Goal: Information Seeking & Learning: Learn about a topic

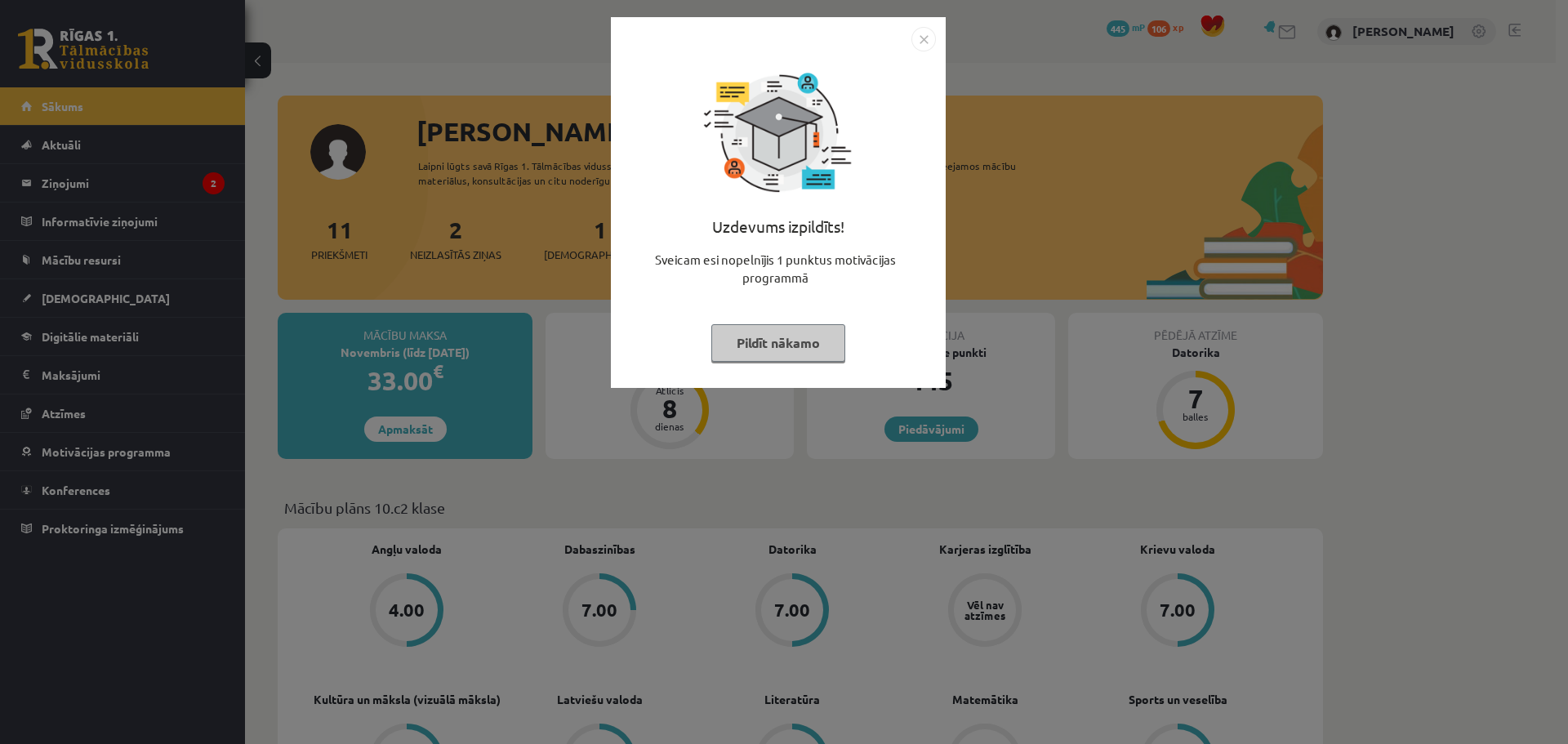
click at [762, 350] on button "Pildīt nākamo" at bounding box center [778, 343] width 134 height 38
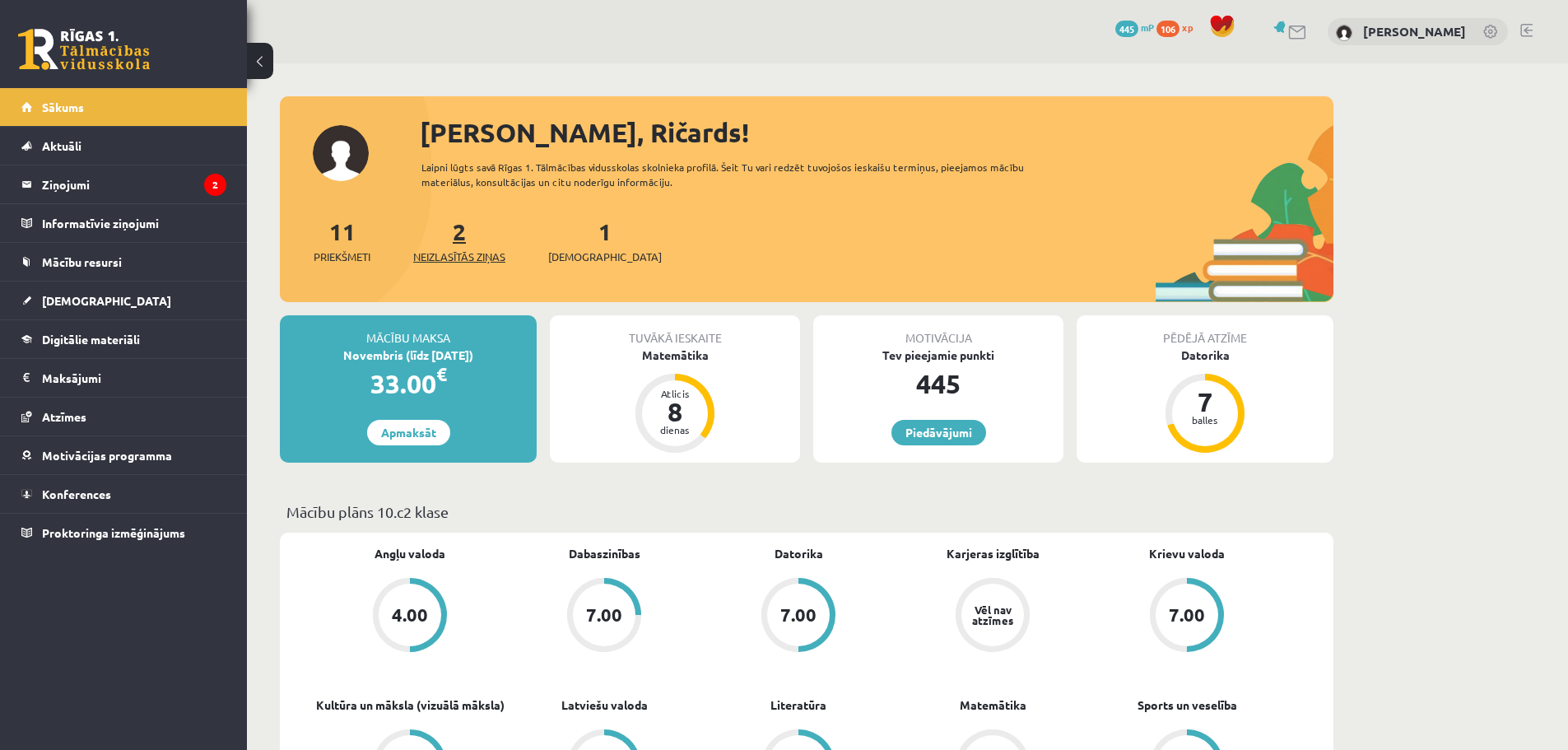
click at [470, 256] on span "Neizlasītās ziņas" at bounding box center [459, 257] width 93 height 17
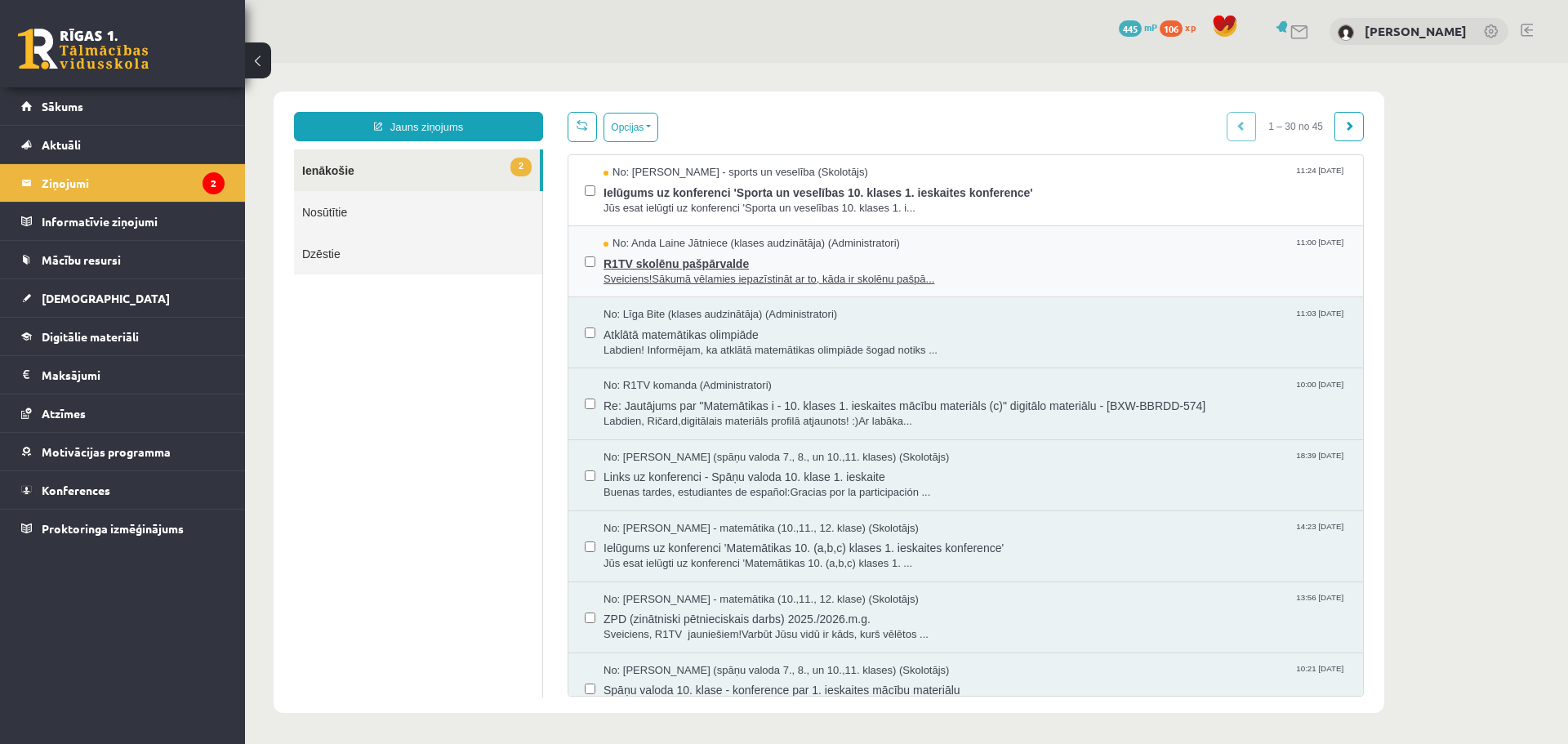
click at [679, 275] on span "Sveiciens!Sākumā vēlamies iepazīstināt ar to, kāda ir skolēnu pašpā..." at bounding box center [975, 280] width 743 height 16
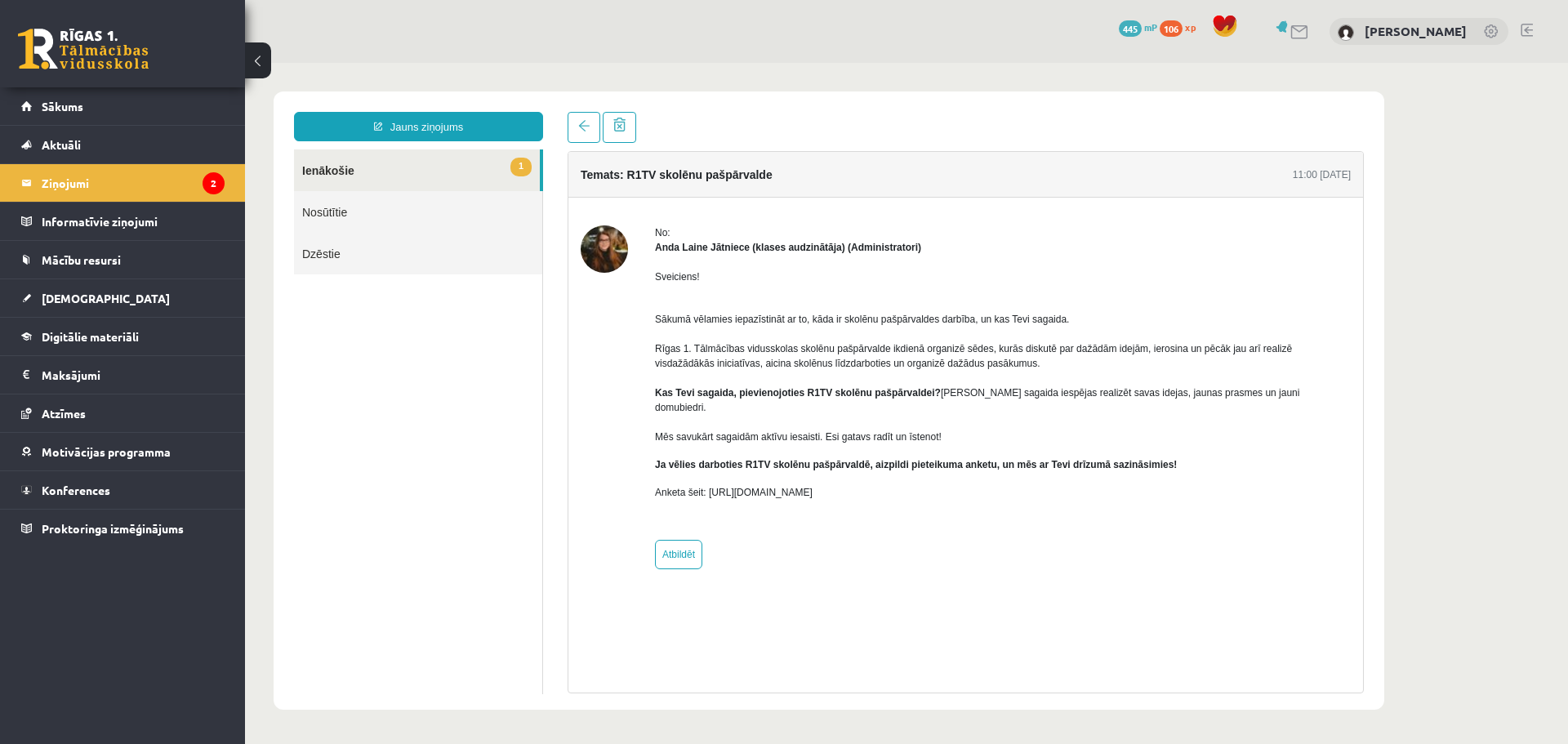
click at [363, 173] on link "1 Ienākošie" at bounding box center [416, 171] width 246 height 42
click at [583, 137] on link at bounding box center [584, 127] width 32 height 31
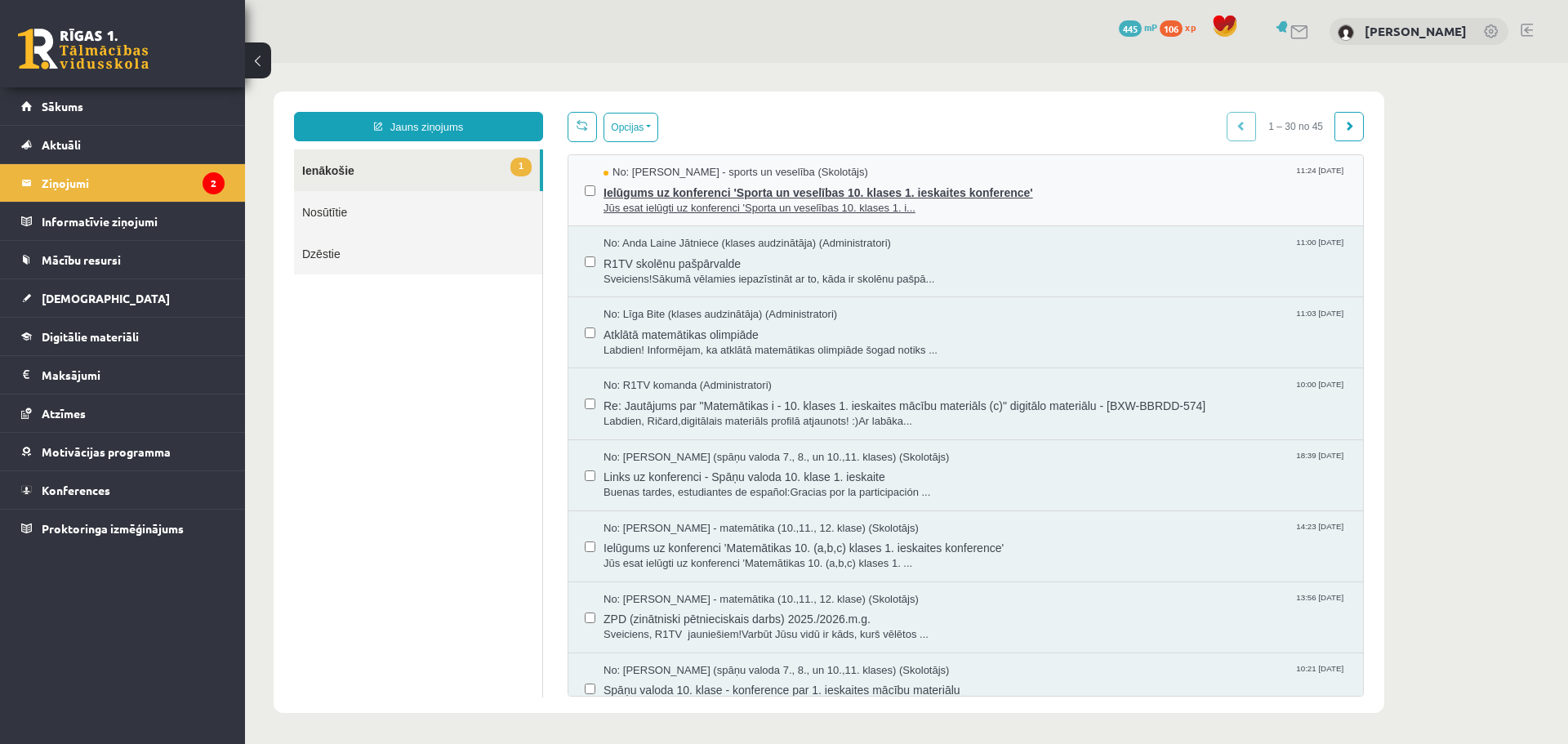
click at [692, 201] on span "Jūs esat ielūgti uz konferenci 'Sporta un veselības 10. klases 1. i..." at bounding box center [975, 209] width 743 height 16
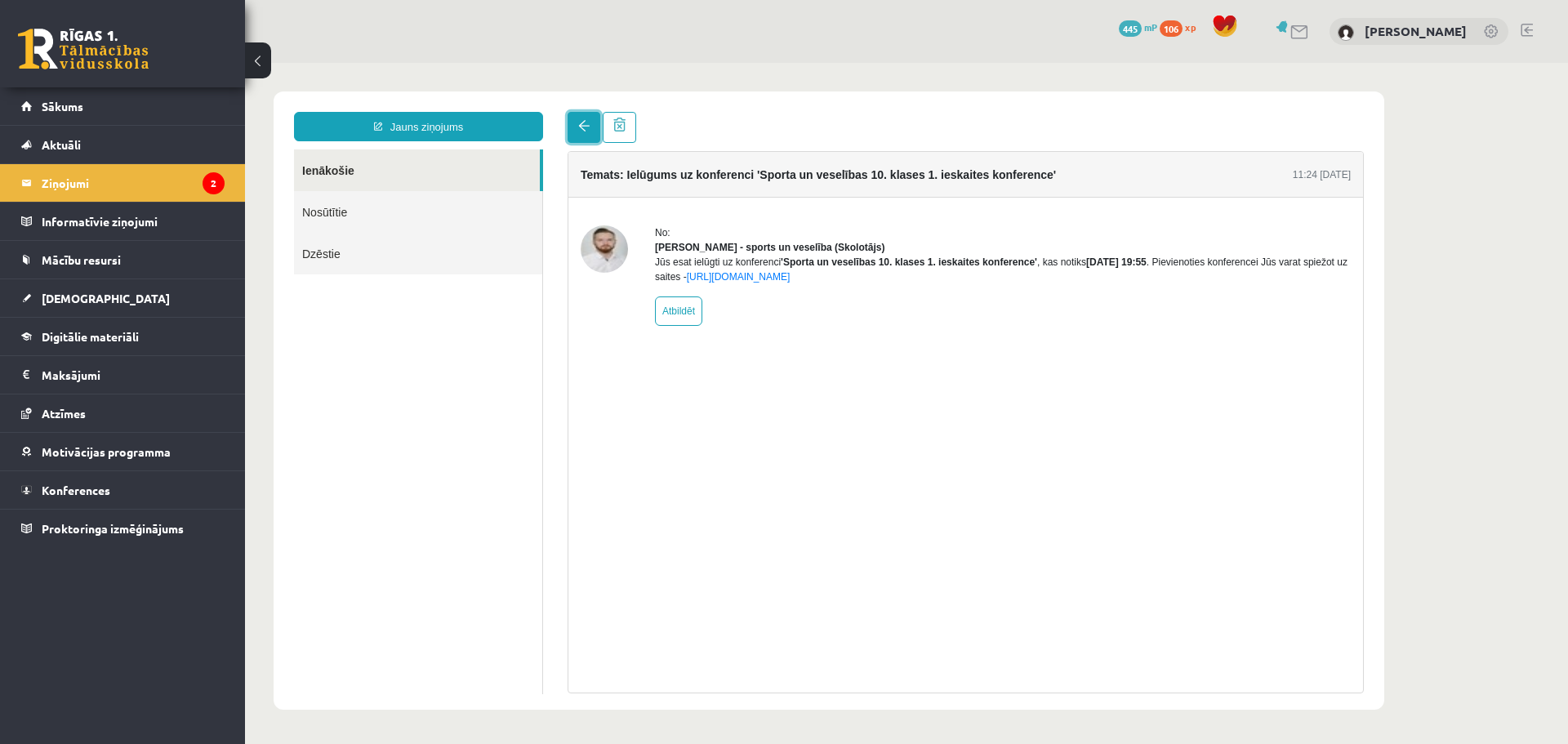
click at [578, 130] on link at bounding box center [584, 127] width 32 height 31
click at [583, 130] on span at bounding box center [584, 125] width 11 height 11
click at [579, 129] on span at bounding box center [584, 125] width 11 height 11
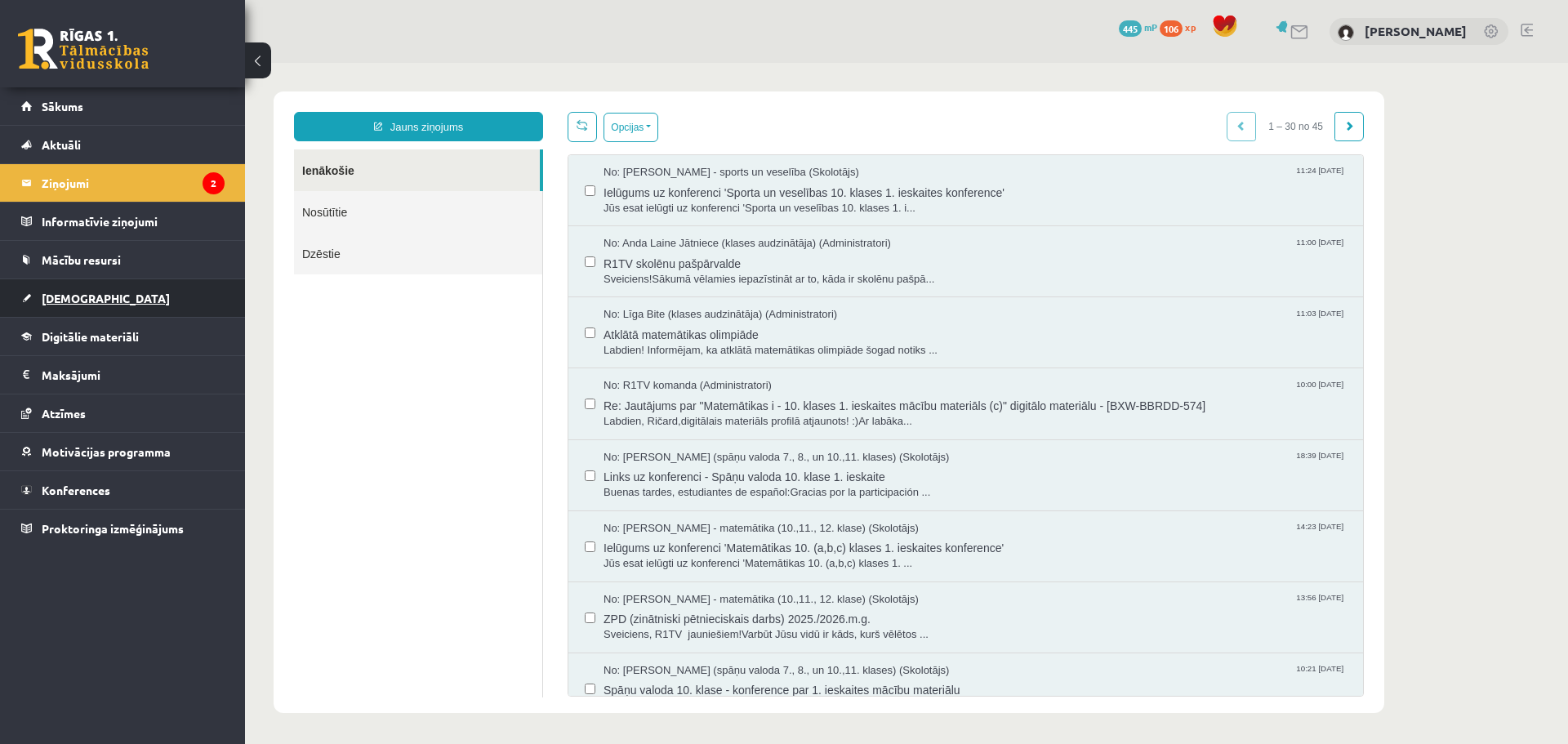
click at [88, 297] on span "[DEMOGRAPHIC_DATA]" at bounding box center [106, 298] width 129 height 15
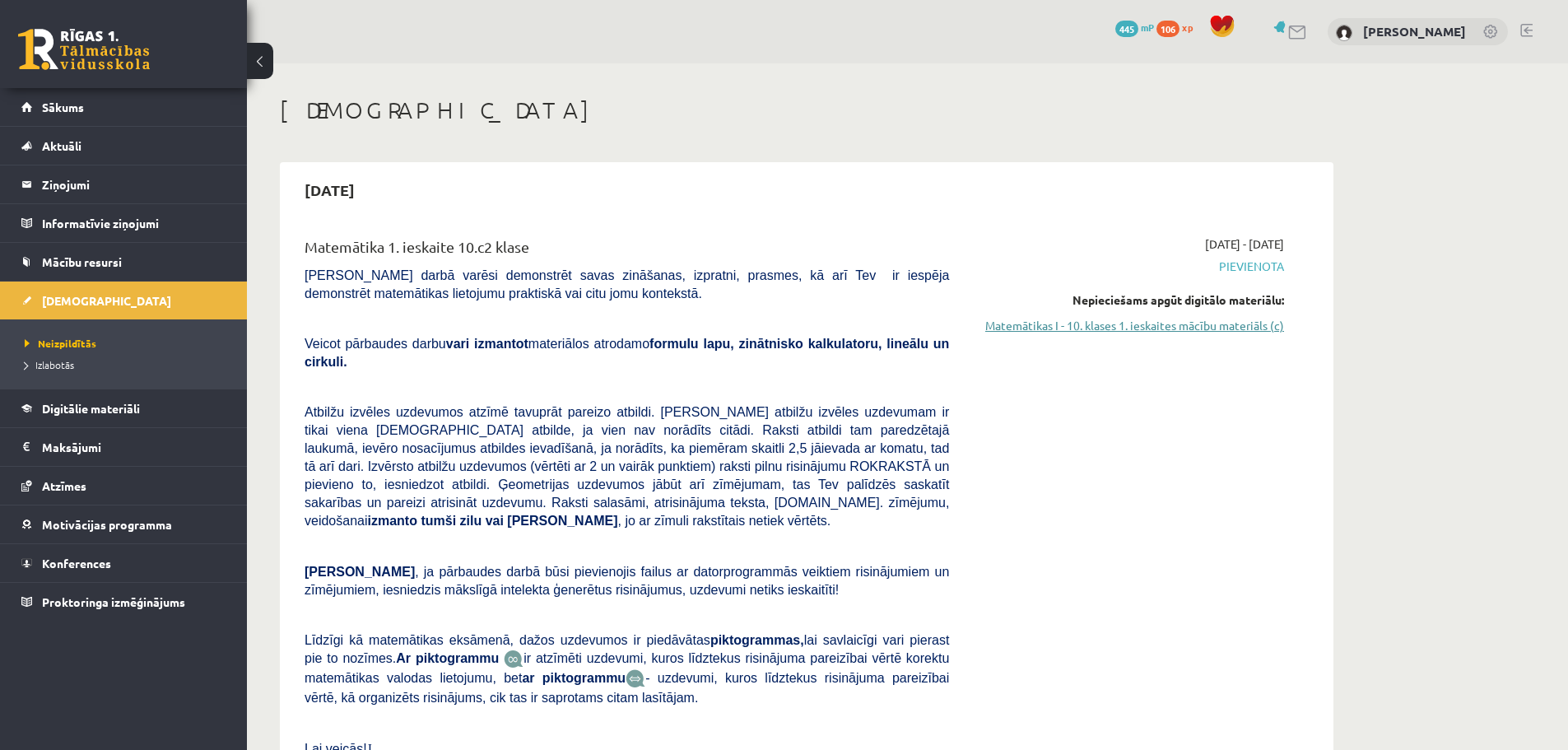
click at [1044, 326] on link "Matemātikas I - 10. klases 1. ieskaites mācību materiāls (c)" at bounding box center [1129, 326] width 310 height 18
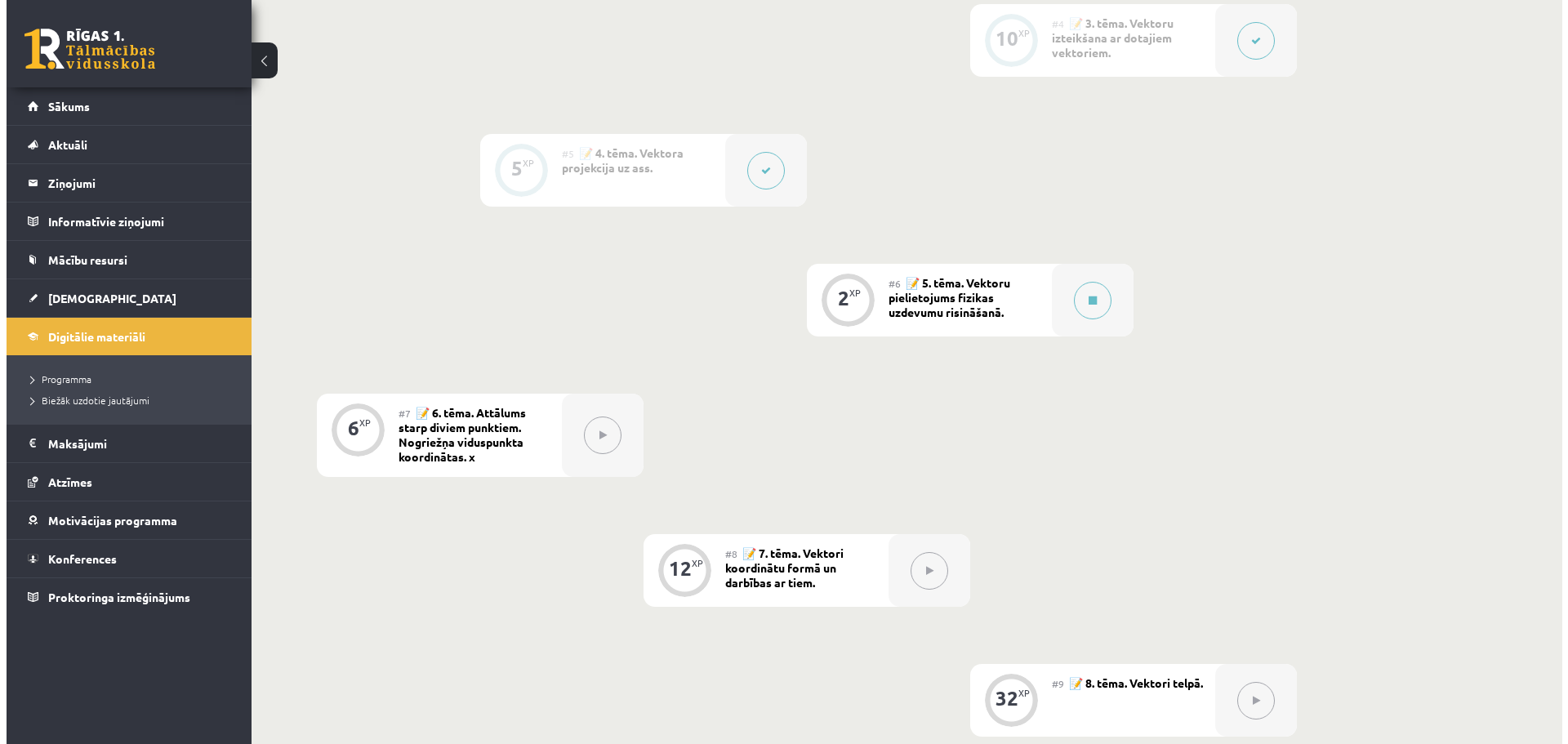
scroll to position [817, 0]
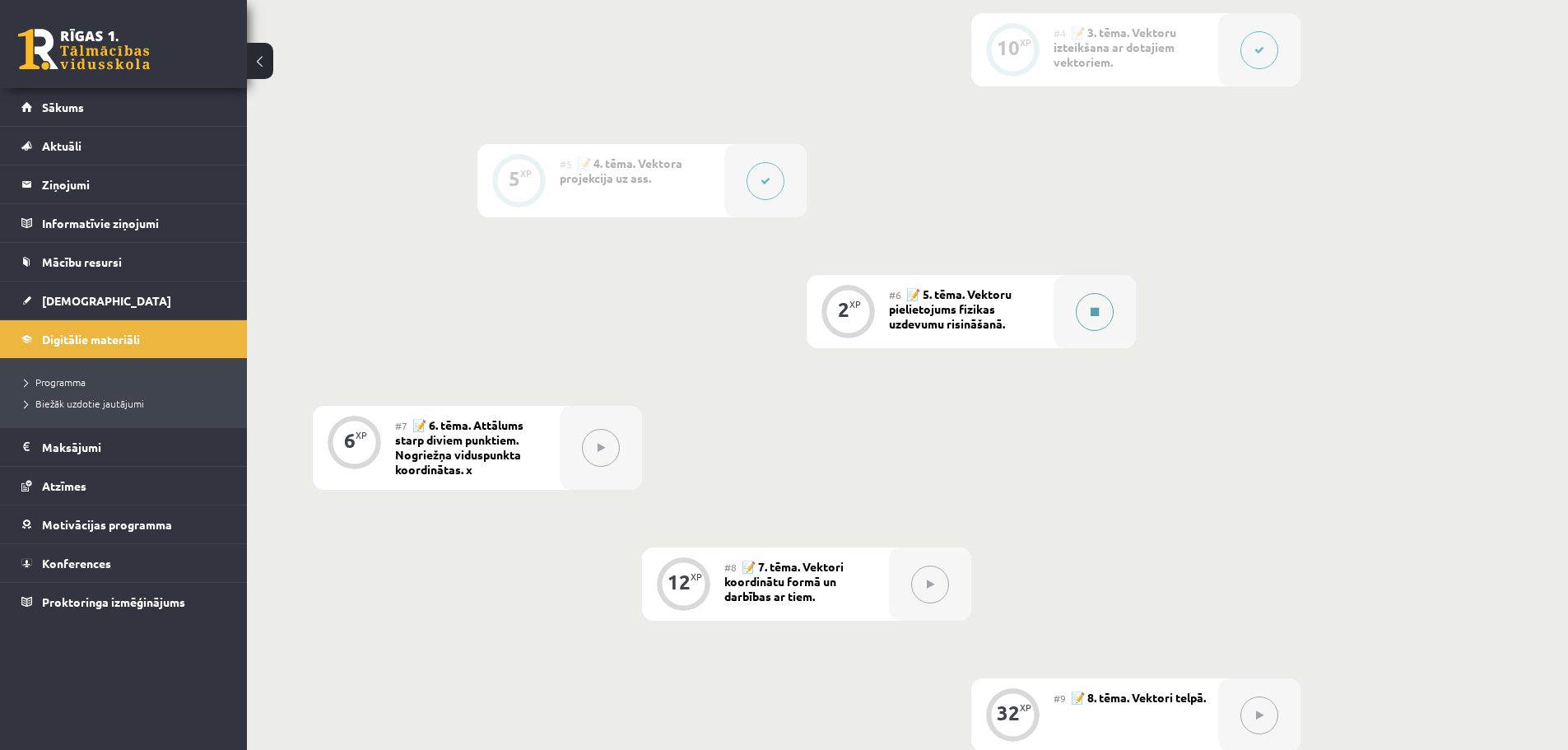
click at [1101, 316] on button at bounding box center [1094, 311] width 38 height 38
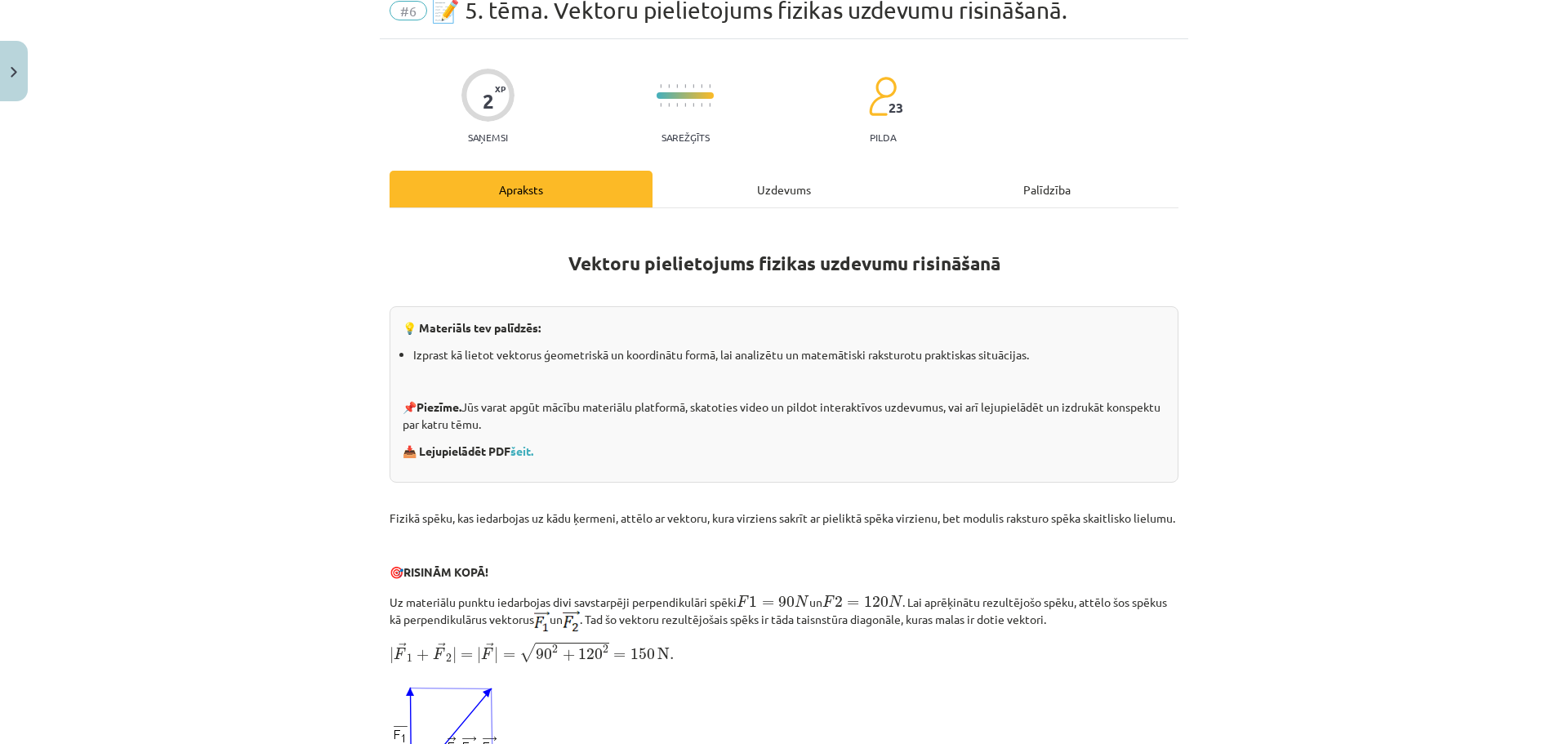
scroll to position [245, 0]
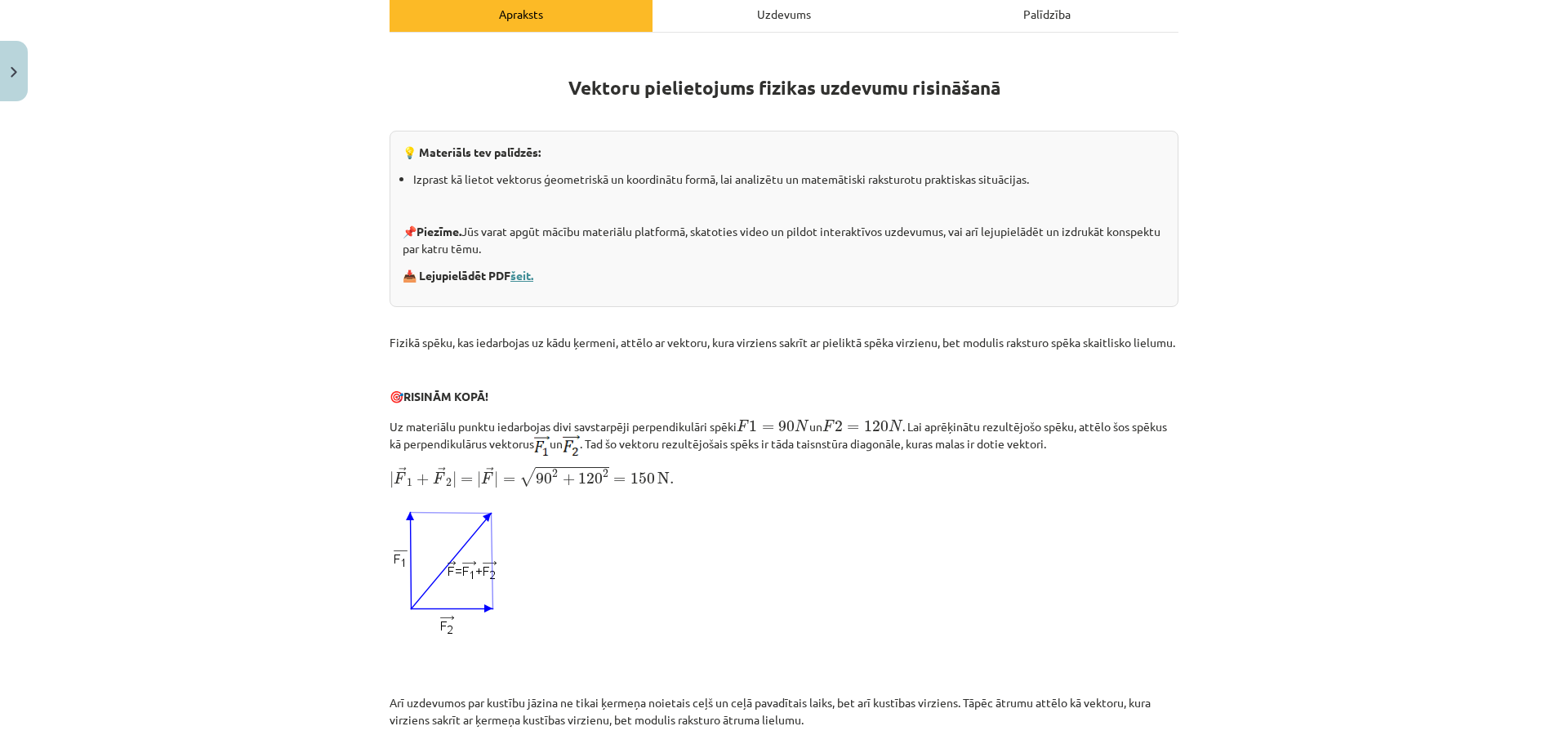
click at [520, 277] on link "šeit." at bounding box center [522, 275] width 23 height 15
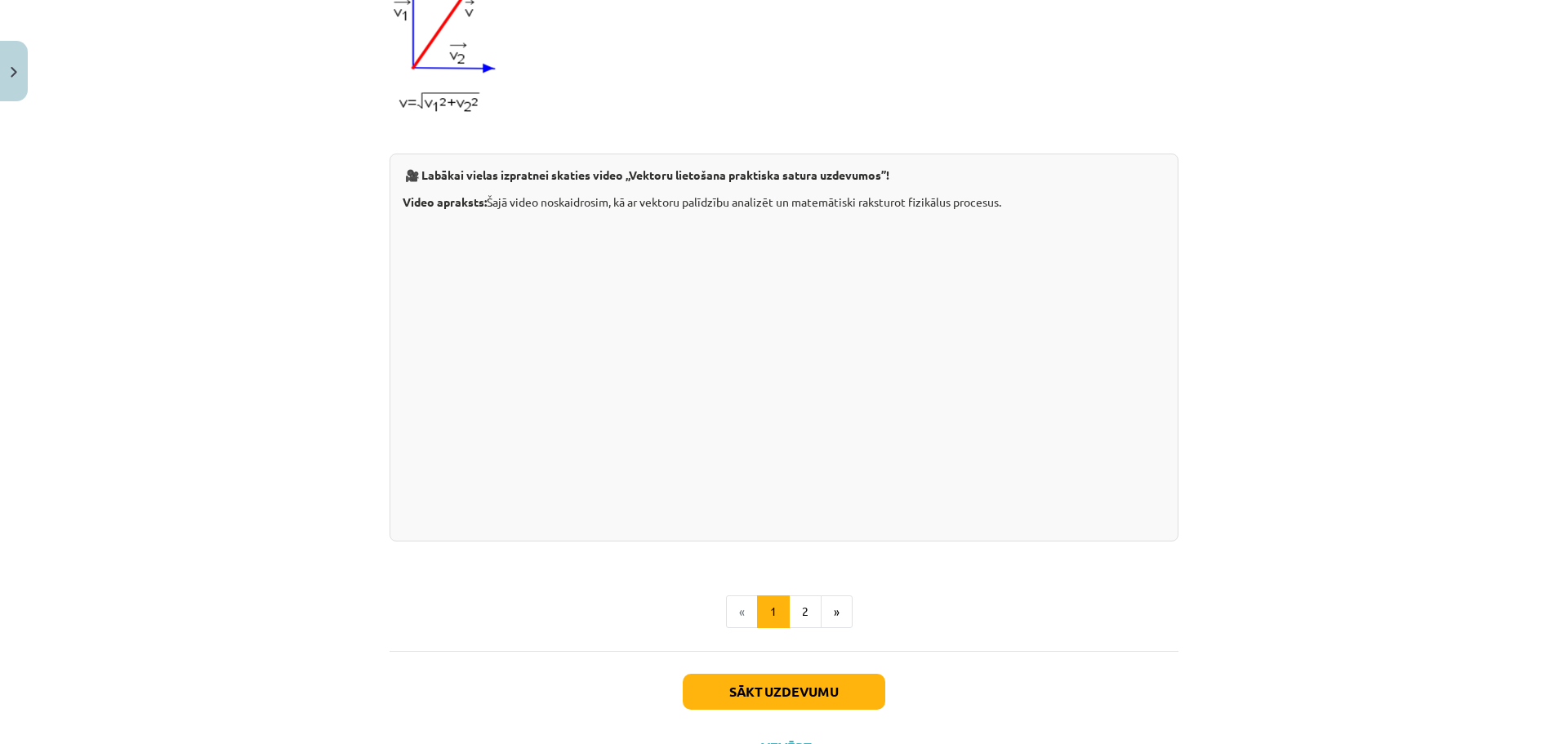
scroll to position [1560, 0]
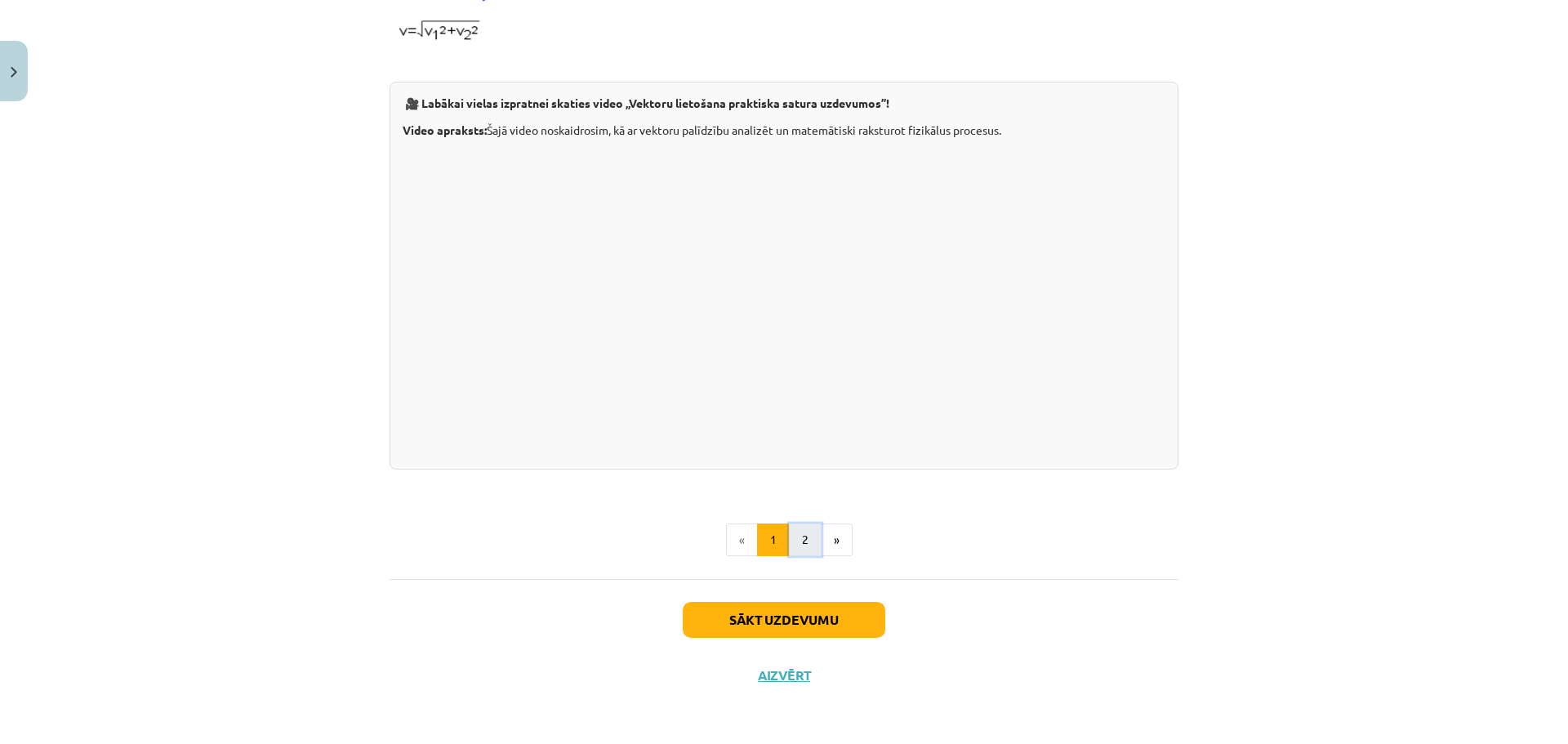
click at [793, 546] on button "2" at bounding box center [805, 539] width 32 height 32
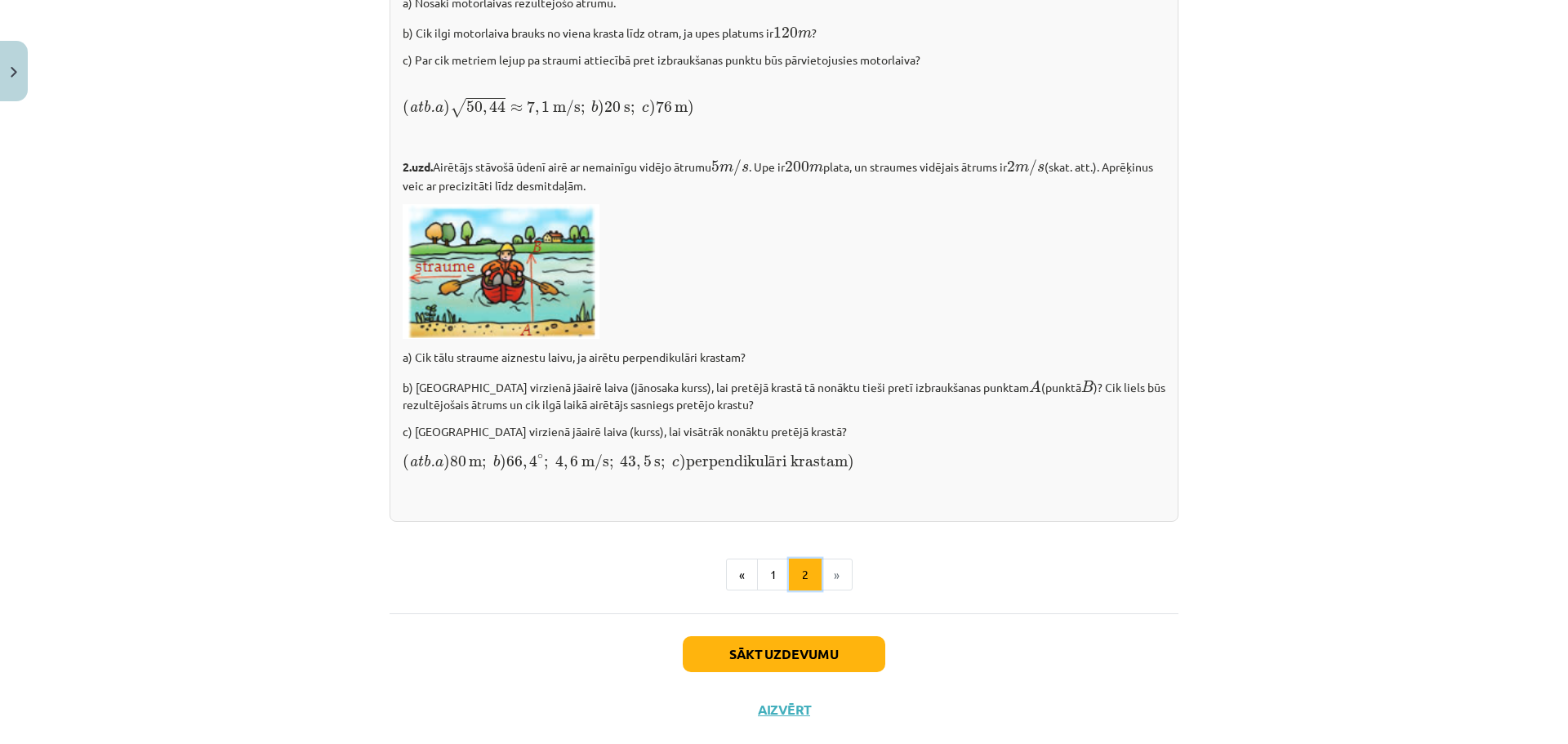
scroll to position [2172, 0]
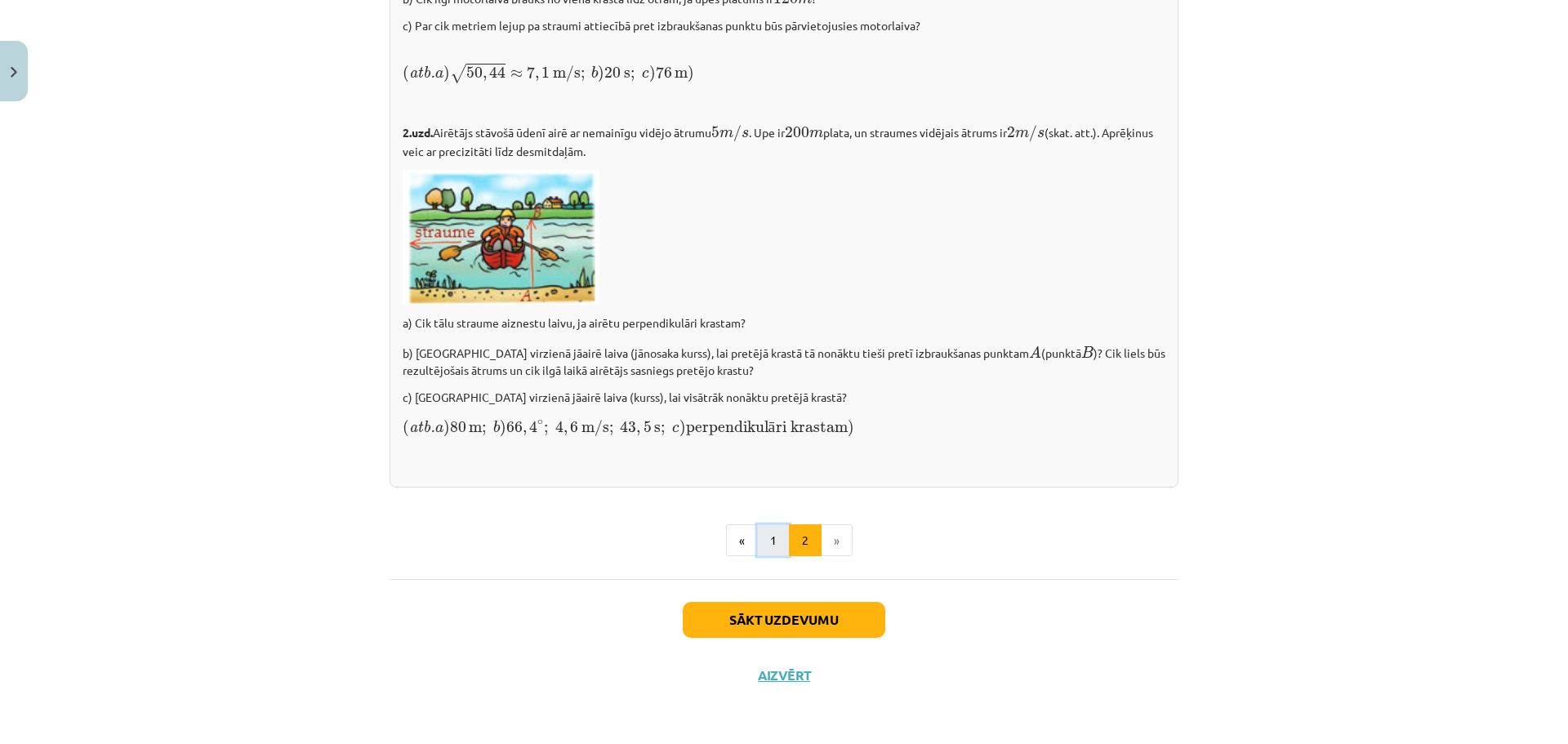
click at [766, 536] on button "1" at bounding box center [773, 540] width 32 height 32
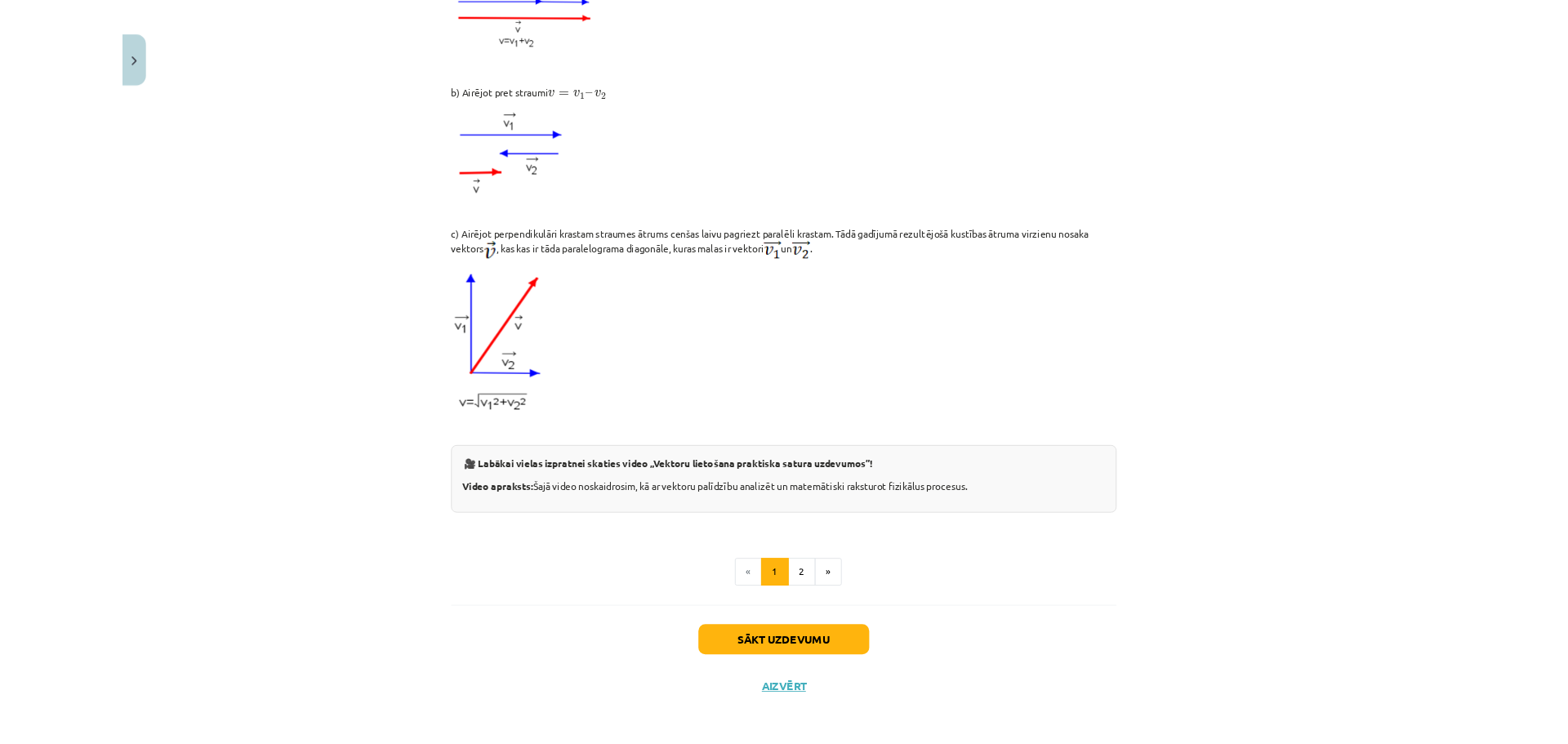
scroll to position [817, 0]
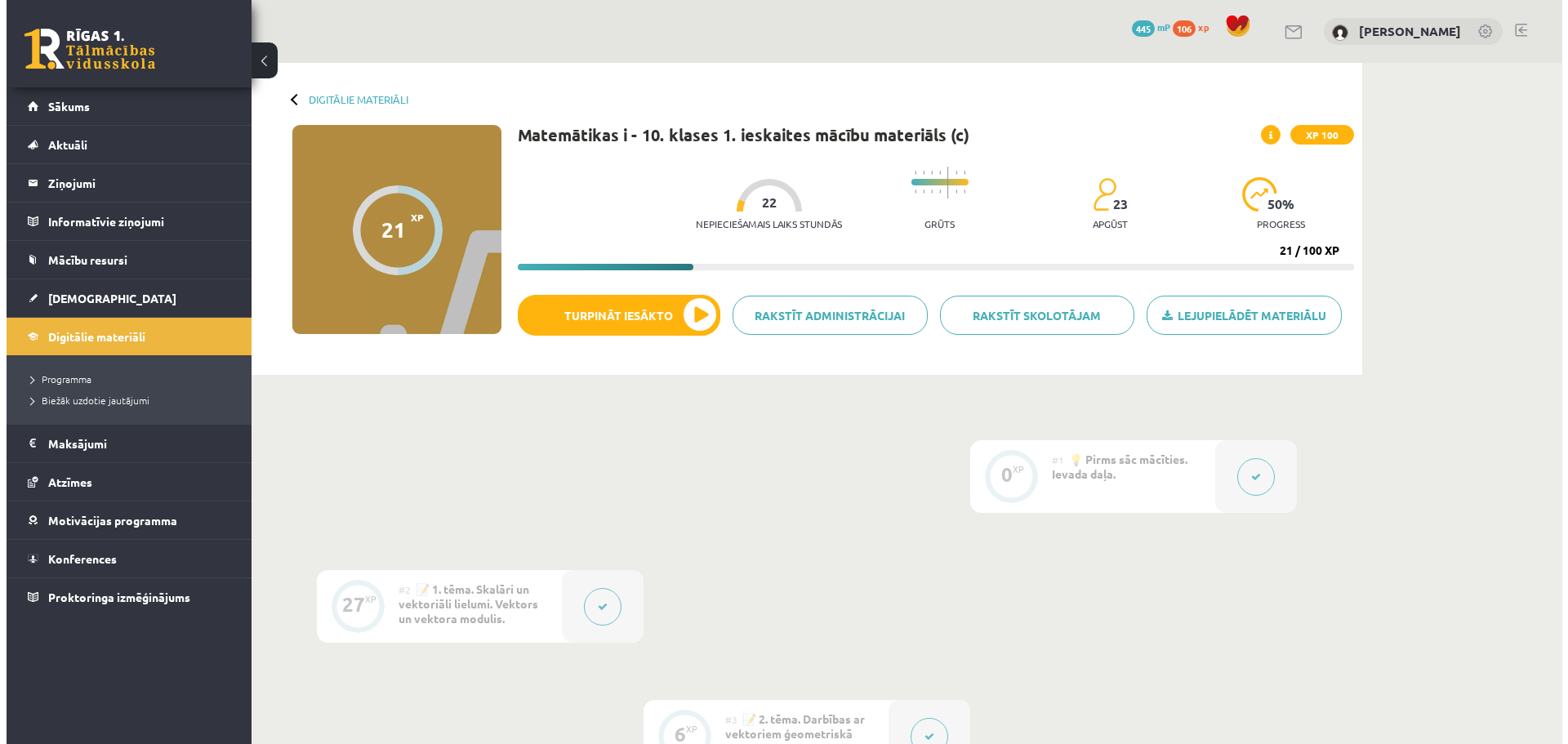
scroll to position [817, 0]
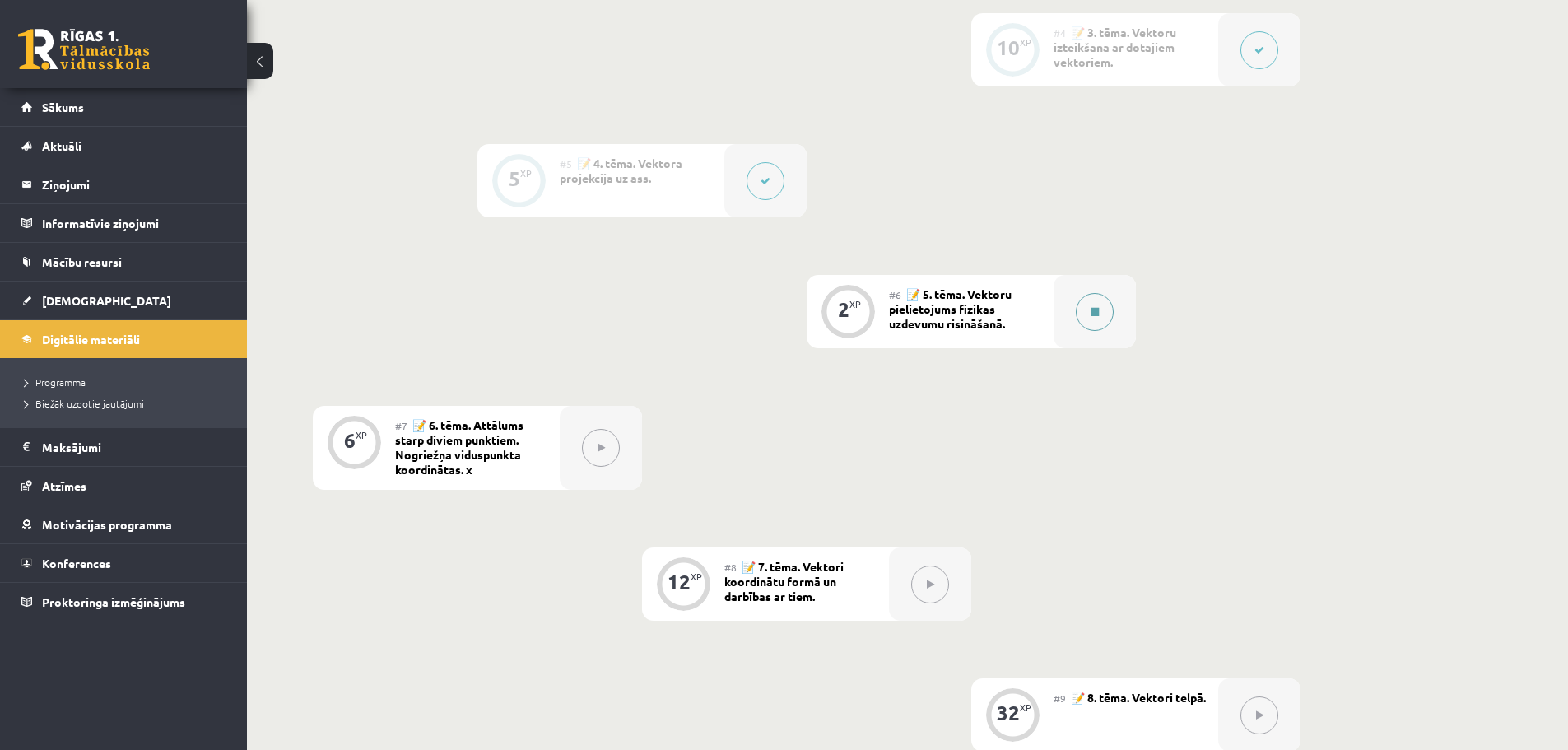
click at [1091, 314] on icon at bounding box center [1094, 311] width 8 height 10
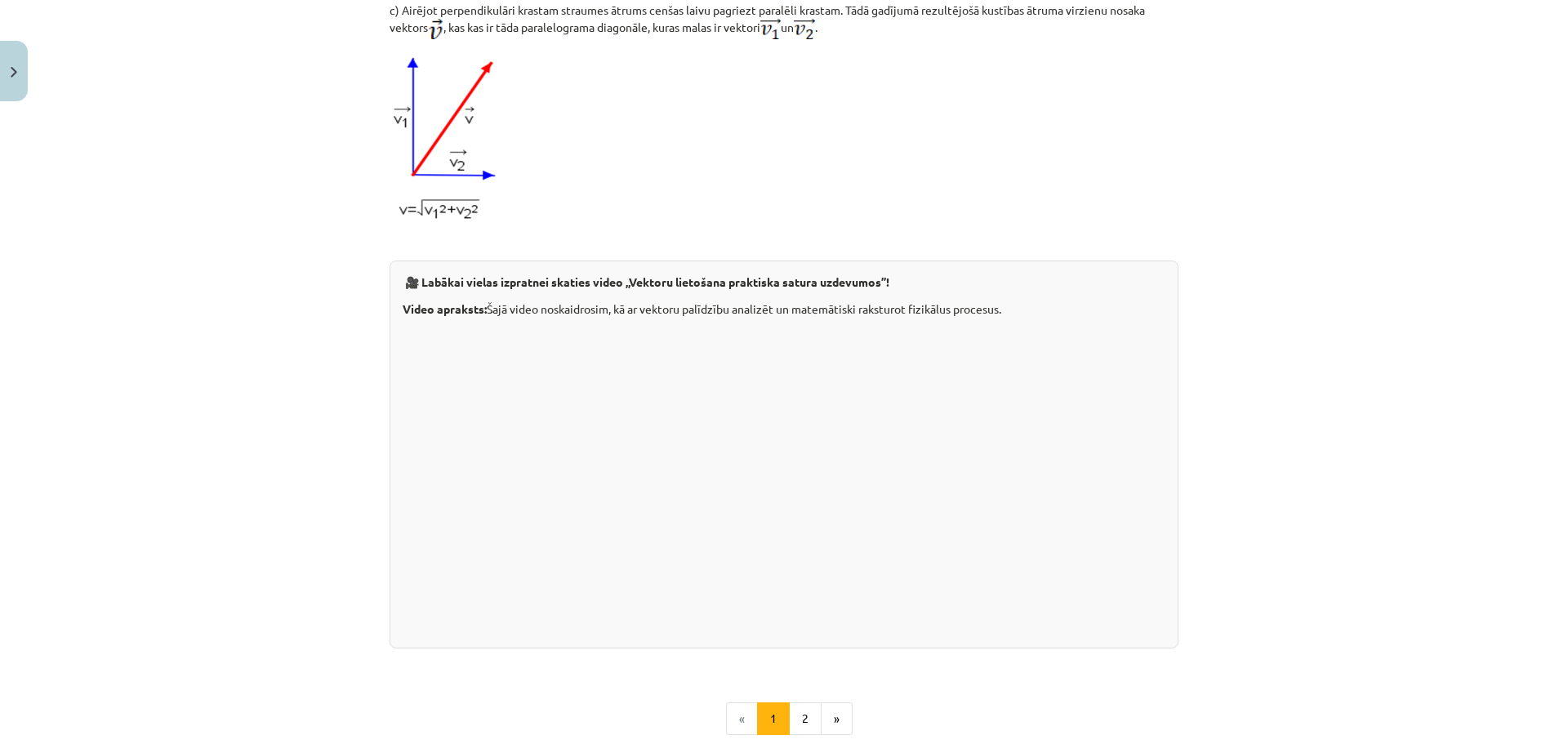
scroll to position [1440, 0]
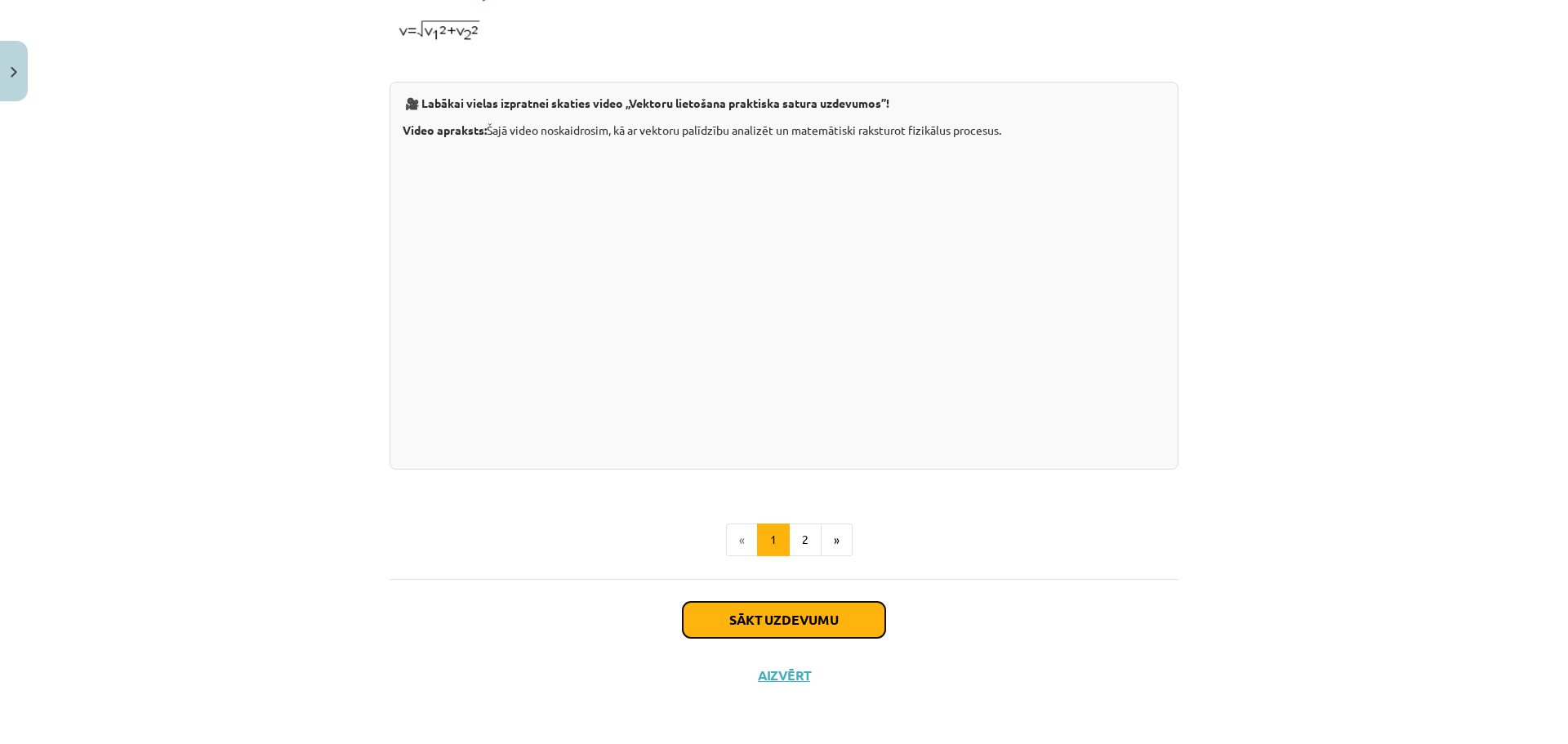
click at [818, 620] on button "Sākt uzdevumu" at bounding box center [783, 620] width 202 height 36
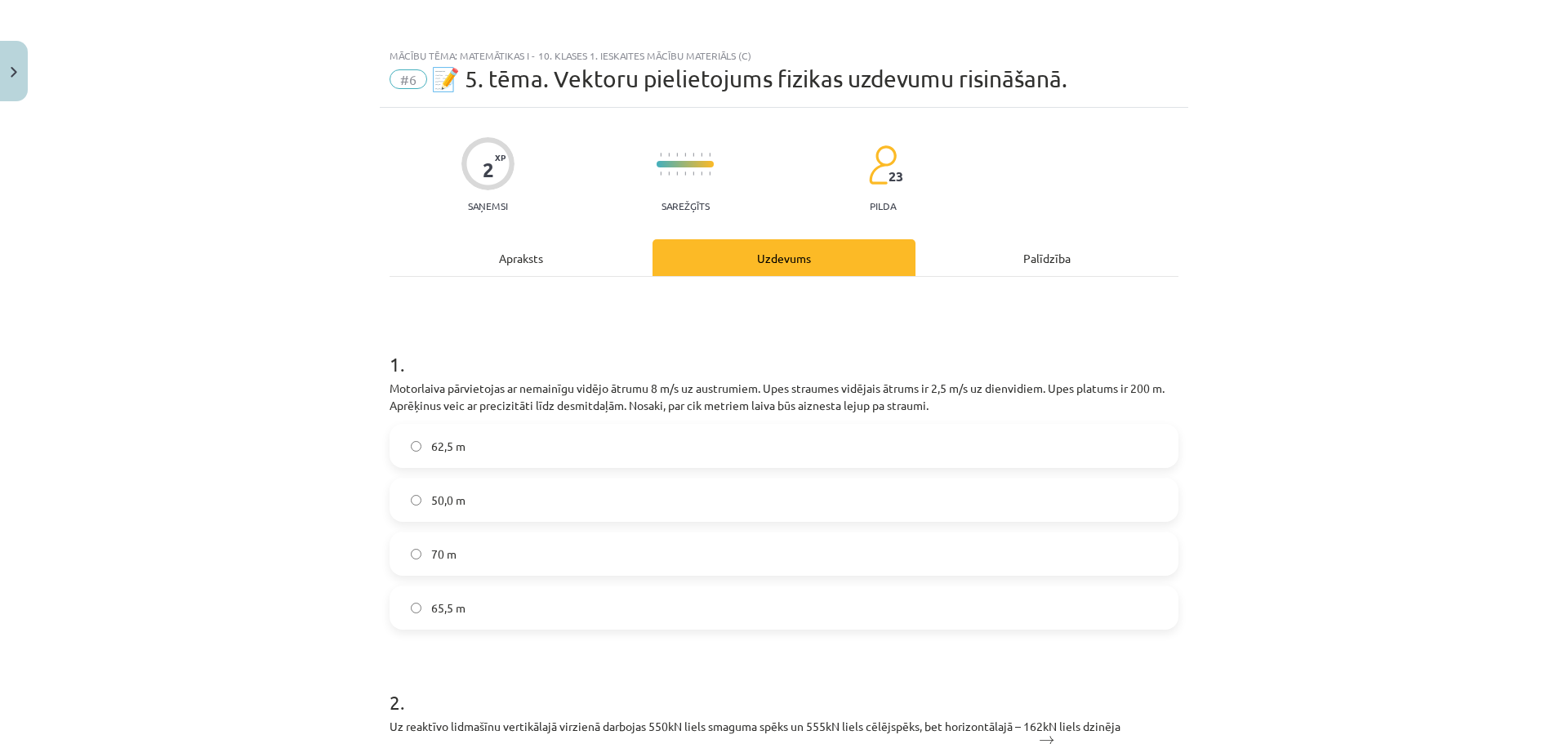
scroll to position [0, 0]
click at [555, 271] on div "Apraksts" at bounding box center [521, 258] width 263 height 37
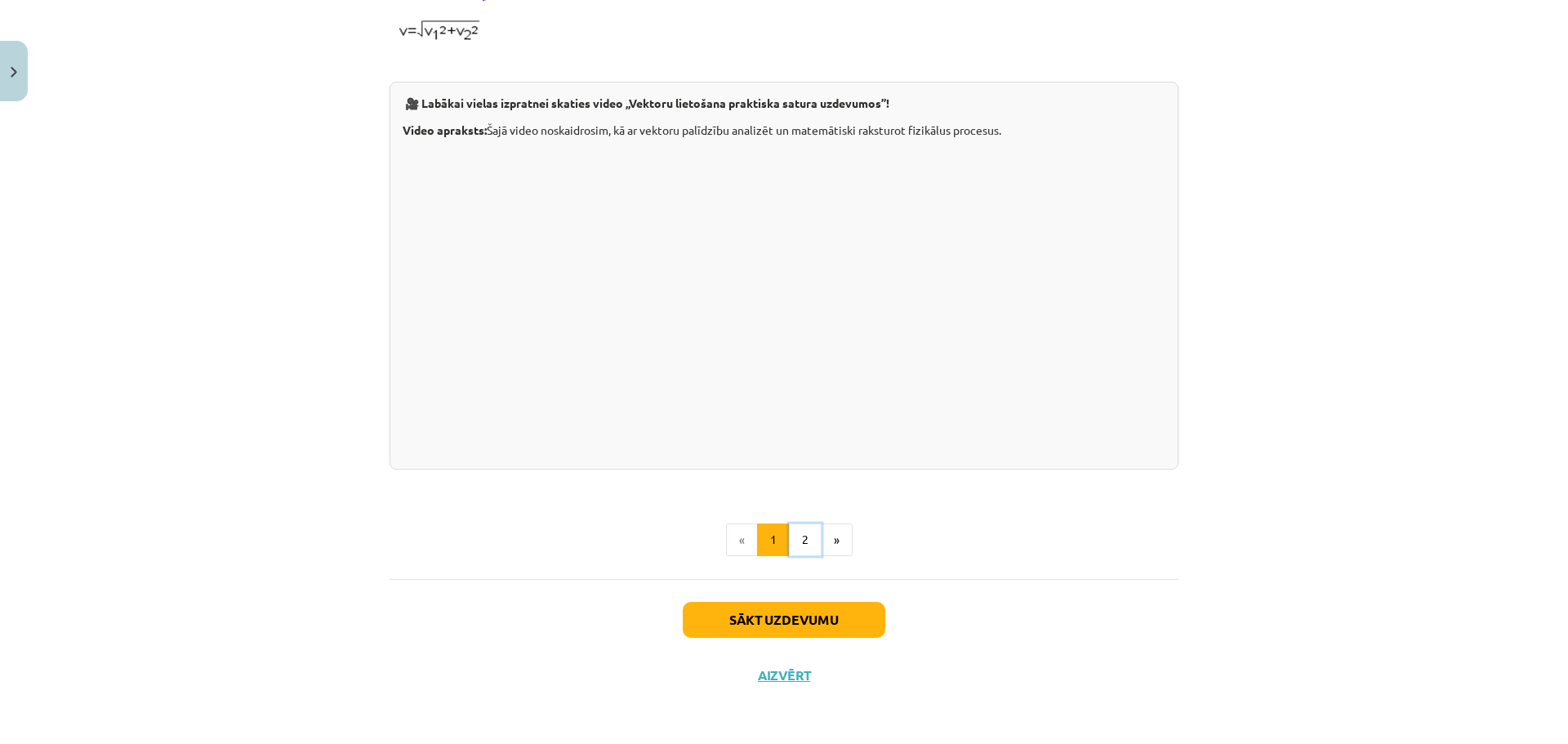
drag, startPoint x: 800, startPoint y: 537, endPoint x: 786, endPoint y: 532, distance: 14.9
click at [798, 537] on button "2" at bounding box center [805, 539] width 32 height 32
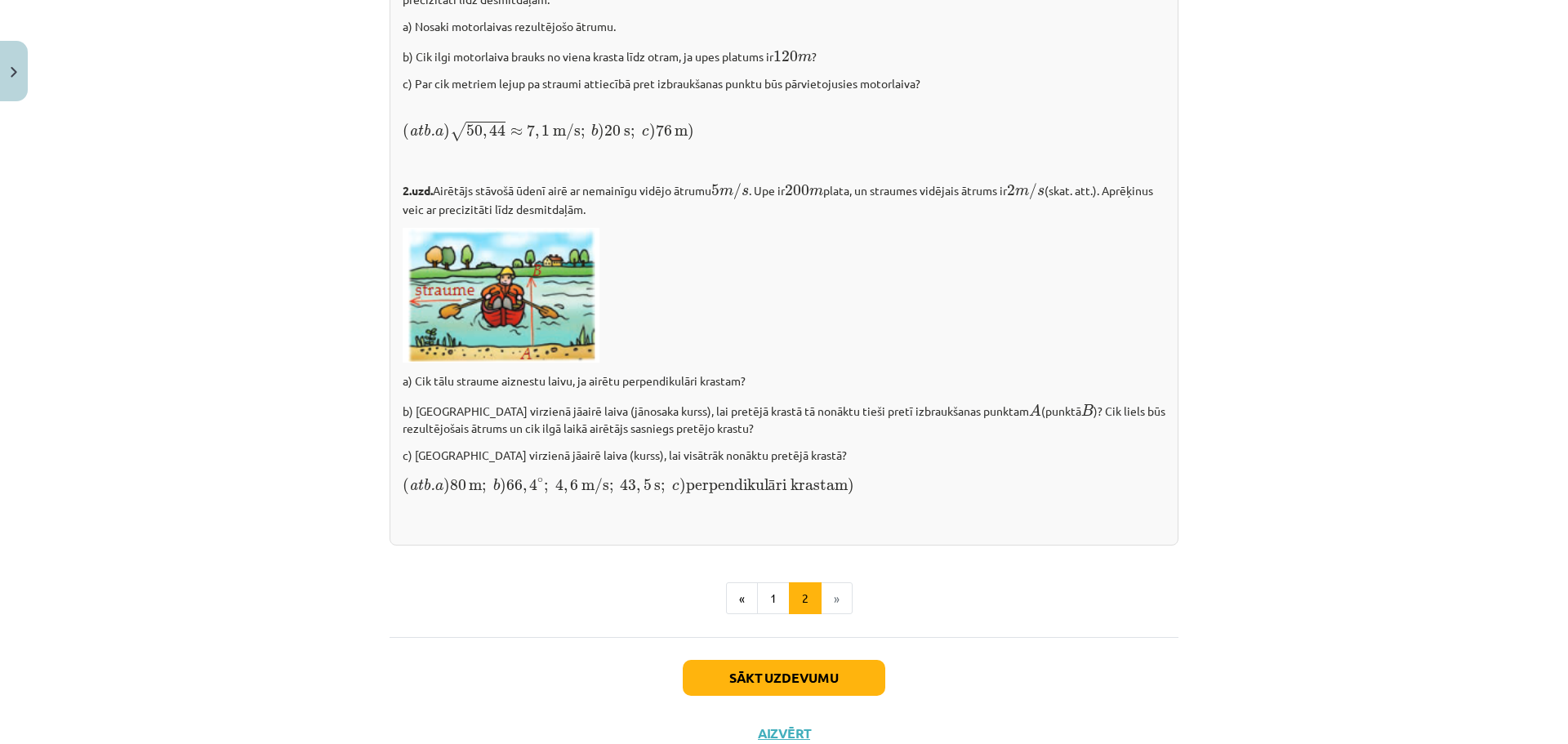
scroll to position [2208, 0]
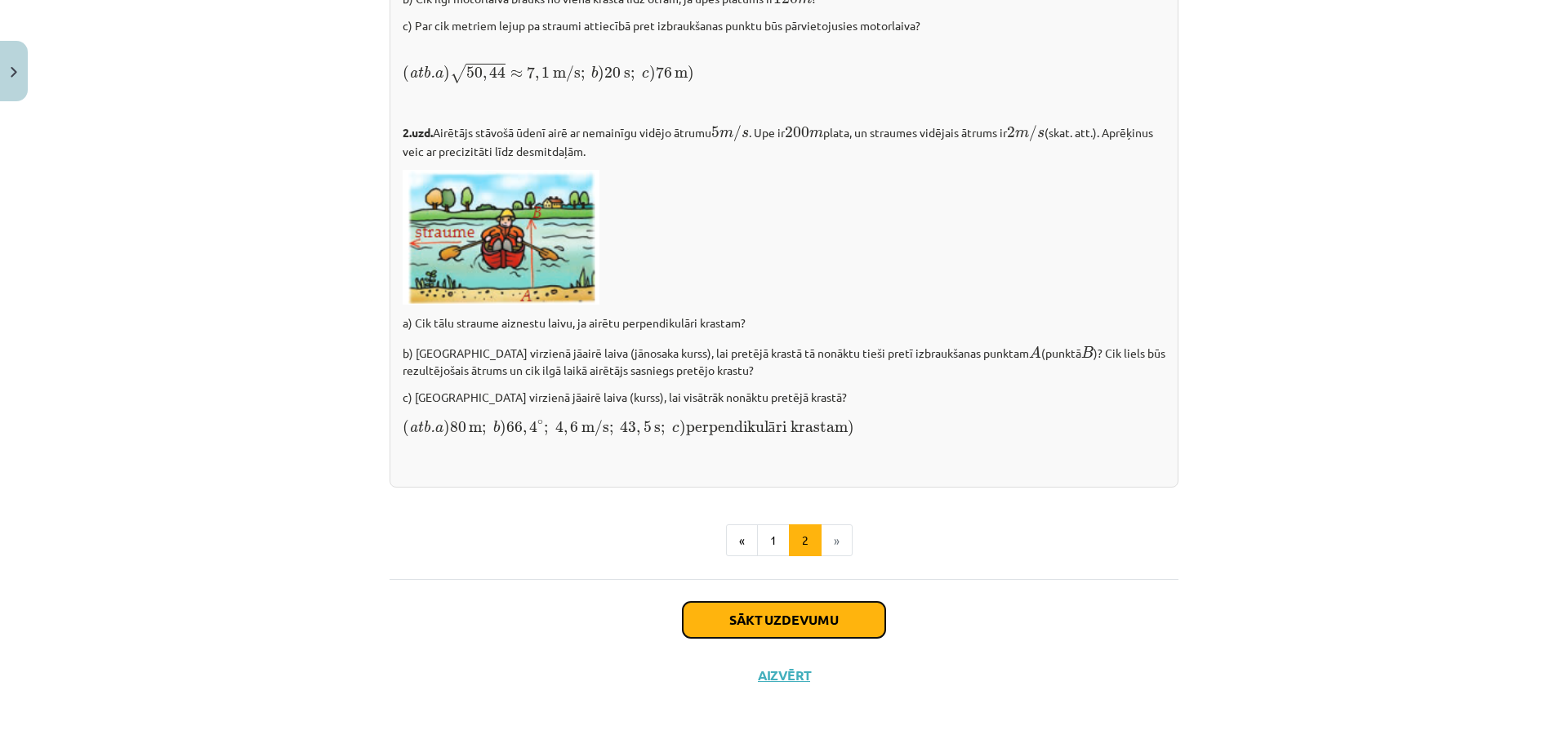
click at [788, 627] on button "Sākt uzdevumu" at bounding box center [783, 620] width 202 height 36
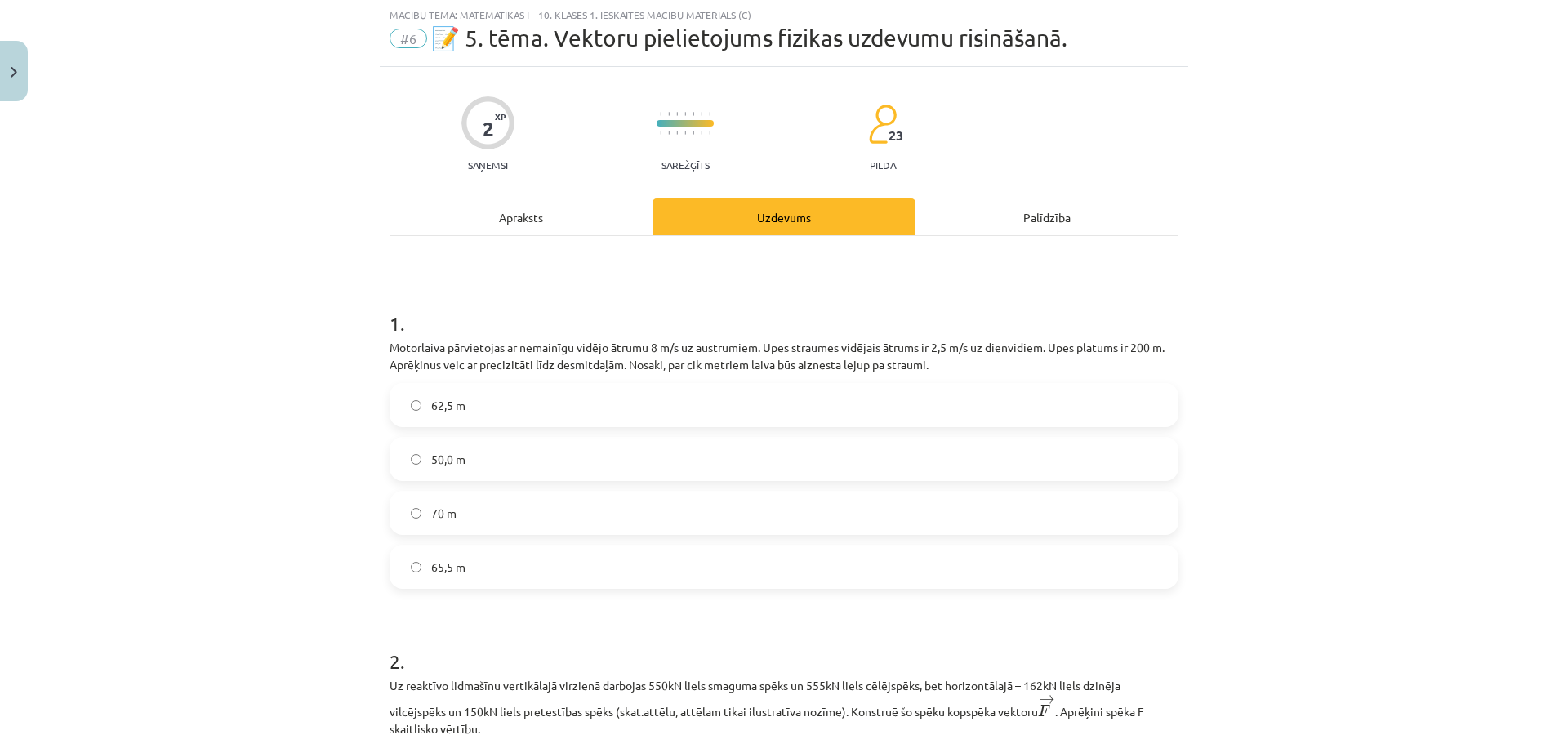
scroll to position [41, 0]
click at [492, 514] on label "70 m" at bounding box center [784, 514] width 786 height 41
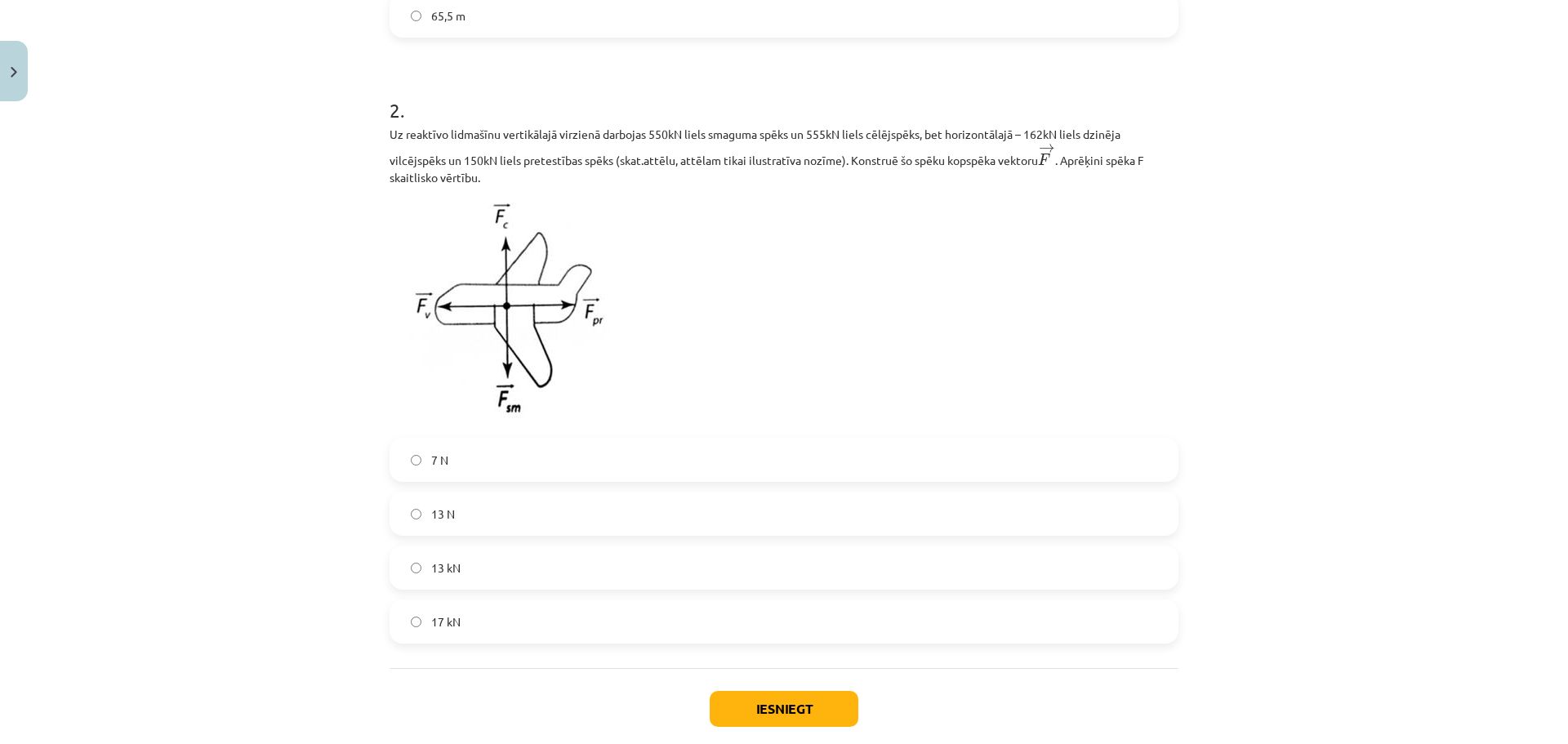
scroll to position [613, 0]
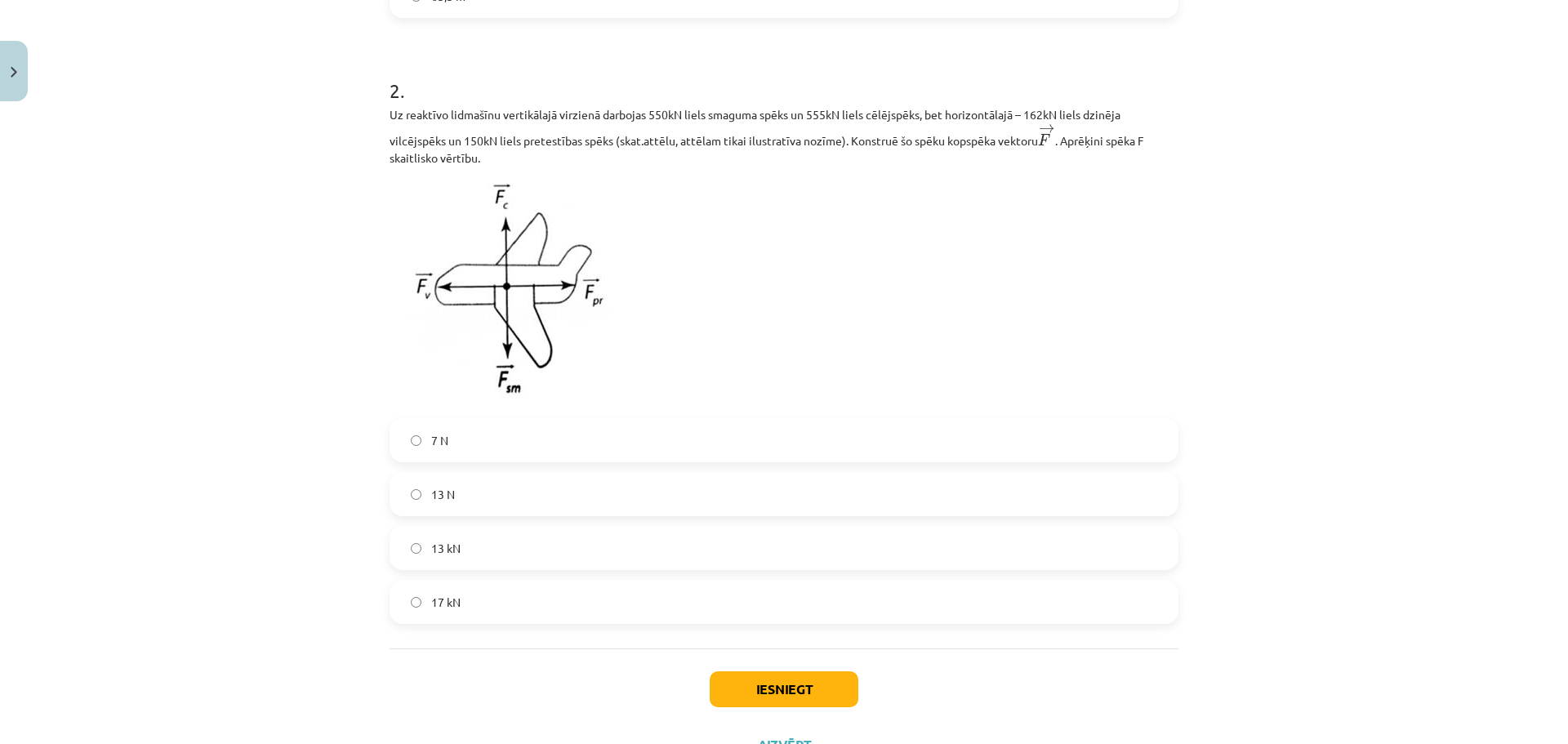
click at [522, 599] on label "17 kN" at bounding box center [784, 602] width 786 height 41
click at [798, 692] on button "Iesniegt" at bounding box center [784, 689] width 149 height 36
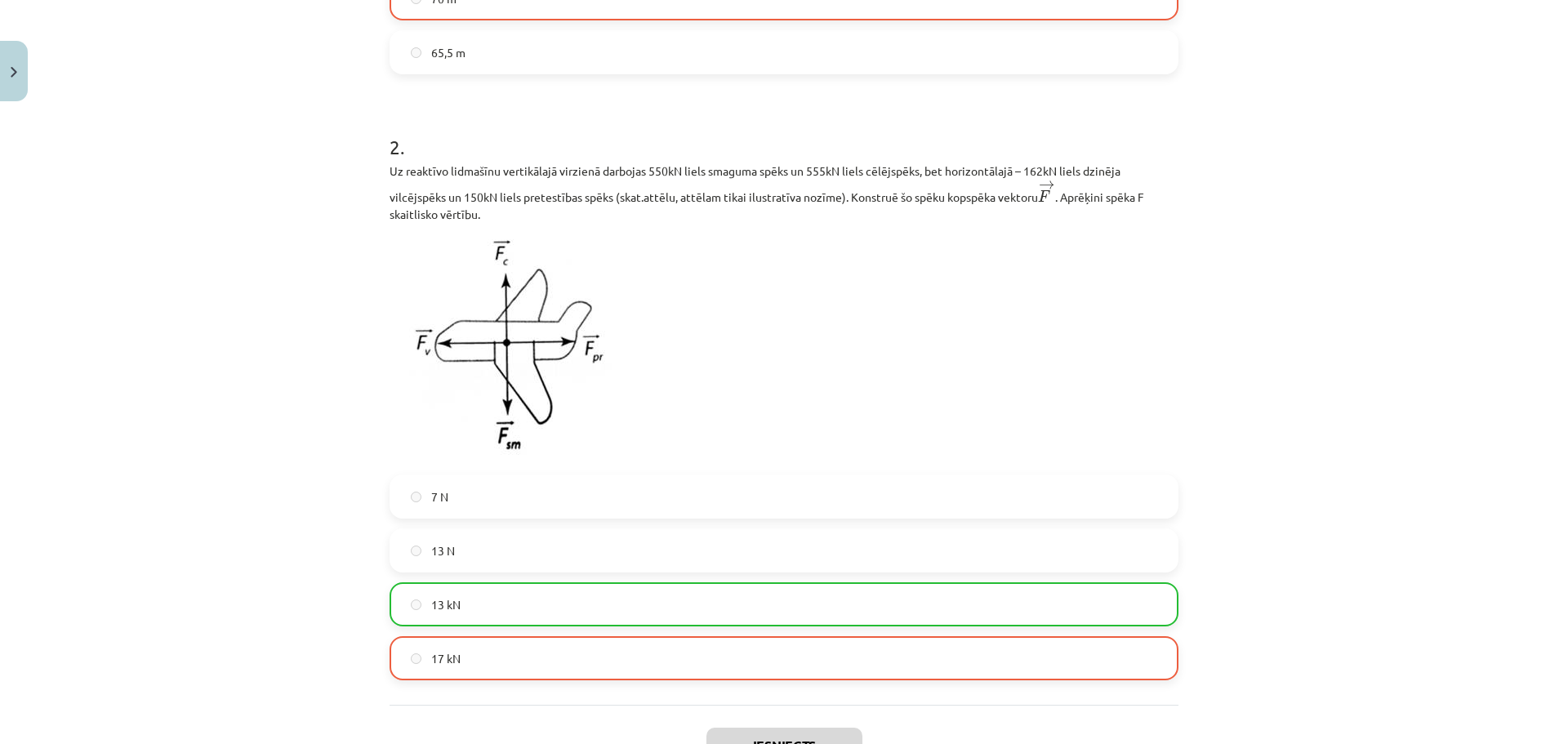
scroll to position [735, 0]
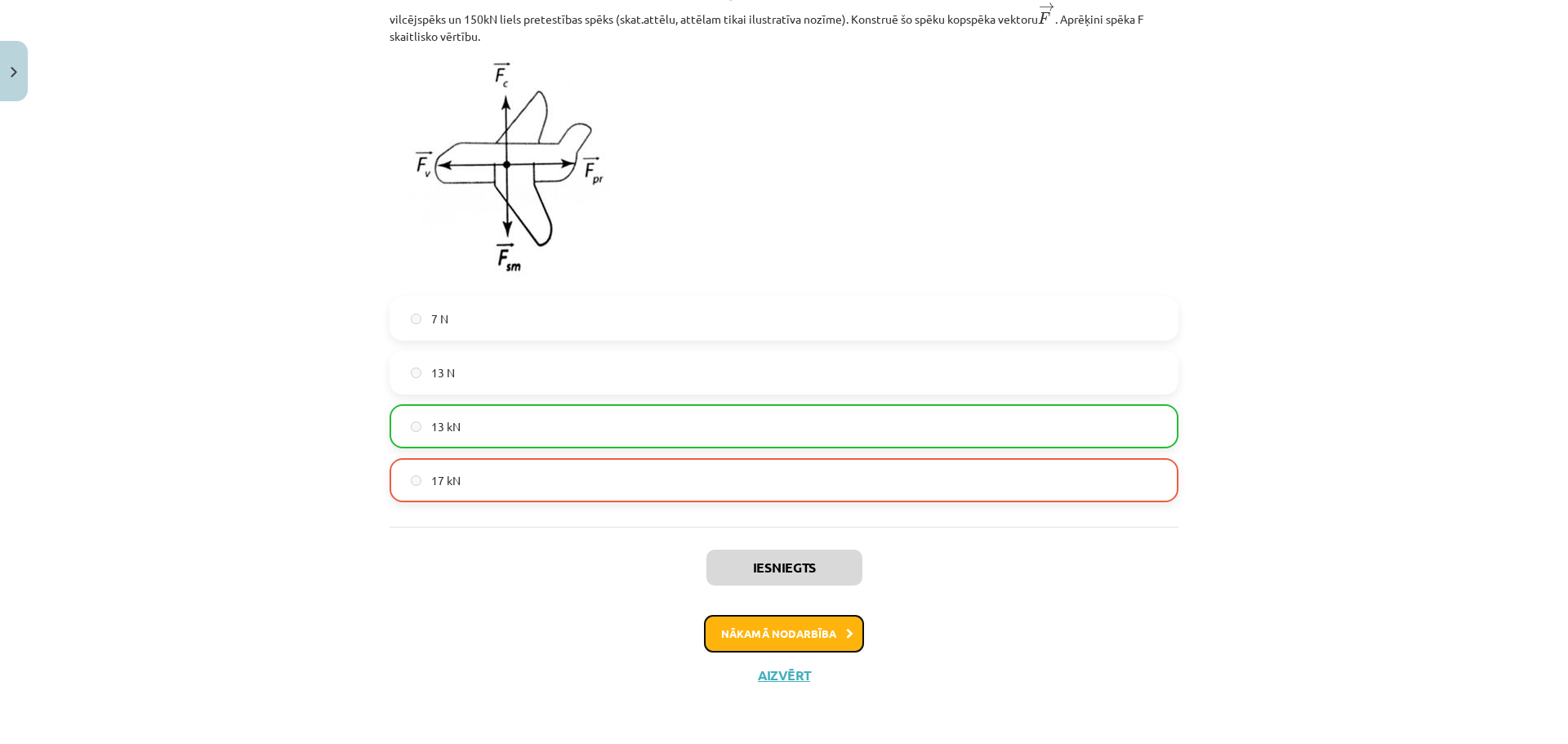
click at [808, 633] on button "Nākamā nodarbība" at bounding box center [784, 634] width 160 height 38
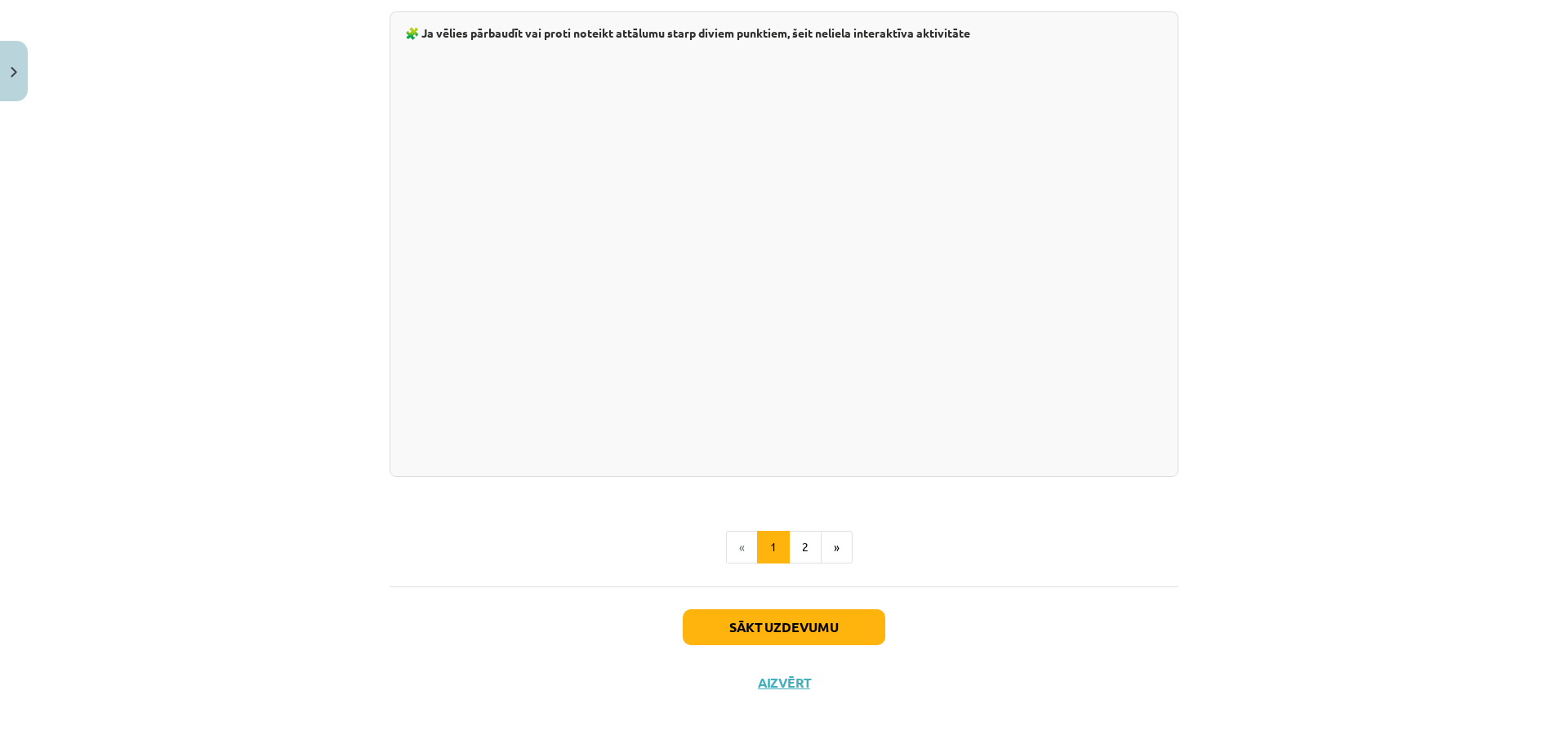
scroll to position [2741, 0]
click at [803, 550] on button "2" at bounding box center [805, 546] width 32 height 32
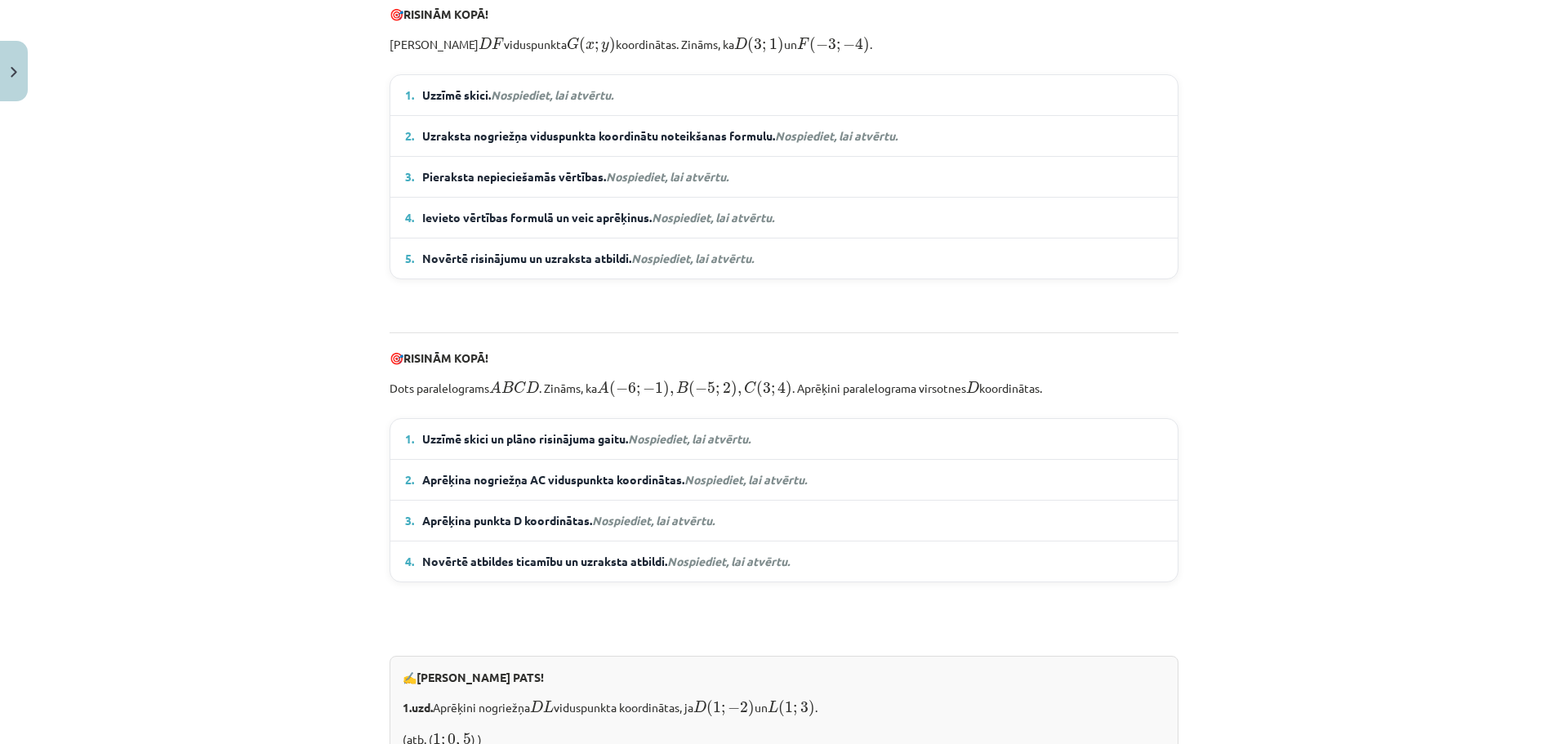
scroll to position [1217, 0]
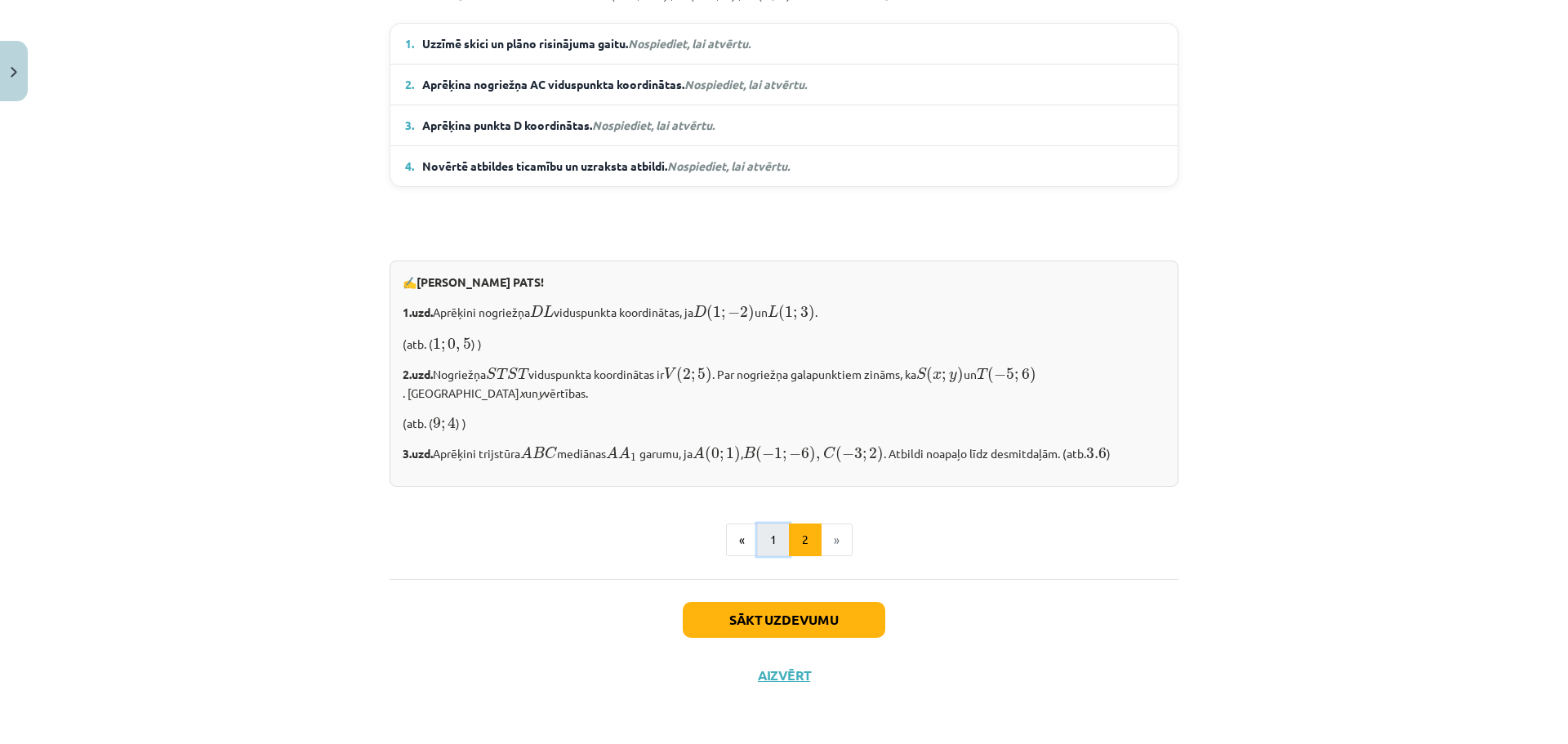
click at [768, 544] on button "1" at bounding box center [773, 539] width 32 height 32
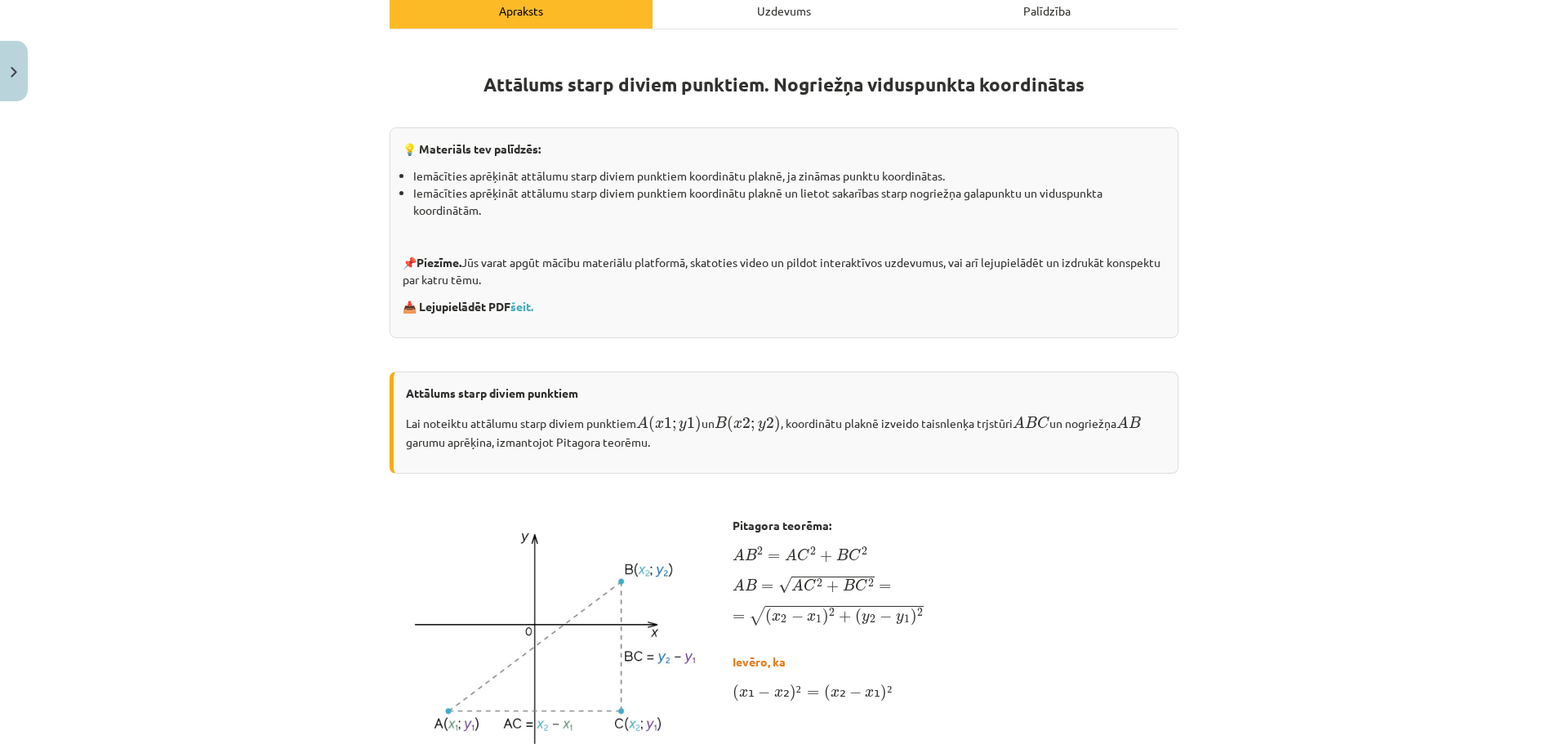
scroll to position [0, 0]
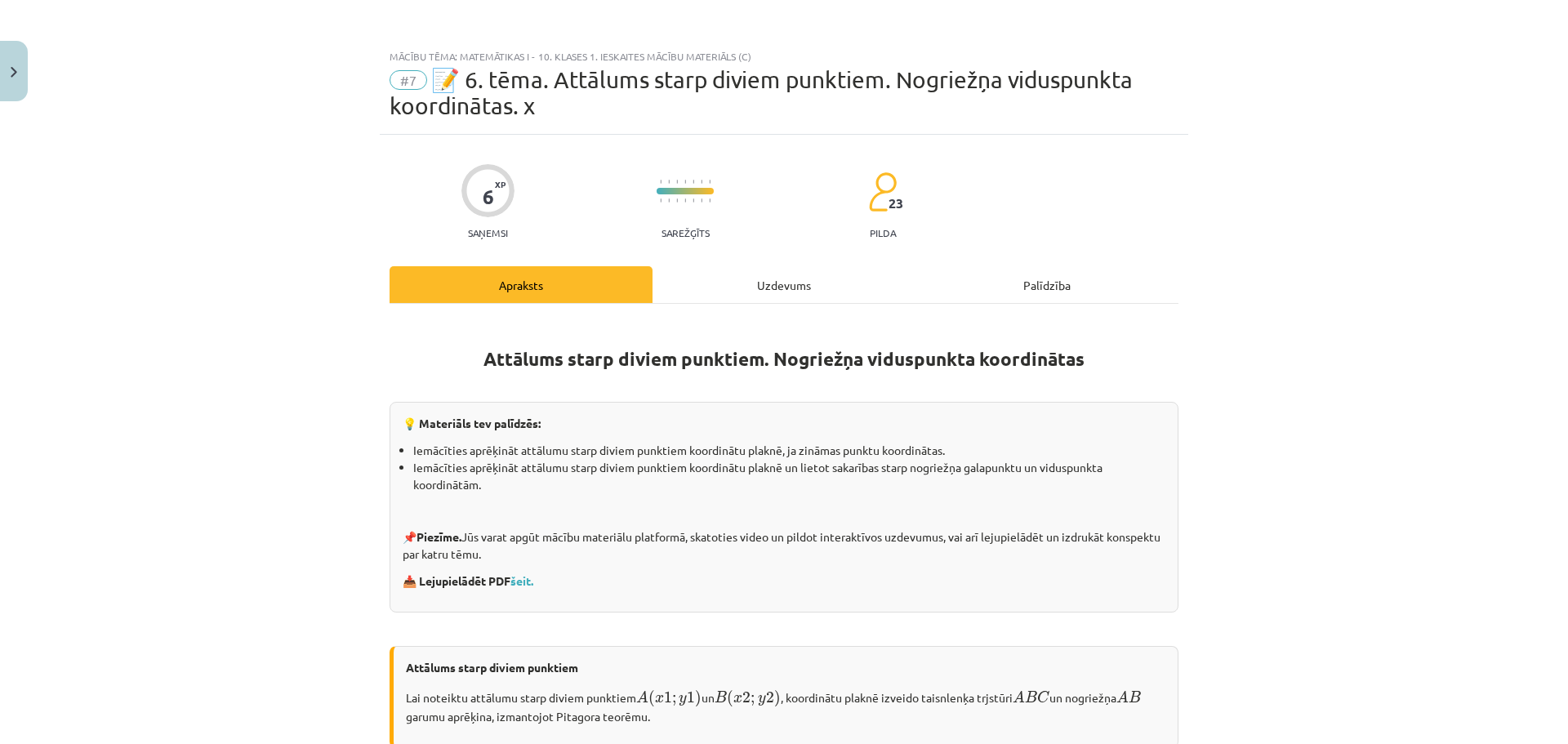
click at [748, 292] on div "Uzdevums" at bounding box center [784, 284] width 263 height 37
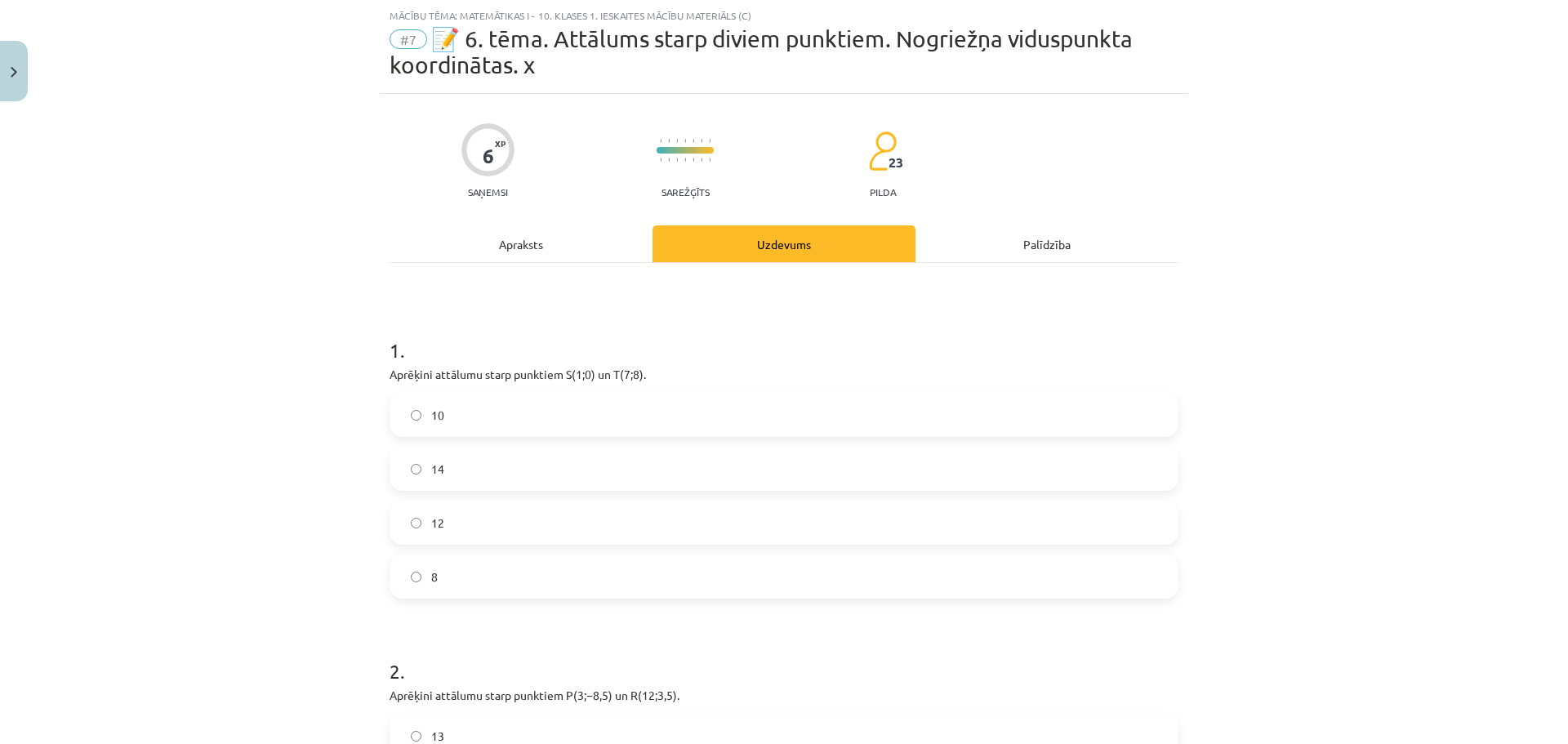
click at [543, 249] on div "Apraksts" at bounding box center [521, 244] width 263 height 37
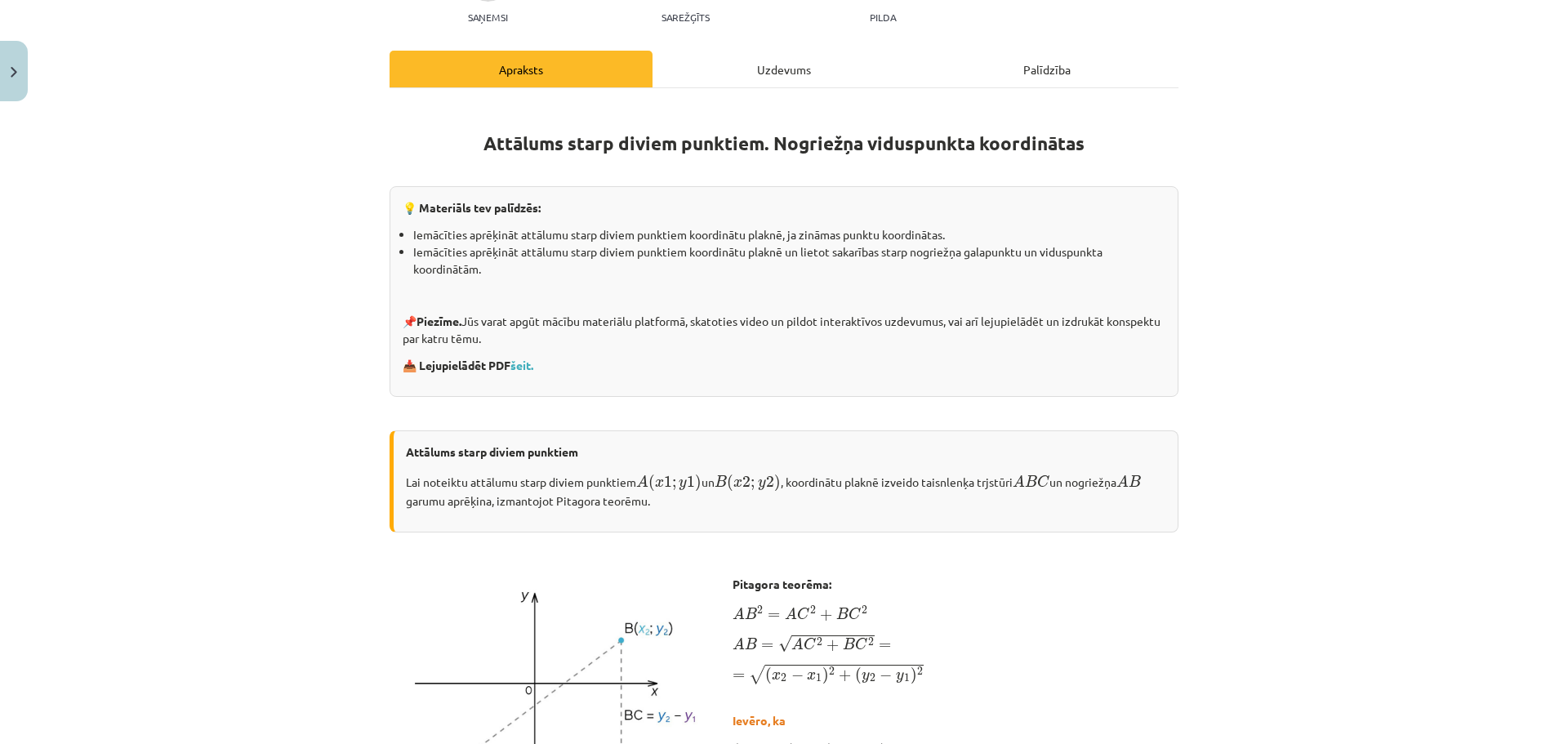
scroll to position [204, 0]
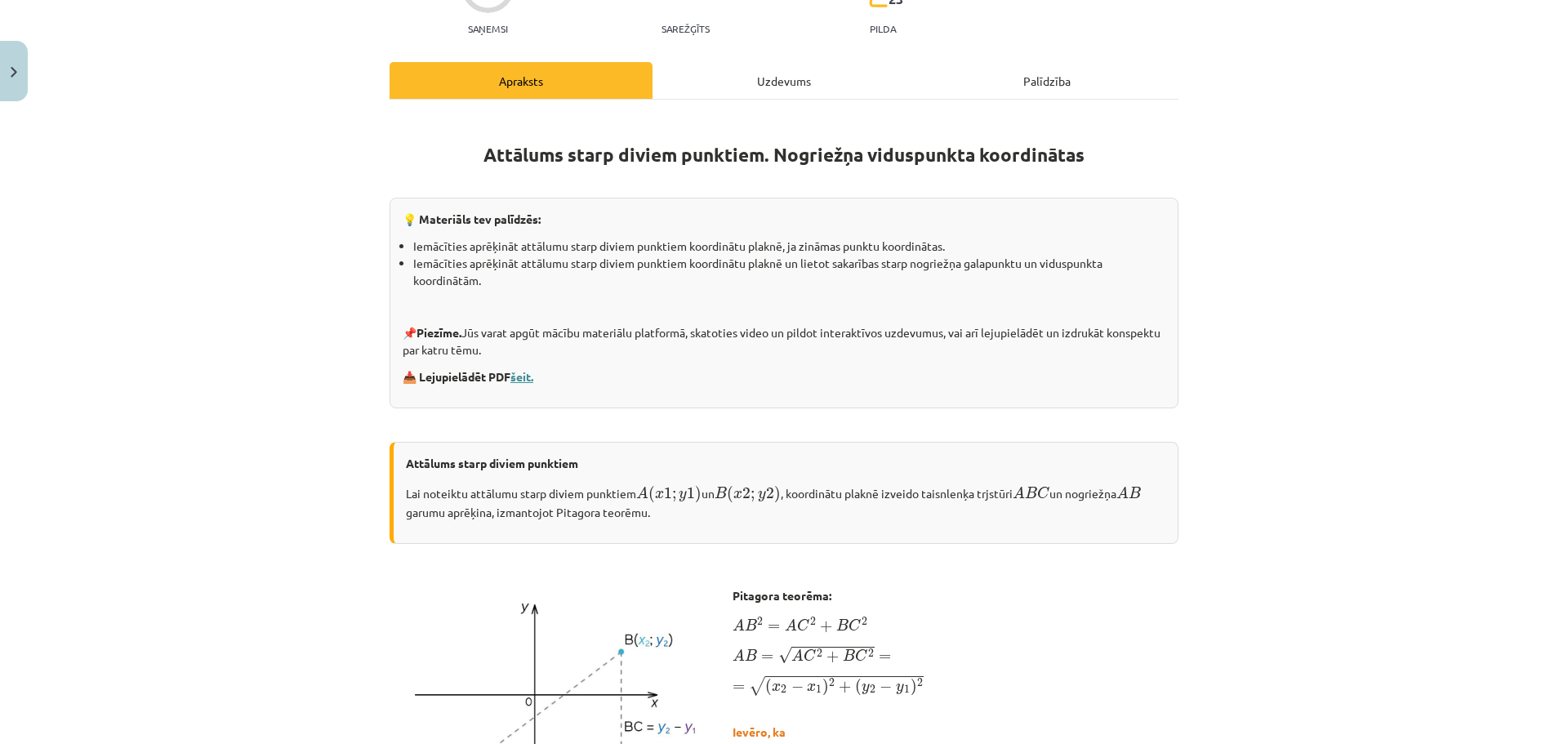
click at [526, 373] on link "šeit." at bounding box center [522, 376] width 23 height 15
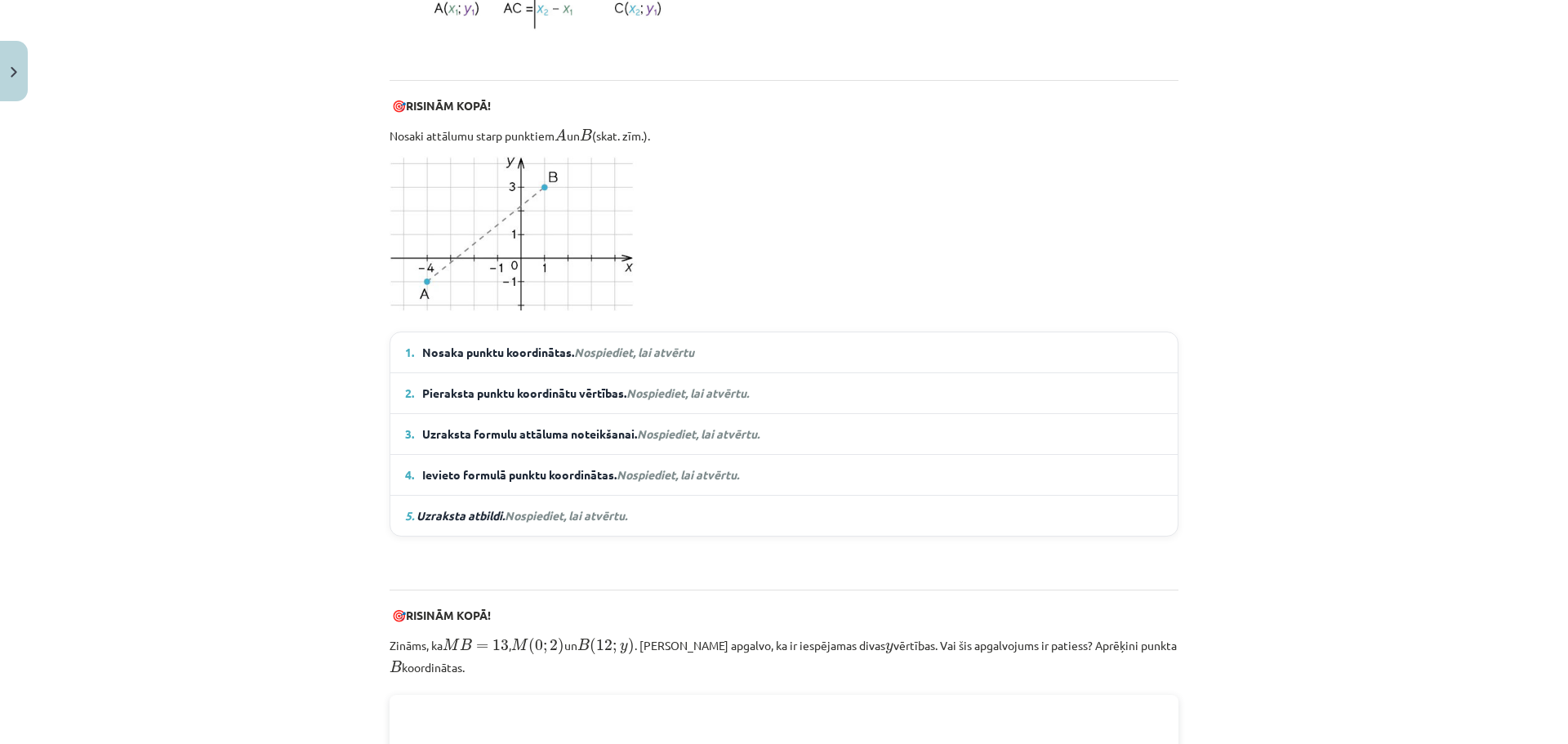
scroll to position [1021, 0]
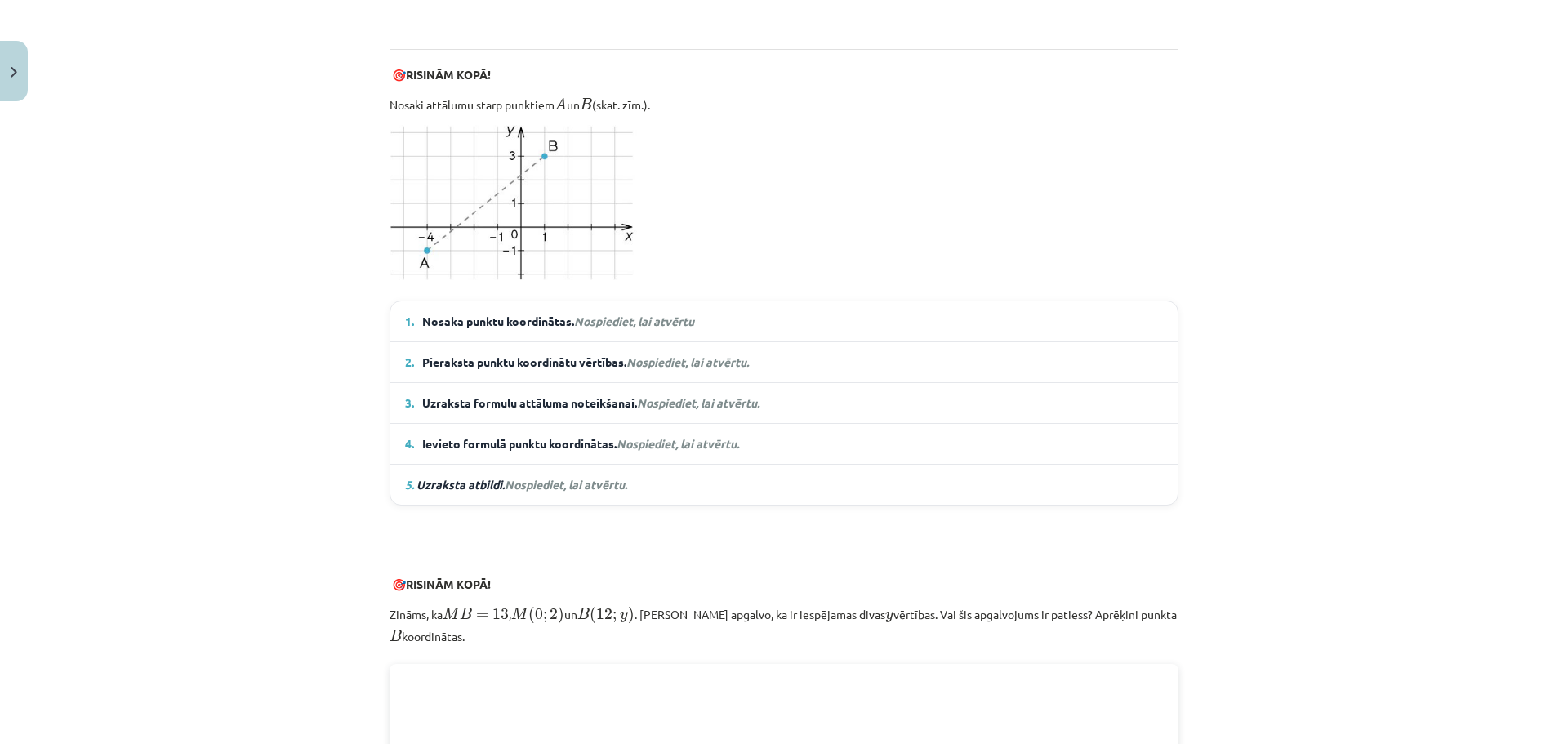
click at [665, 324] on em "Nospiediet, lai atvērtu" at bounding box center [634, 320] width 120 height 15
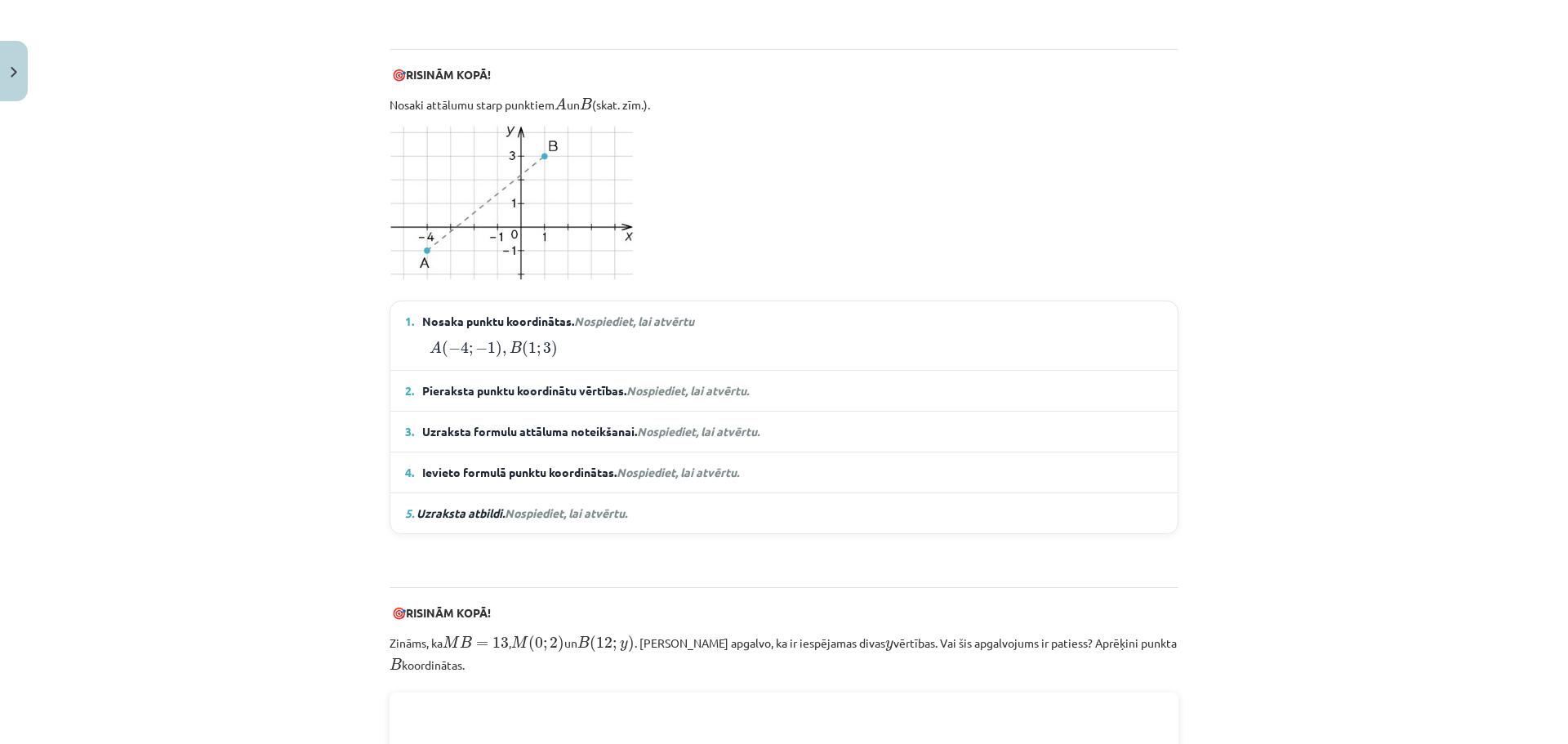
click at [665, 323] on em "Nospiediet, lai atvērtu" at bounding box center [634, 320] width 120 height 15
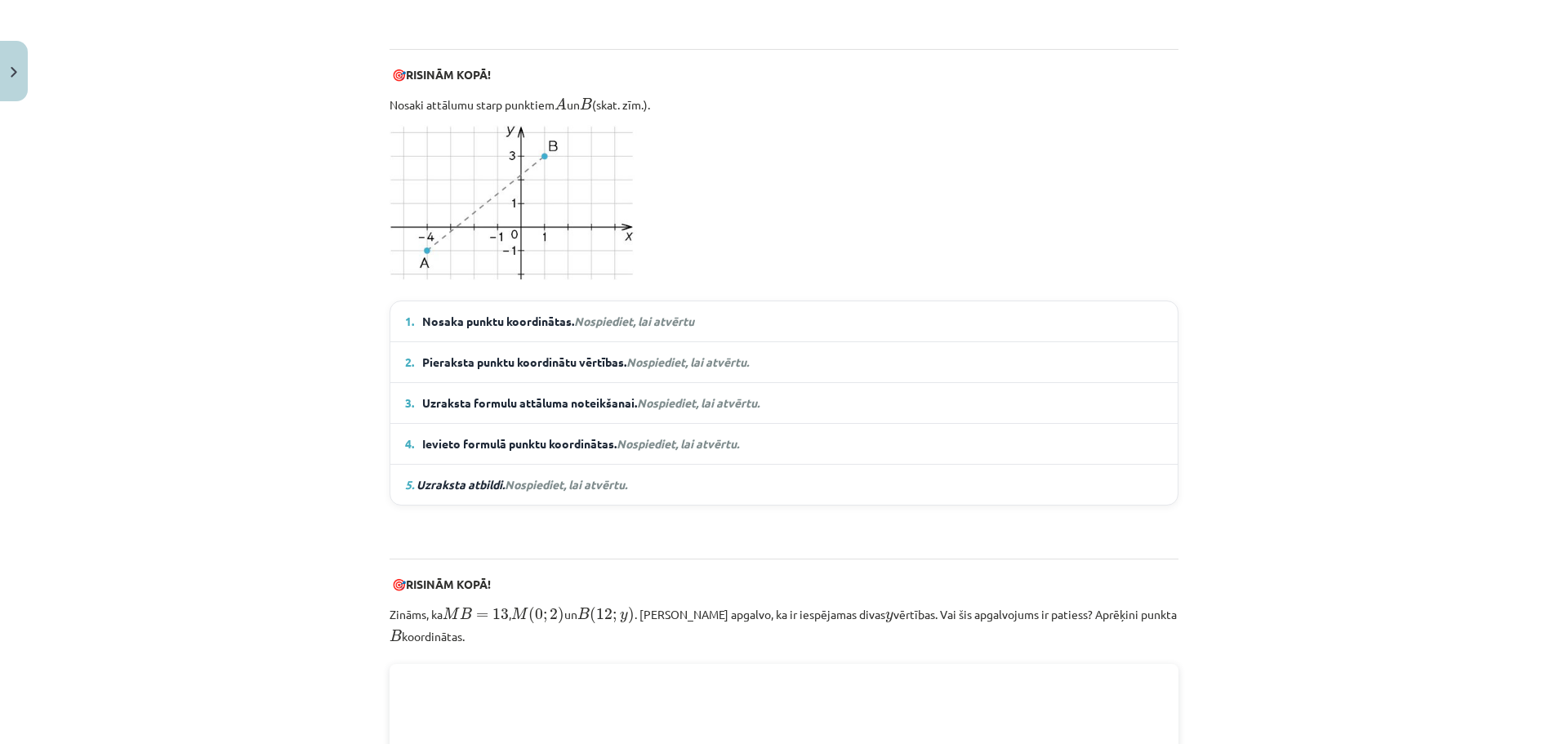
click at [665, 323] on em "Nospiediet, lai atvērtu" at bounding box center [634, 320] width 120 height 15
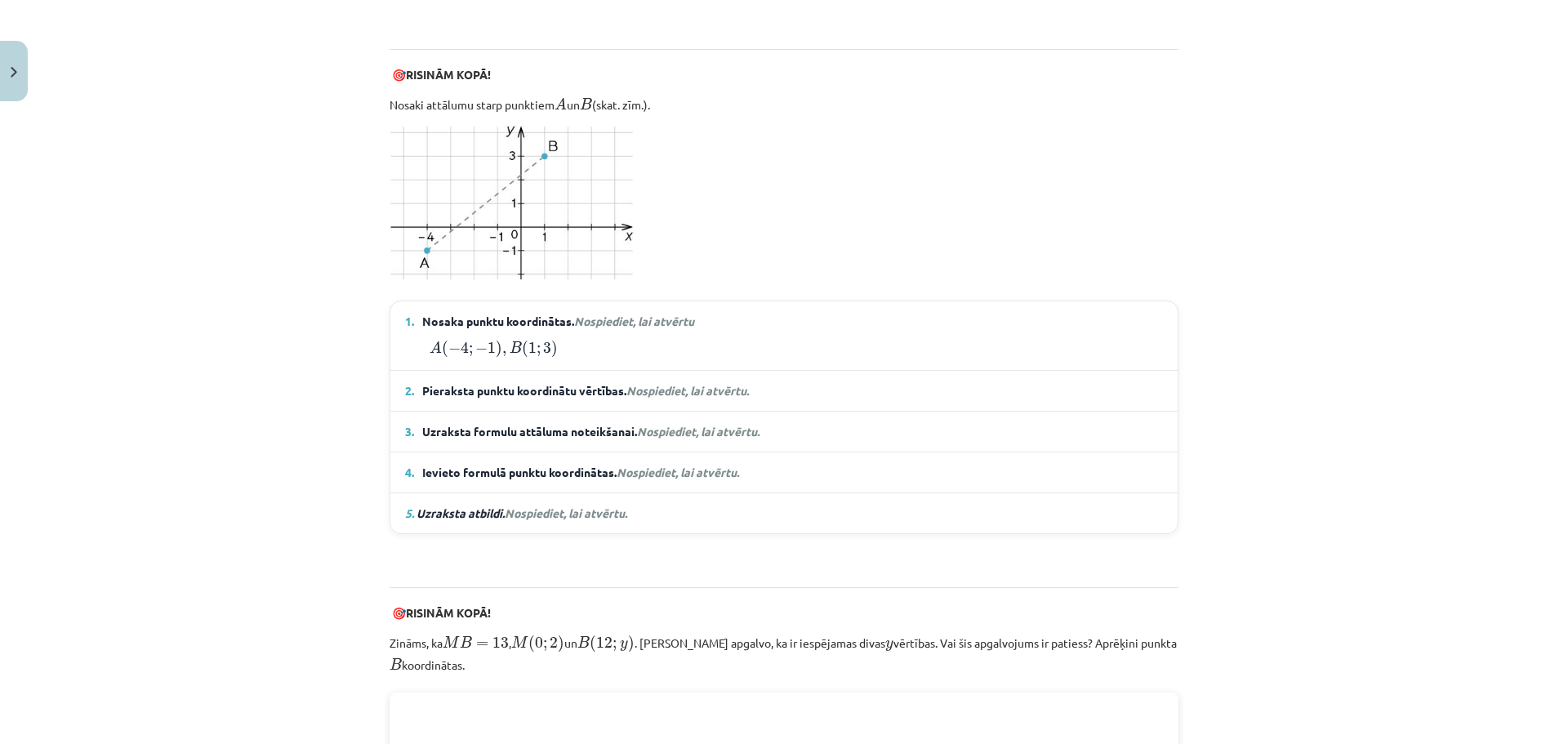
click at [620, 331] on details "1. Nosaka punktu koordinātas. Nospiediet, lai atvērtu A ( − 4 ; − 1 ) , B ( 1 ;…" at bounding box center [784, 335] width 788 height 68
click at [546, 326] on span "Nosaka punktu koordinātas. Nospiediet, lai atvērtu" at bounding box center [558, 322] width 272 height 18
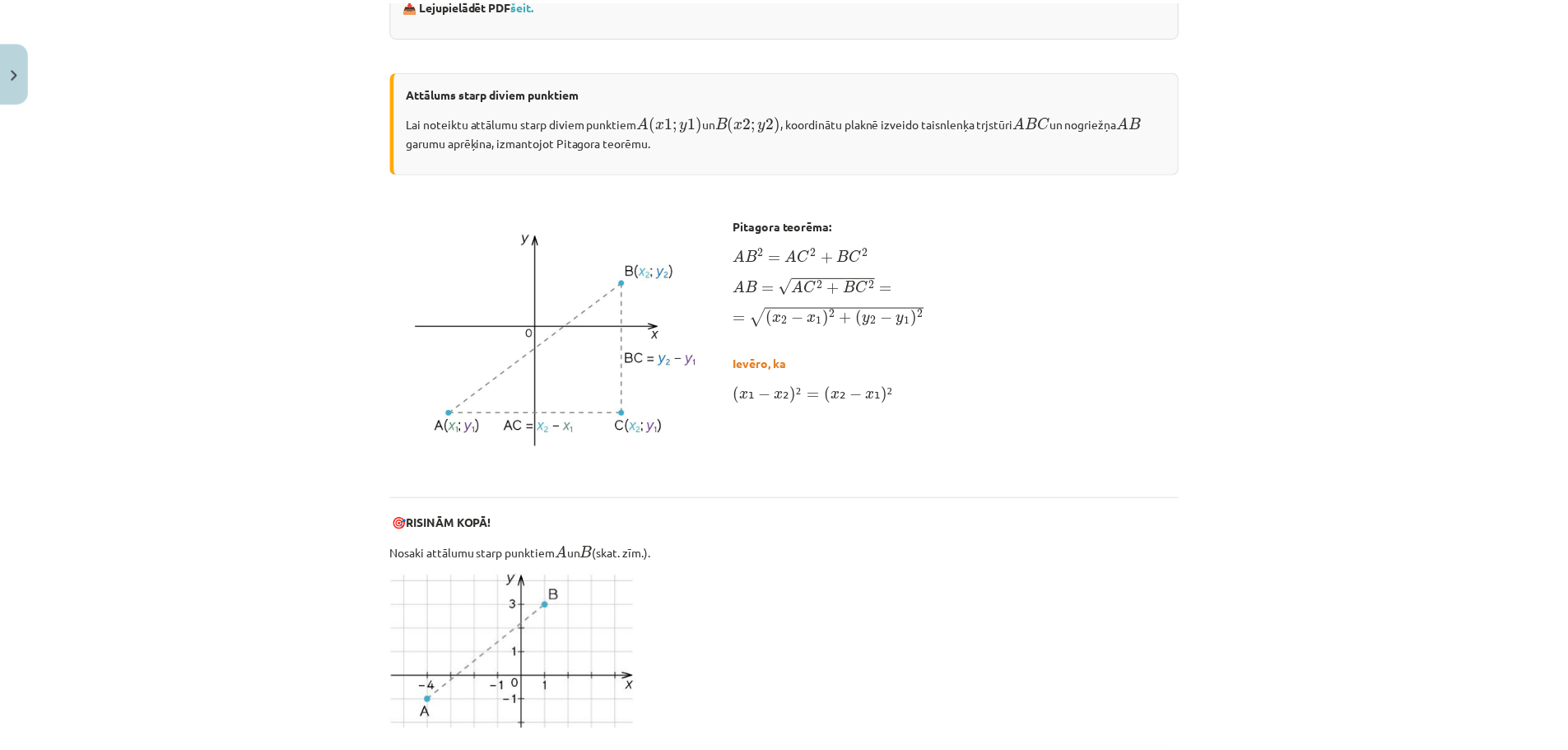
scroll to position [371, 0]
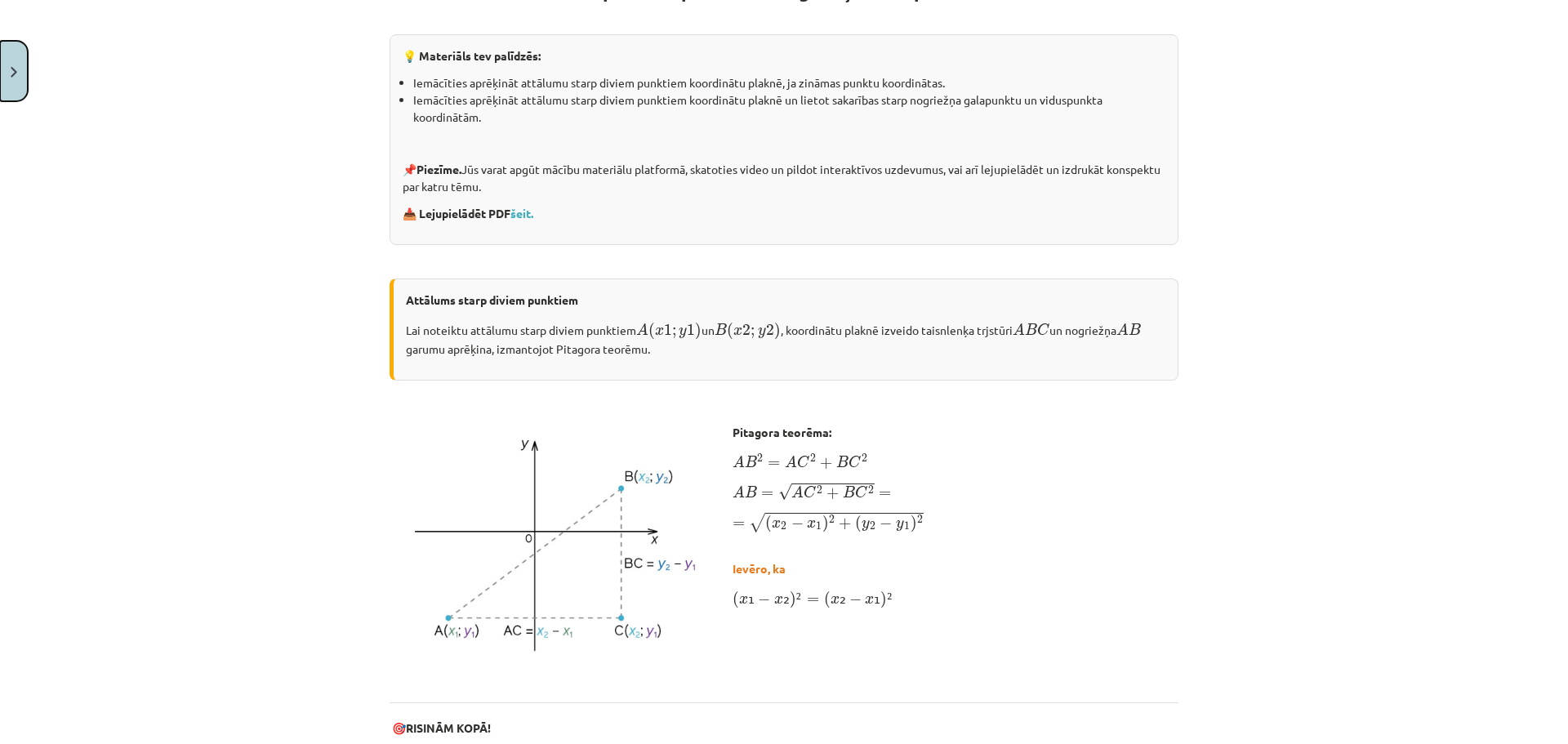
click at [2, 83] on button "Close" at bounding box center [14, 71] width 28 height 60
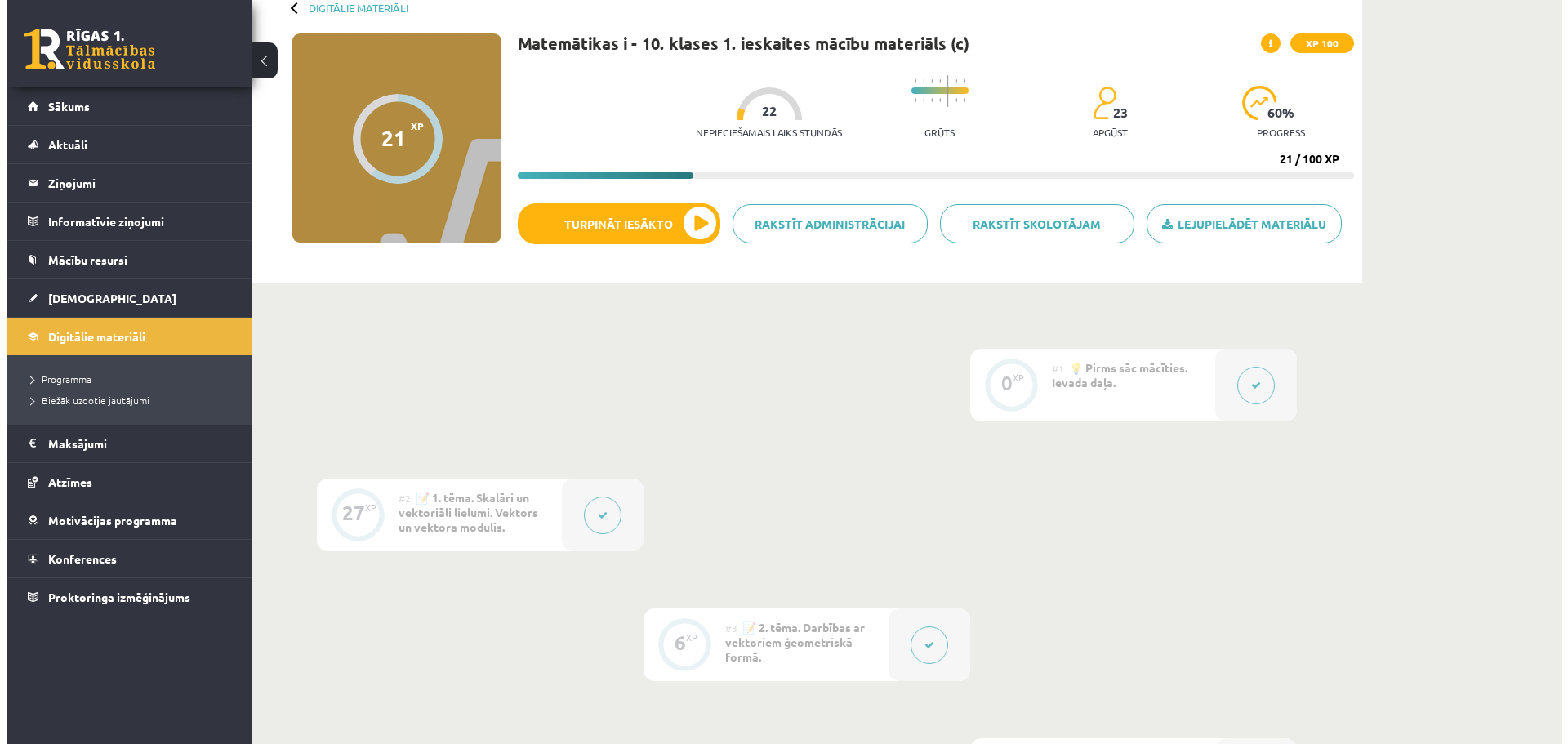
scroll to position [0, 0]
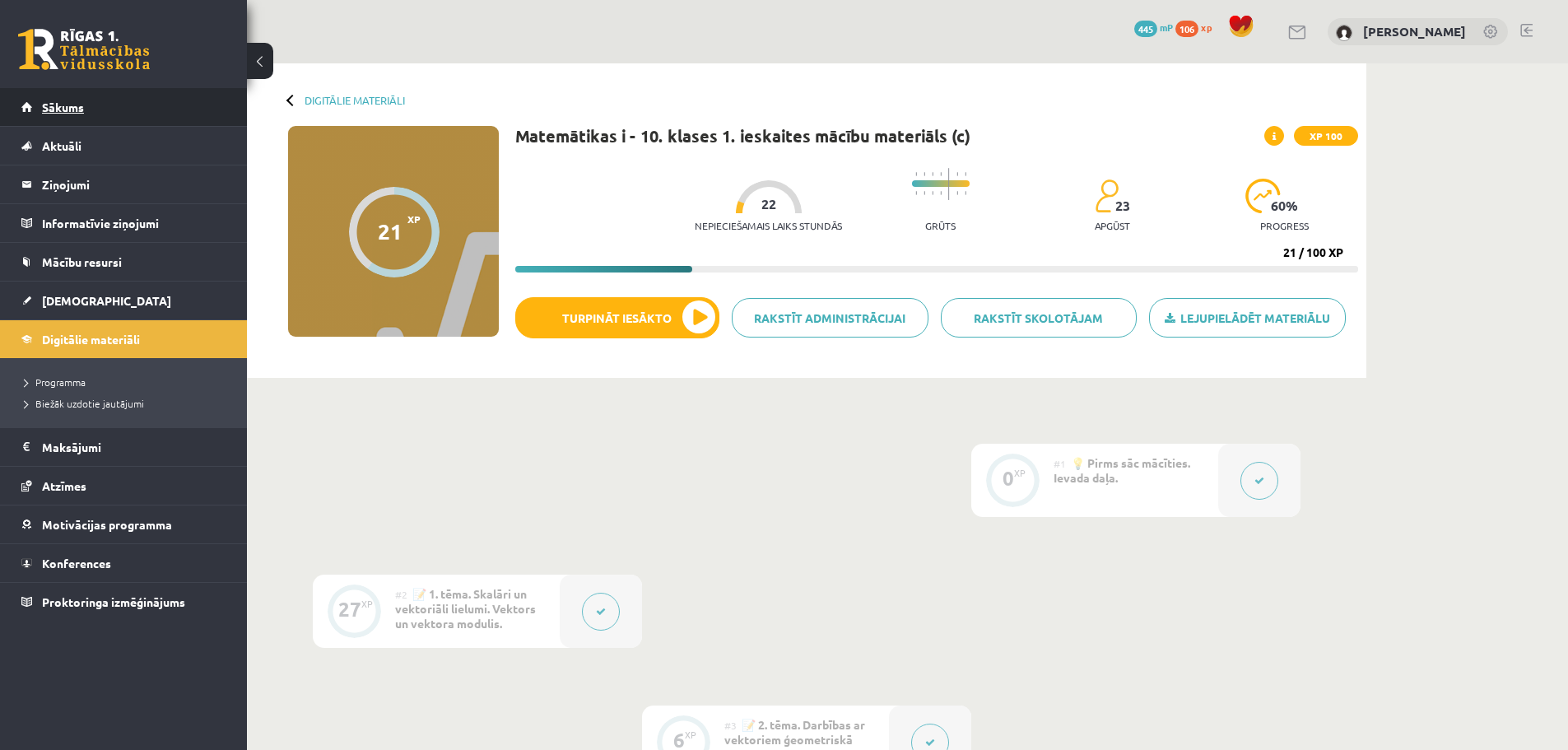
click at [77, 107] on span "Sākums" at bounding box center [63, 107] width 42 height 15
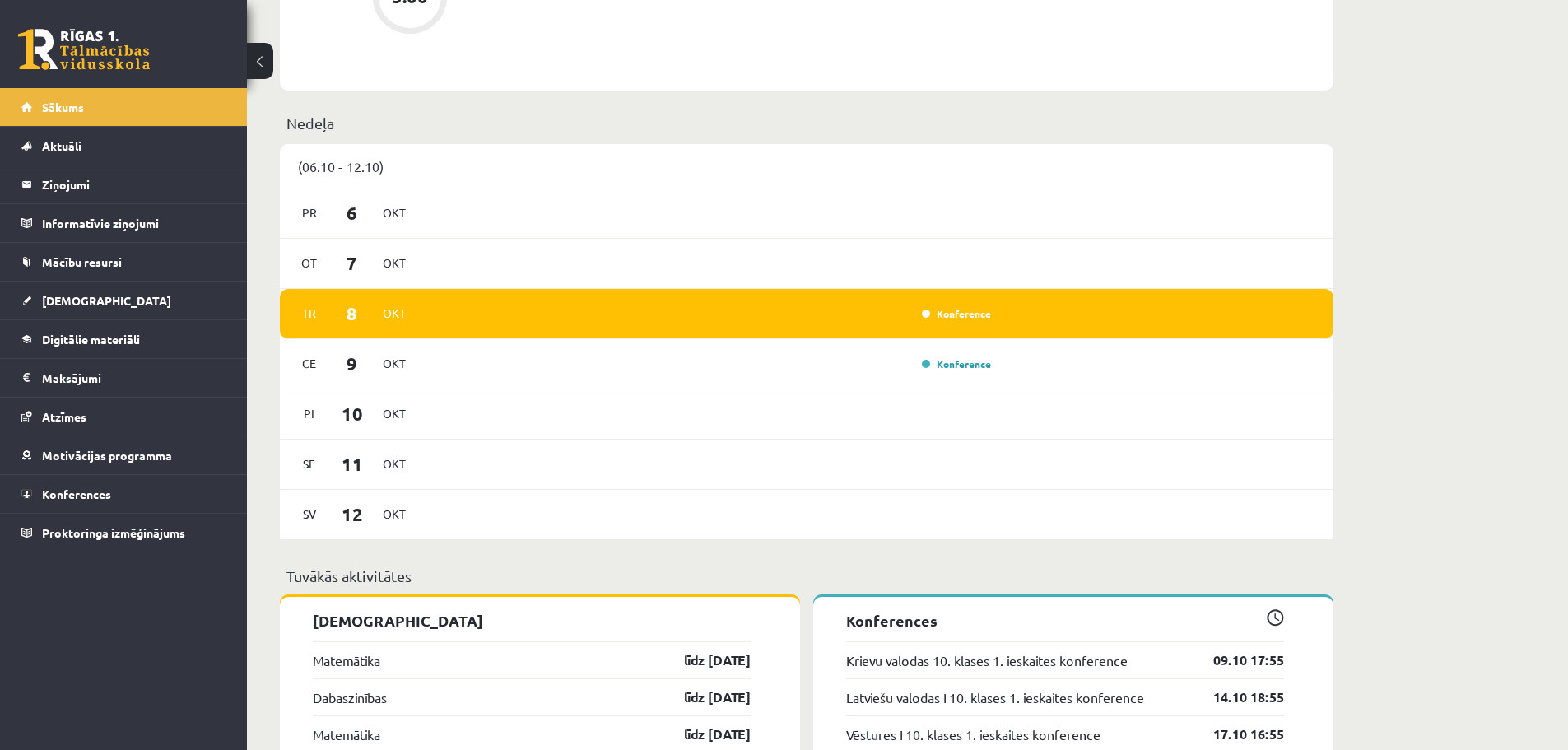
scroll to position [988, 0]
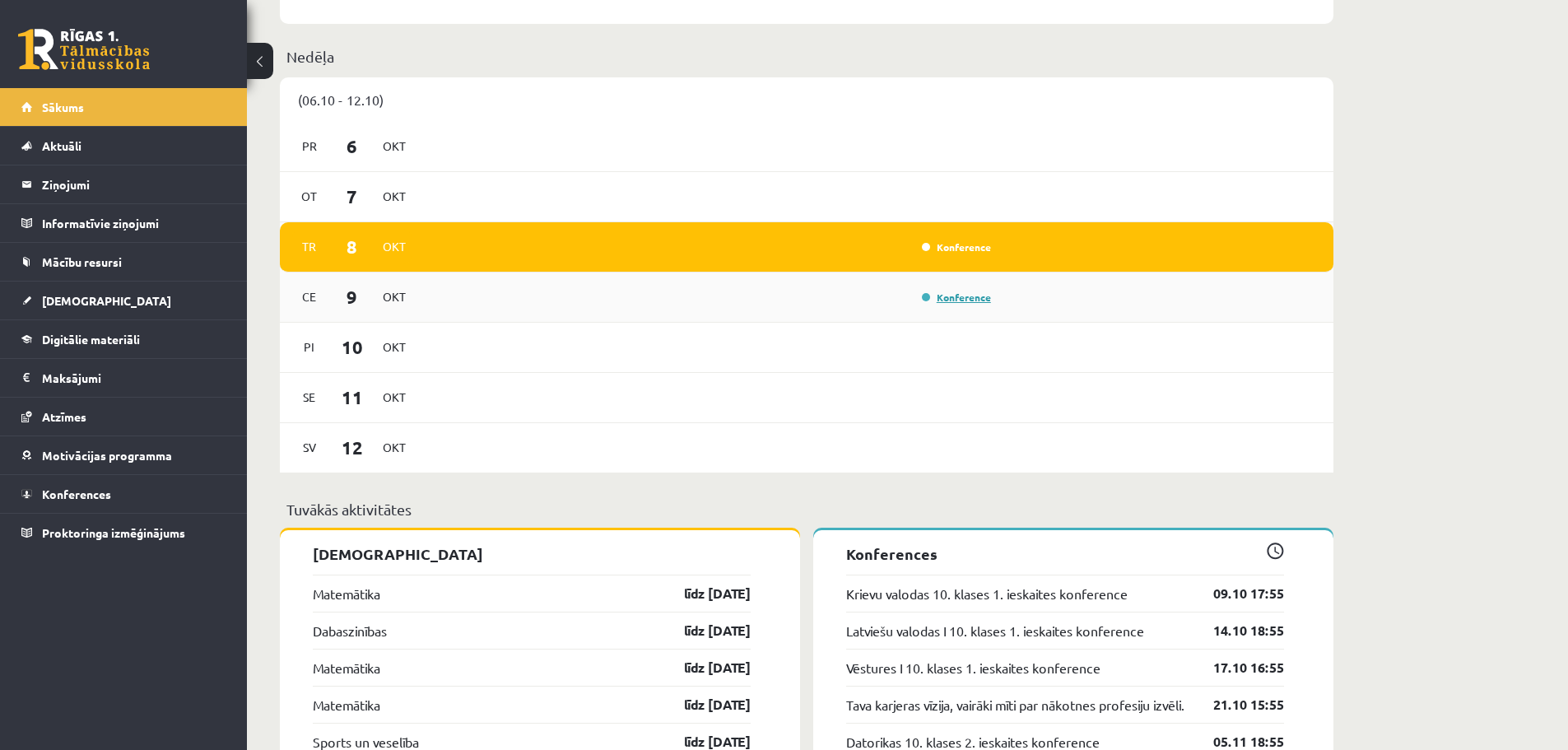
click at [952, 298] on link "Konference" at bounding box center [956, 296] width 69 height 13
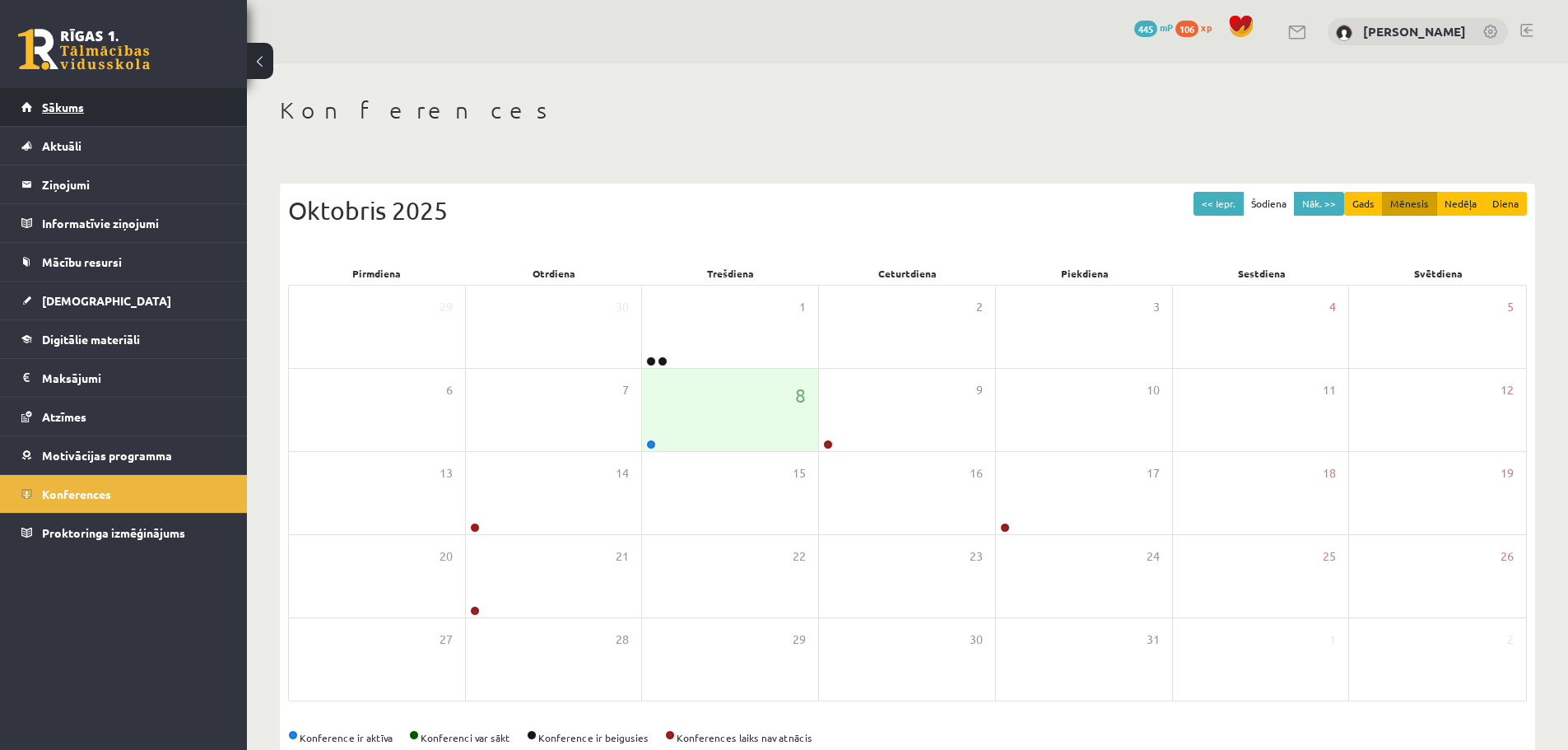
click at [57, 116] on link "Sākums" at bounding box center [123, 107] width 205 height 38
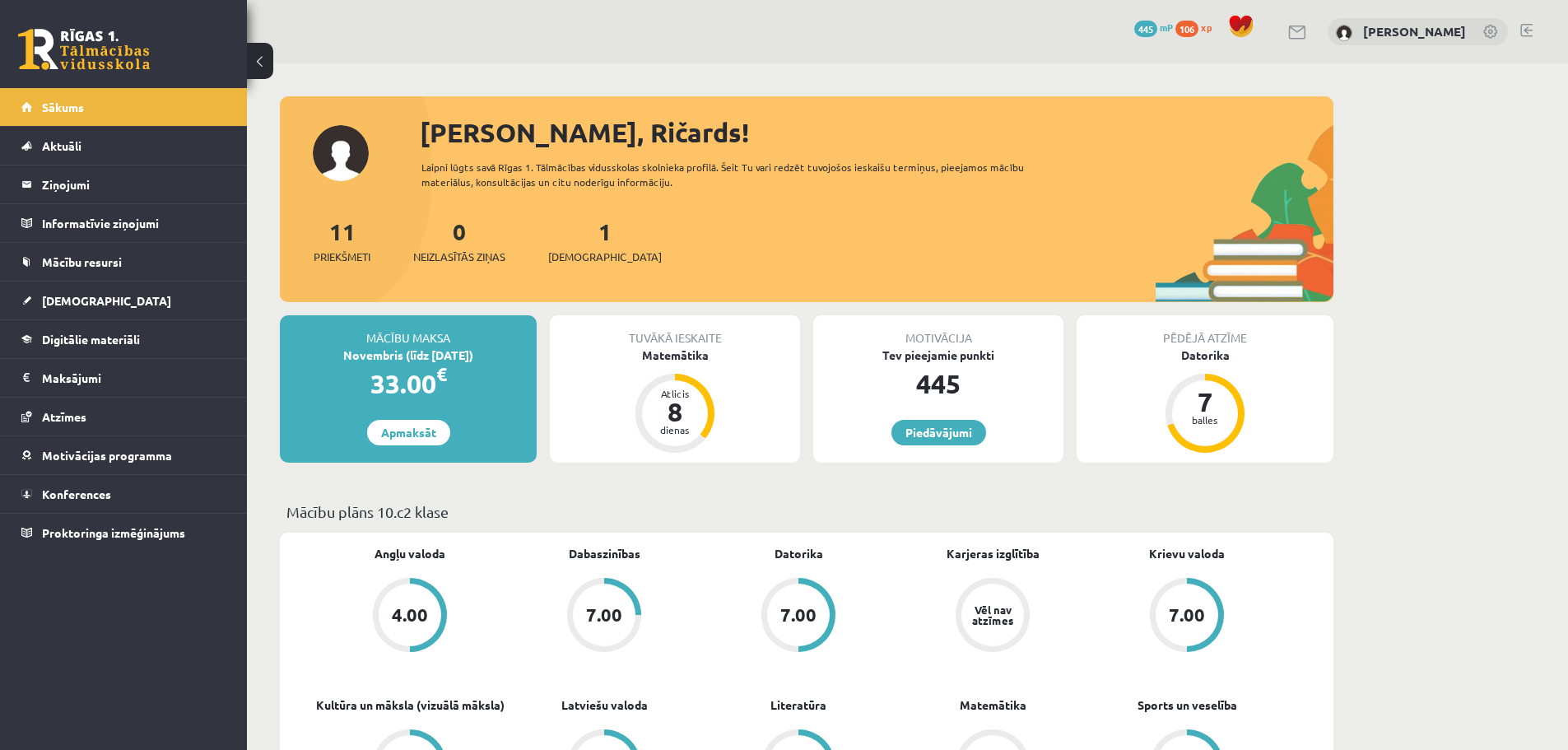
click at [104, 57] on link at bounding box center [84, 49] width 131 height 41
click at [1529, 31] on link at bounding box center [1527, 30] width 12 height 13
click at [99, 259] on span "Mācību resursi" at bounding box center [82, 261] width 80 height 15
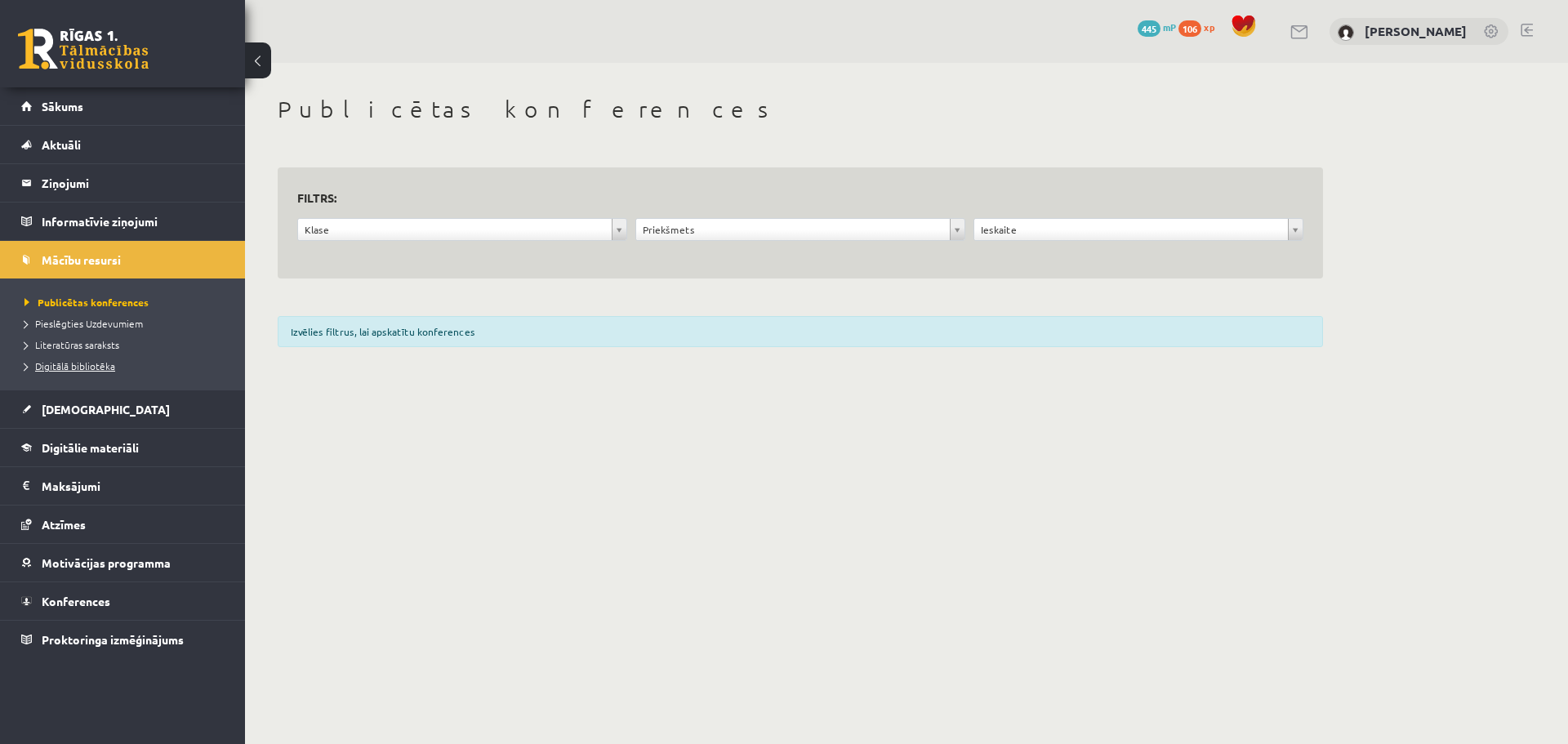
click at [103, 367] on span "Digitālā bibliotēka" at bounding box center [70, 366] width 91 height 13
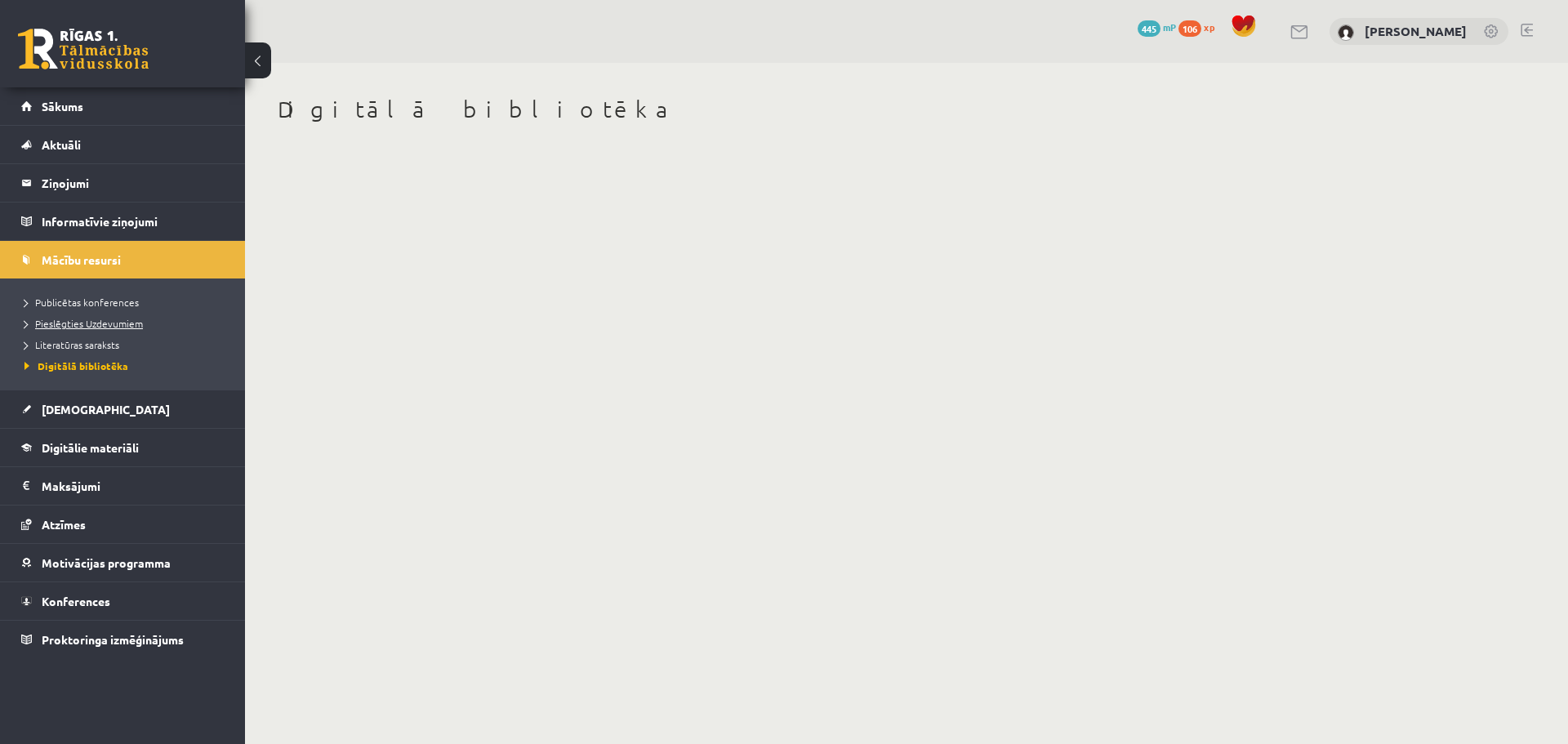
click at [111, 324] on span "Pieslēgties Uzdevumiem" at bounding box center [83, 323] width 118 height 13
click at [88, 349] on span "Literatūras saraksts" at bounding box center [72, 344] width 94 height 13
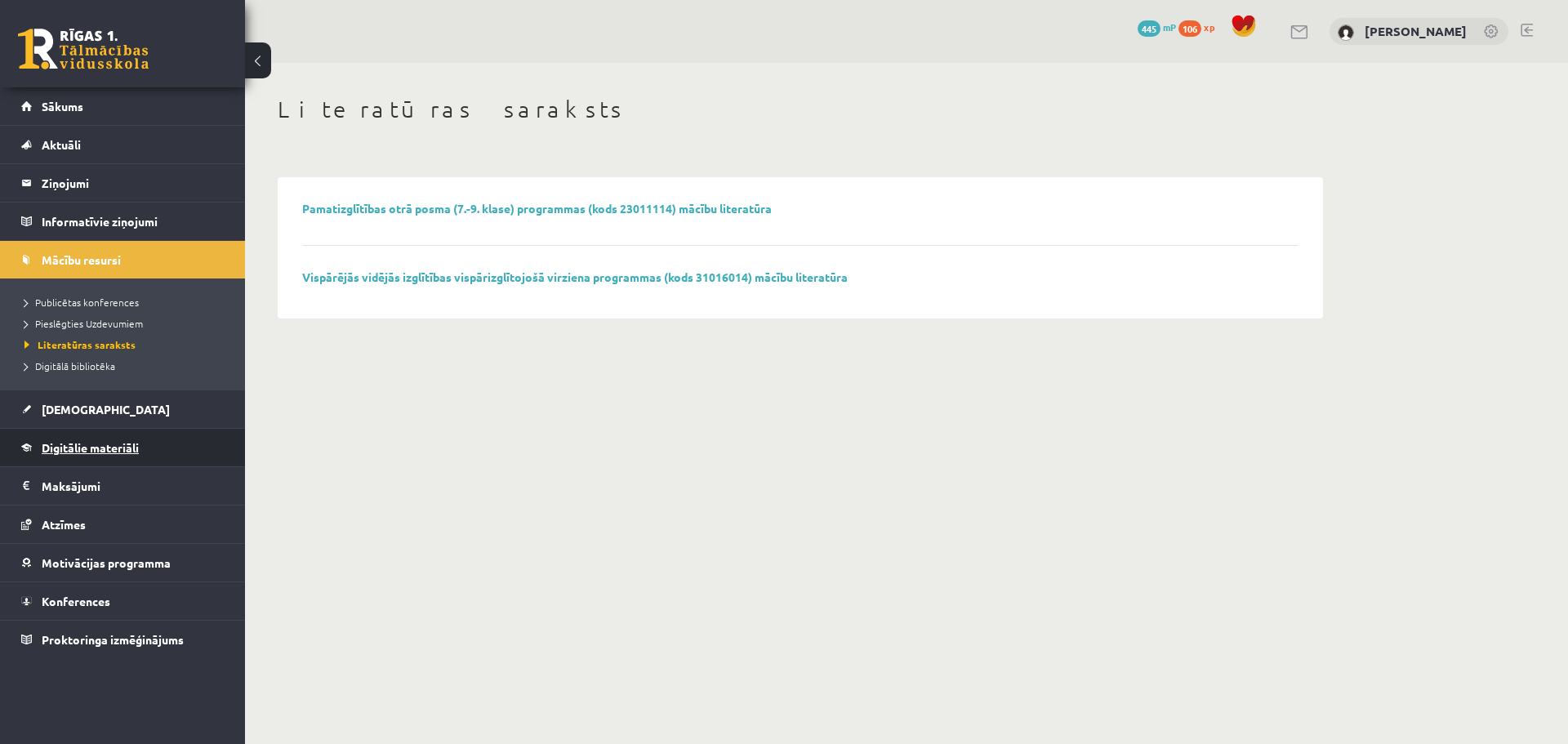
click at [102, 440] on link "Digitālie materiāli" at bounding box center [122, 447] width 203 height 38
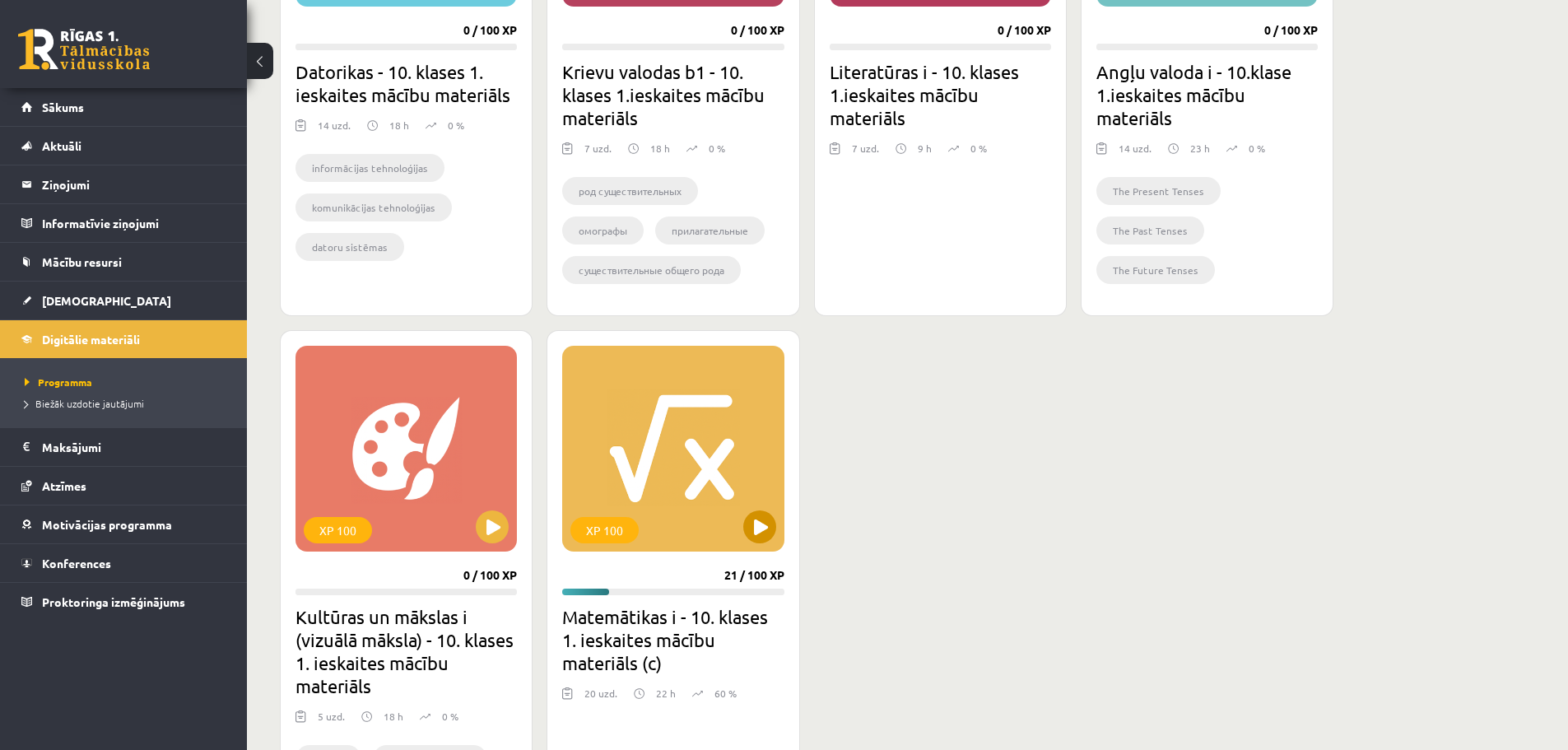
scroll to position [741, 0]
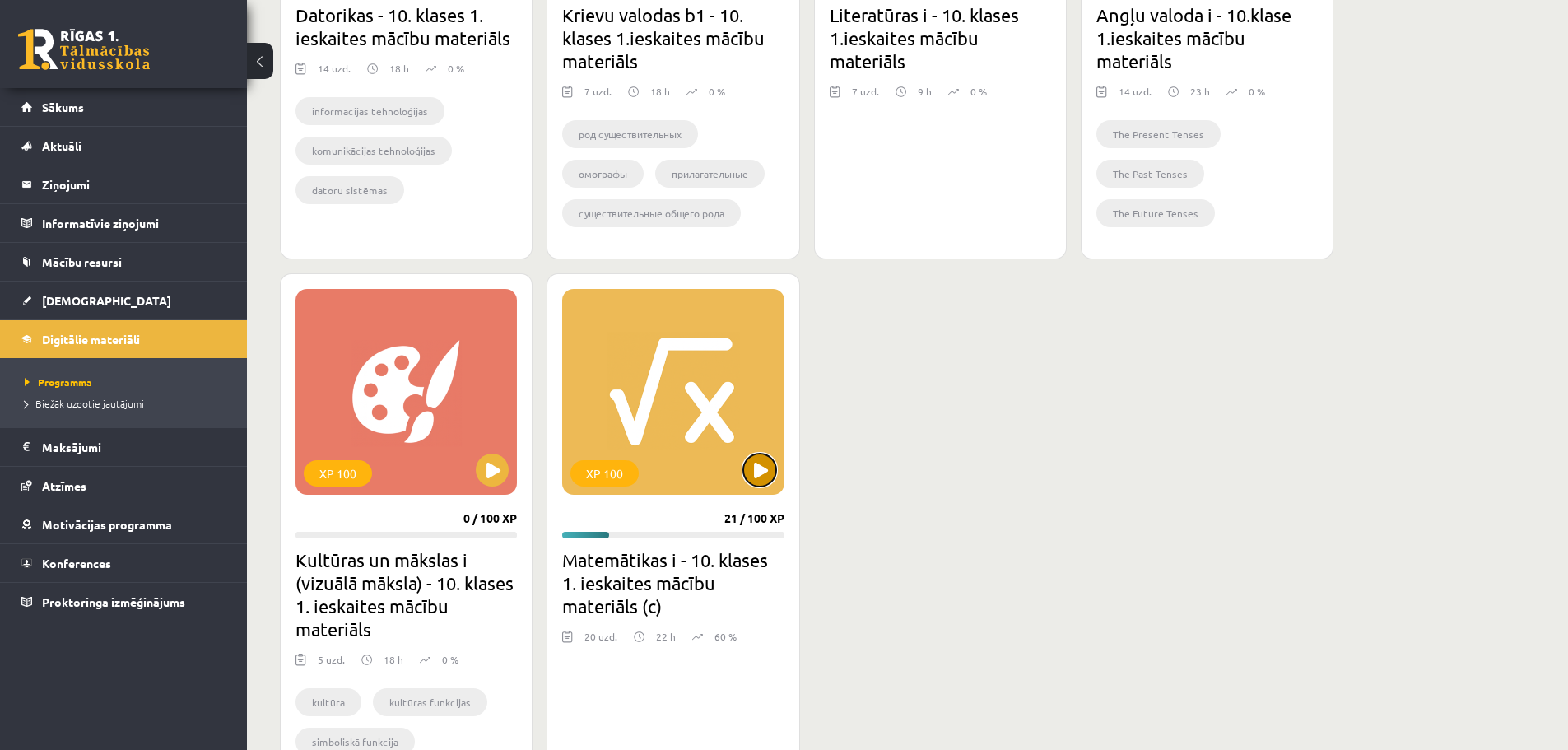
click at [758, 468] on button at bounding box center [759, 469] width 33 height 33
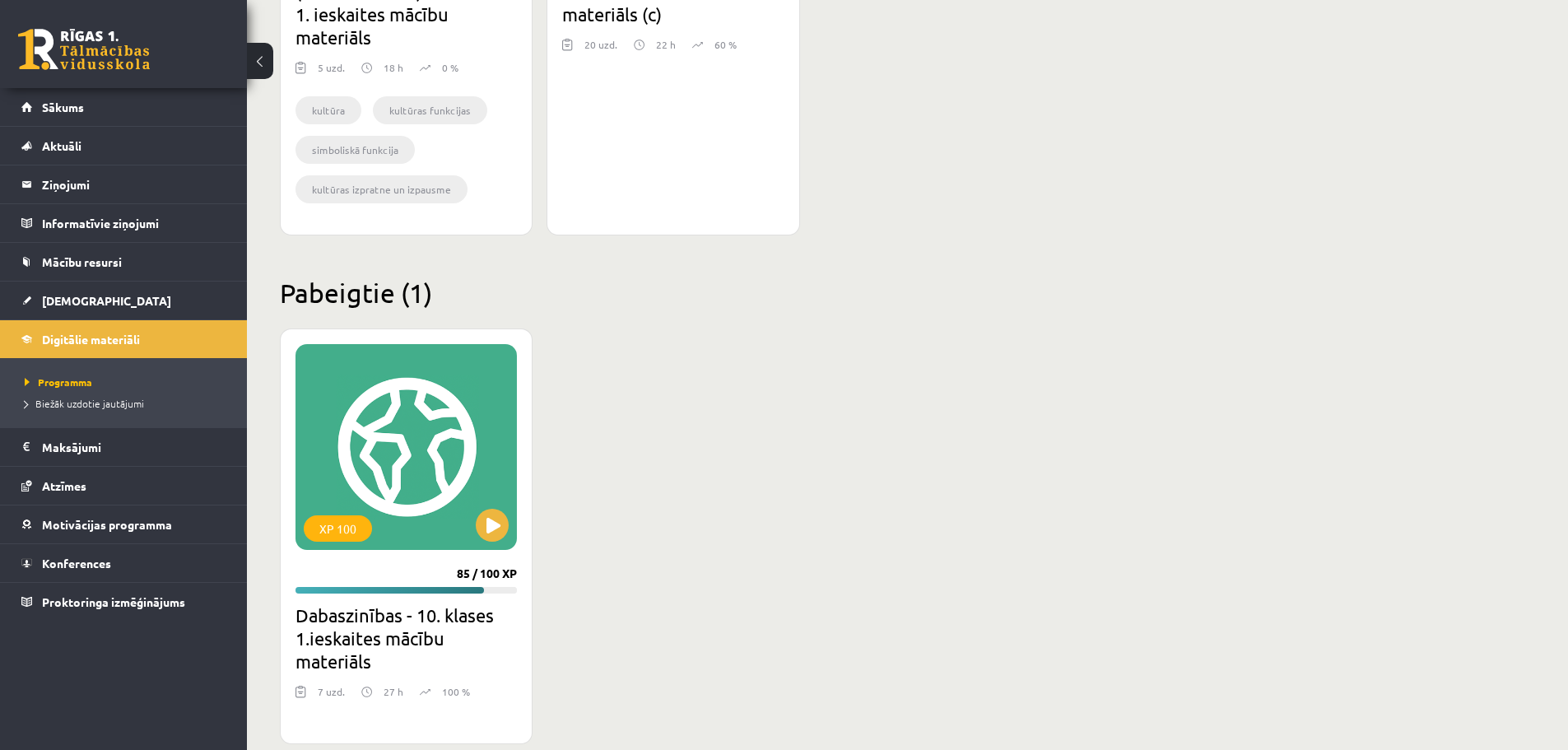
scroll to position [1361, 0]
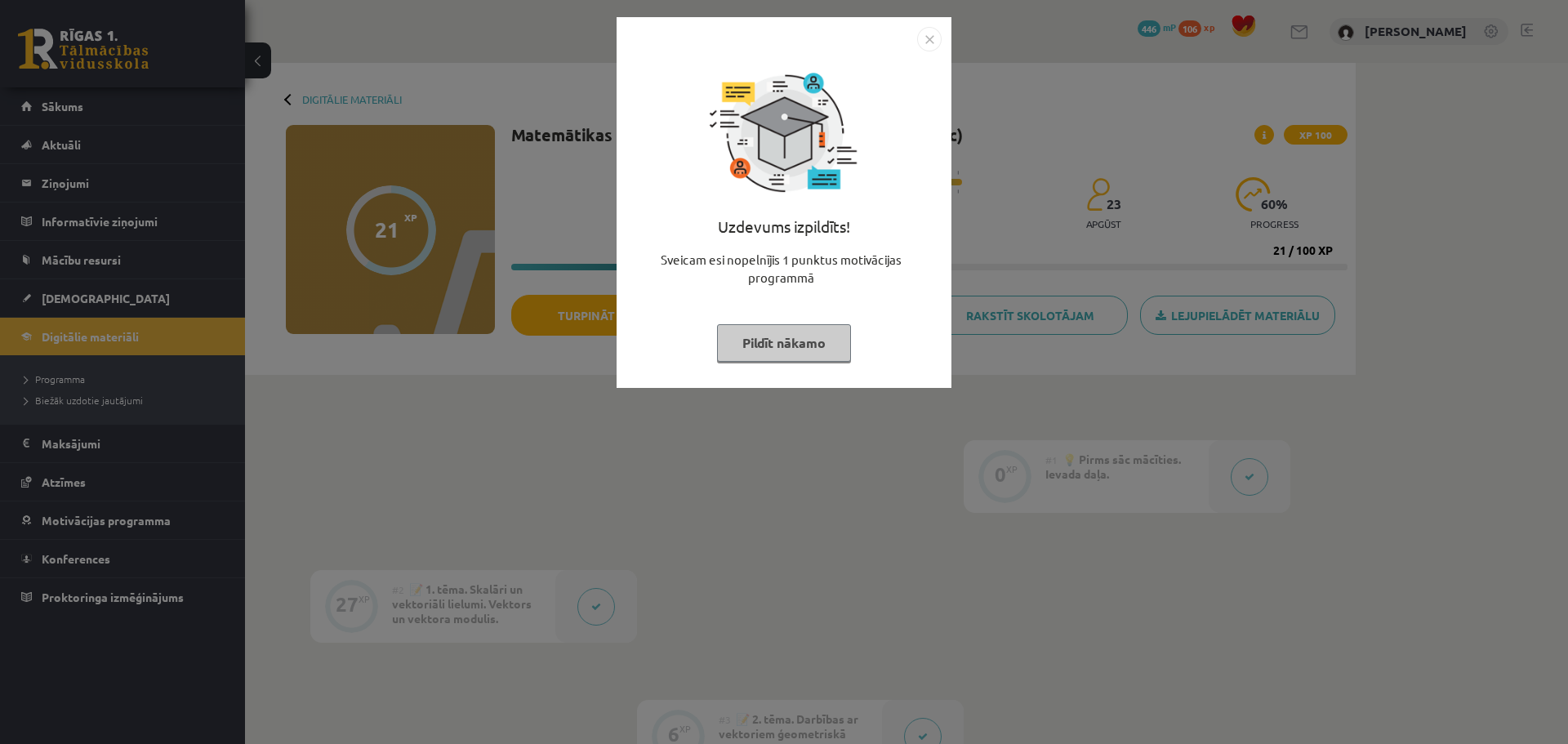
click at [801, 345] on button "Pildīt nākamo" at bounding box center [784, 343] width 134 height 38
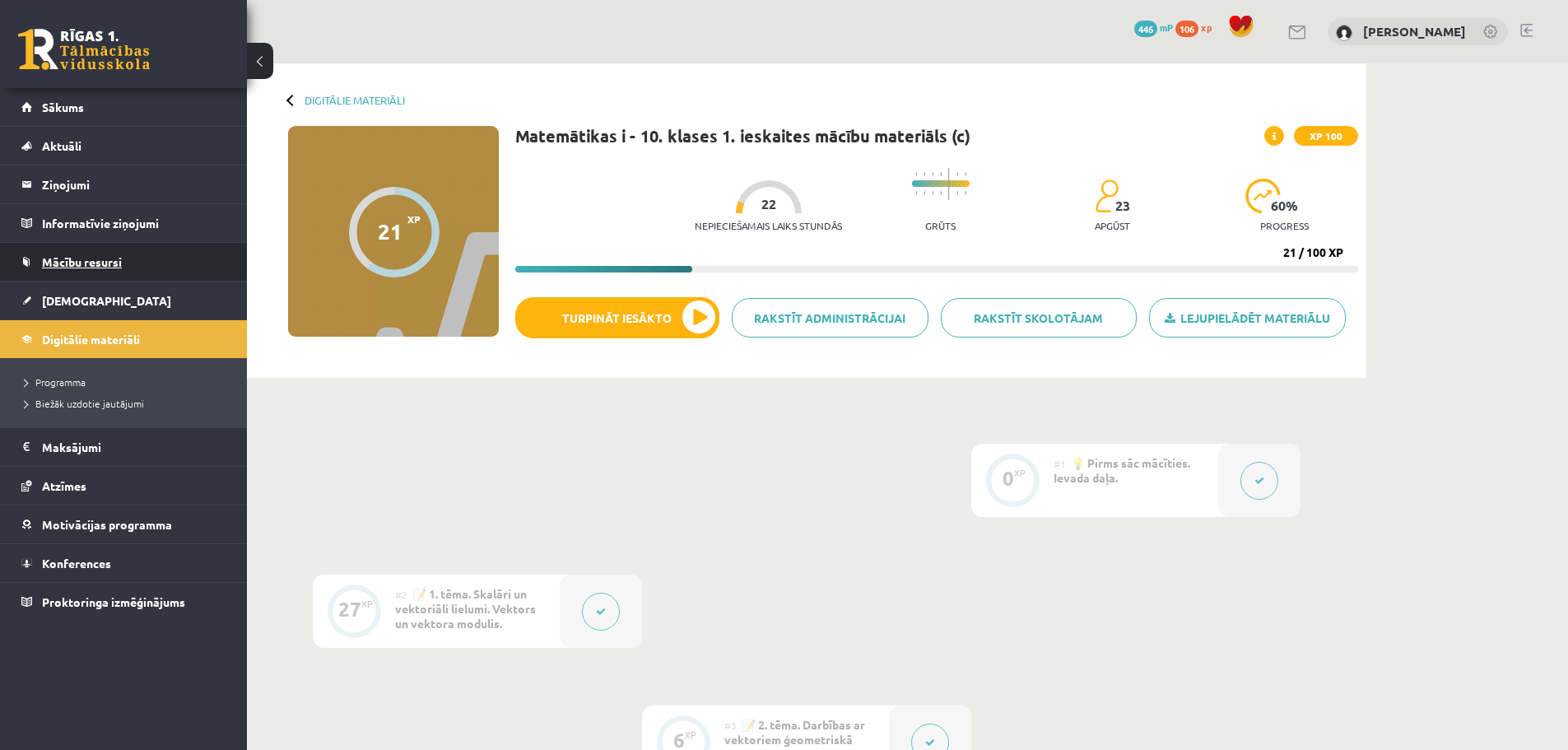
click at [79, 264] on span "Mācību resursi" at bounding box center [82, 261] width 80 height 15
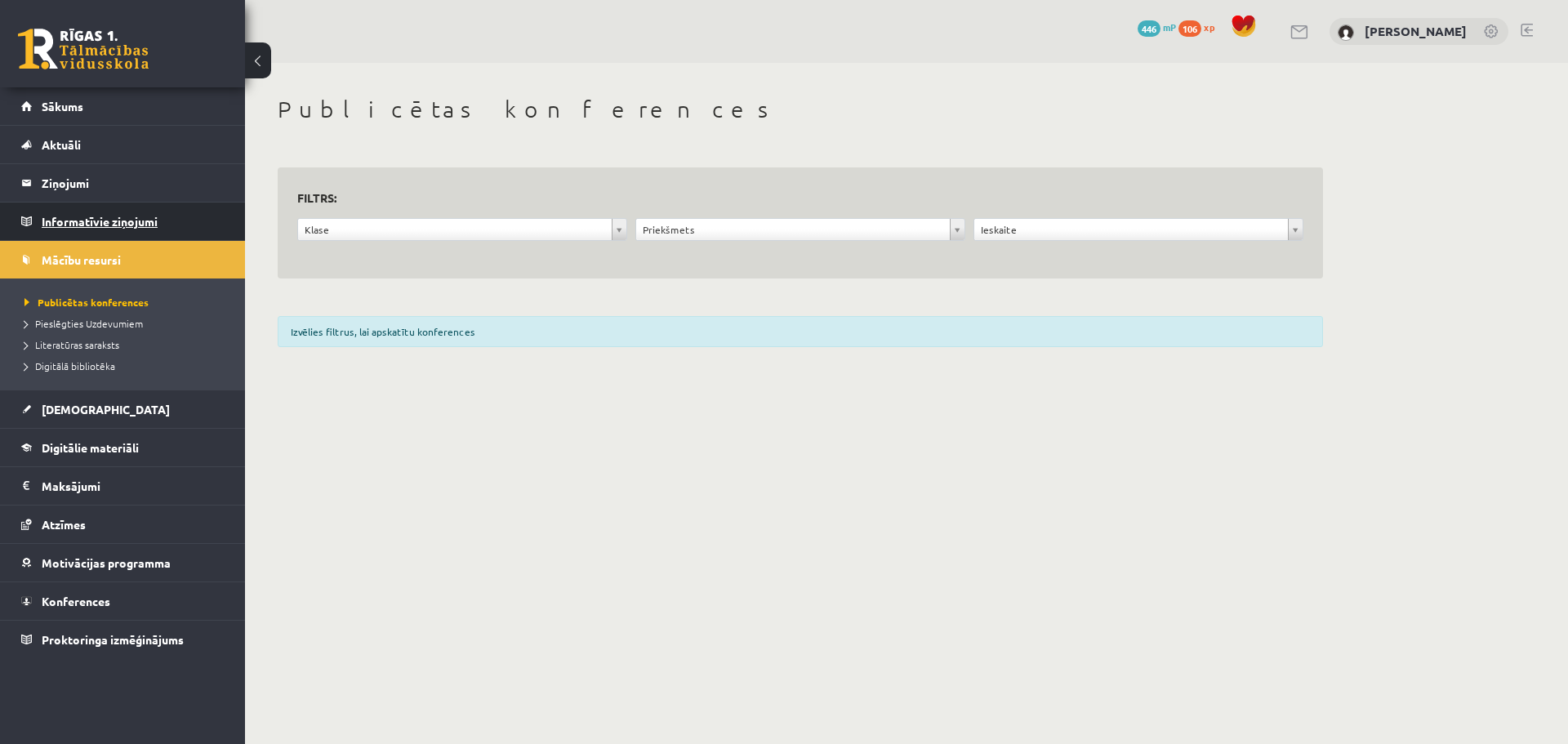
click at [85, 222] on legend "Informatīvie ziņojumi 0" at bounding box center [133, 221] width 183 height 38
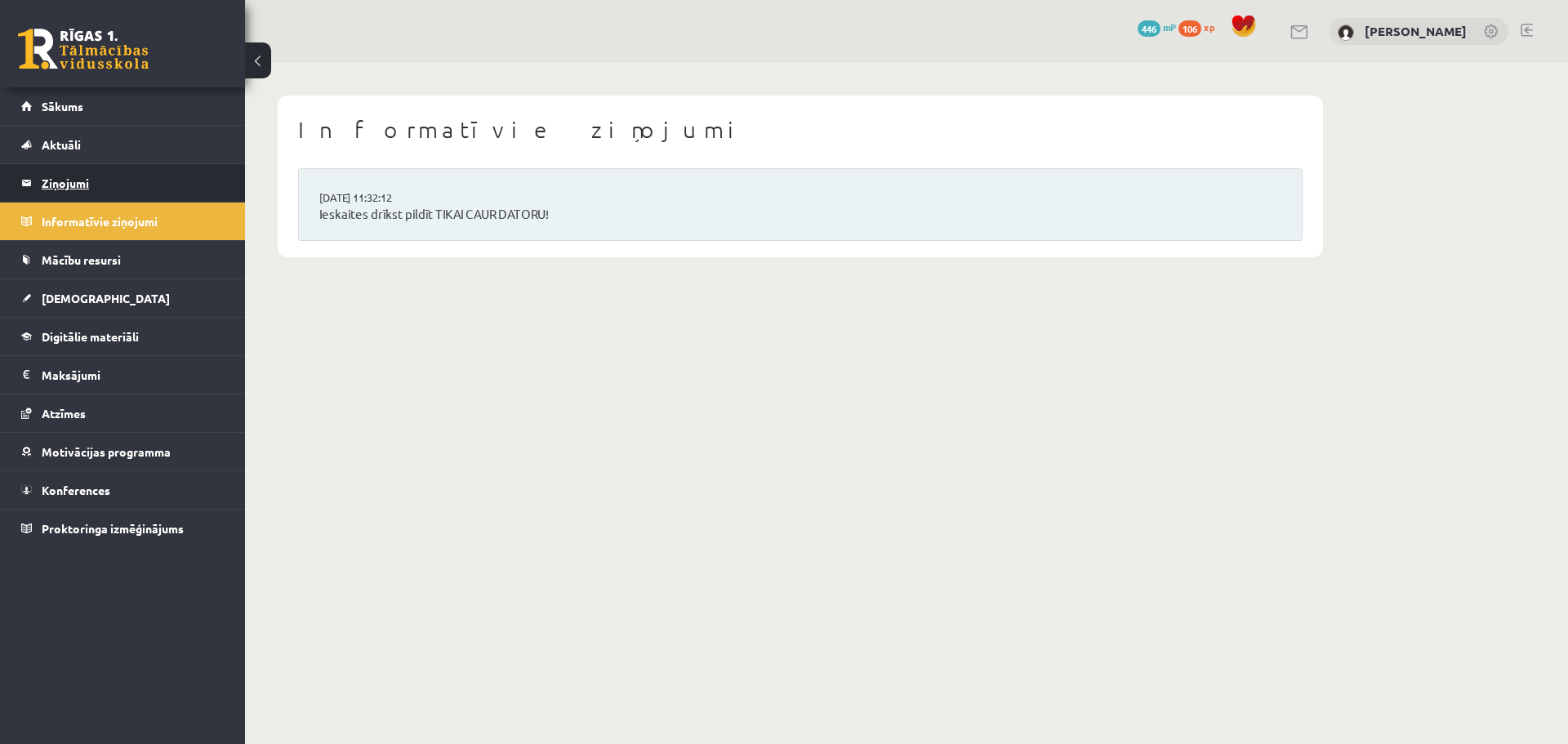
click at [74, 180] on legend "Ziņojumi 0" at bounding box center [133, 183] width 183 height 38
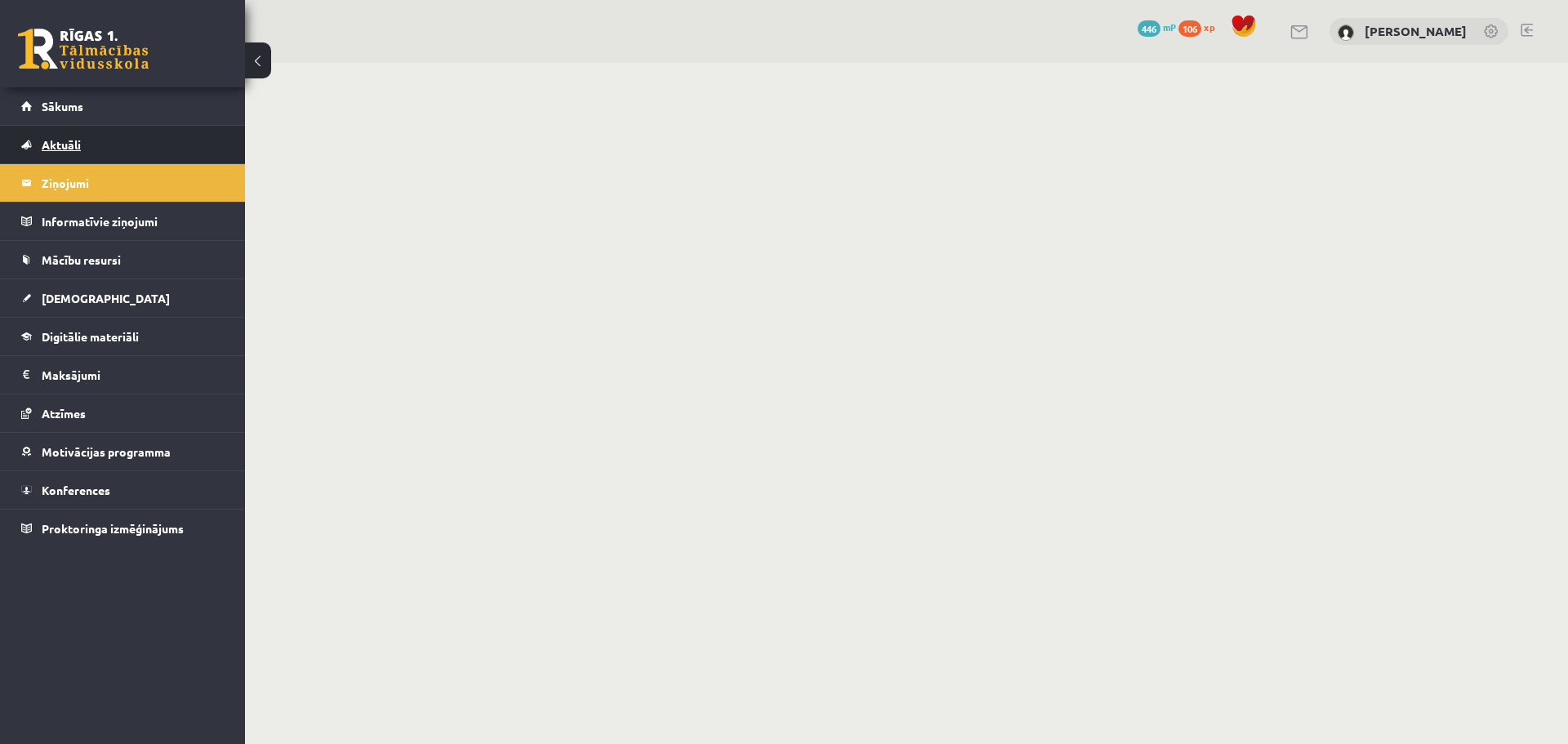
click at [88, 142] on link "Aktuāli" at bounding box center [122, 144] width 203 height 38
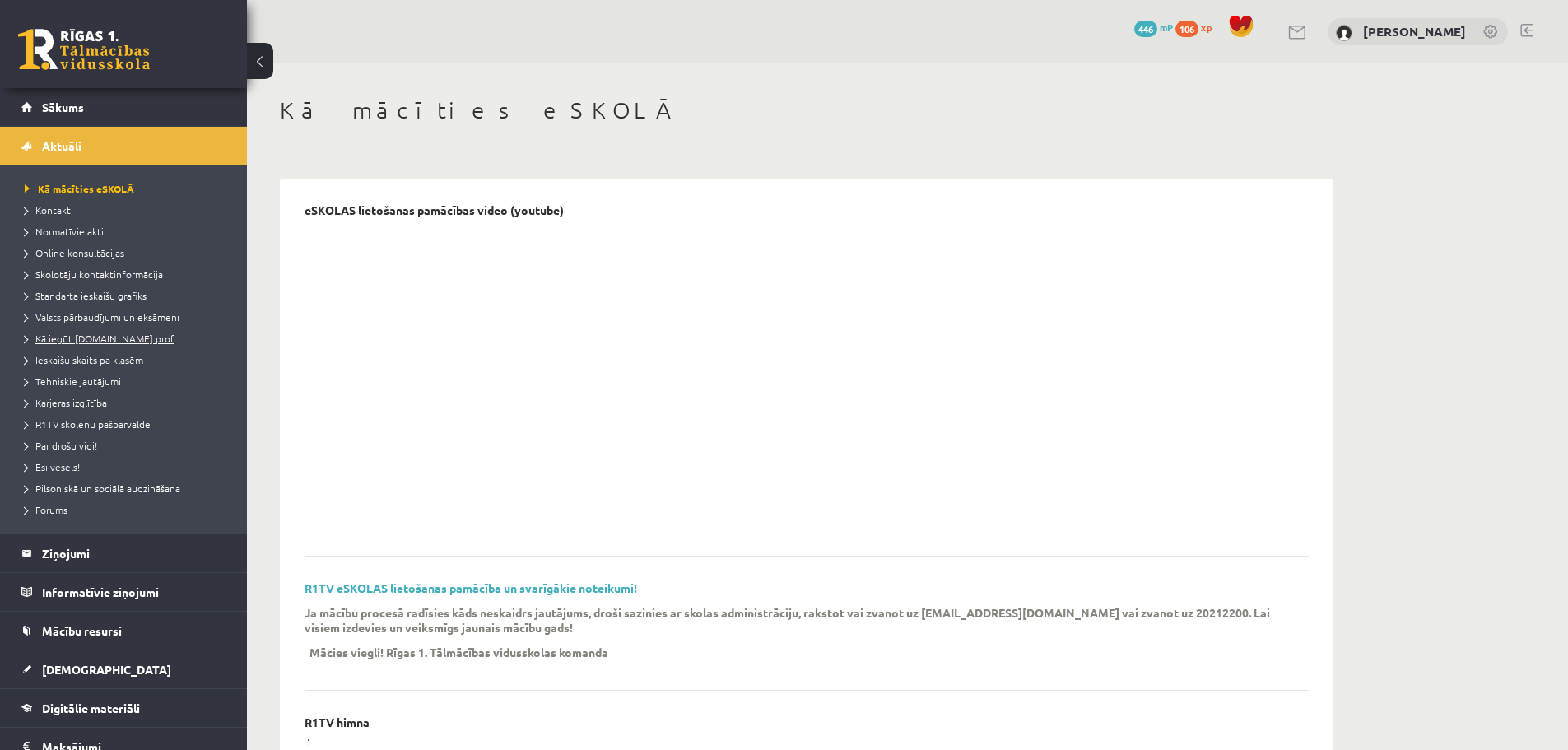
click at [128, 337] on span "Kā iegūt [DOMAIN_NAME] prof" at bounding box center [100, 338] width 150 height 13
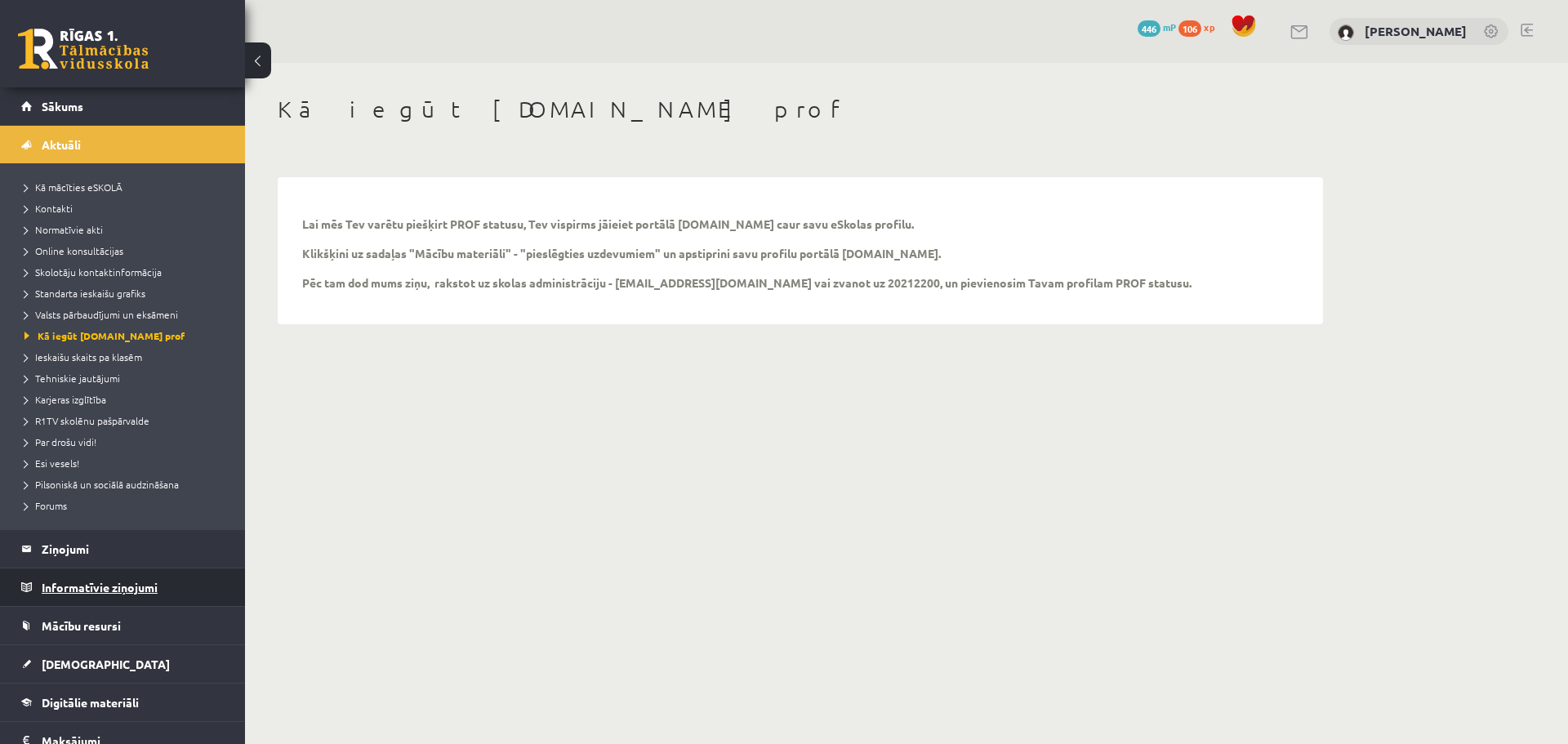
click at [129, 585] on legend "Informatīvie ziņojumi 0" at bounding box center [133, 587] width 183 height 38
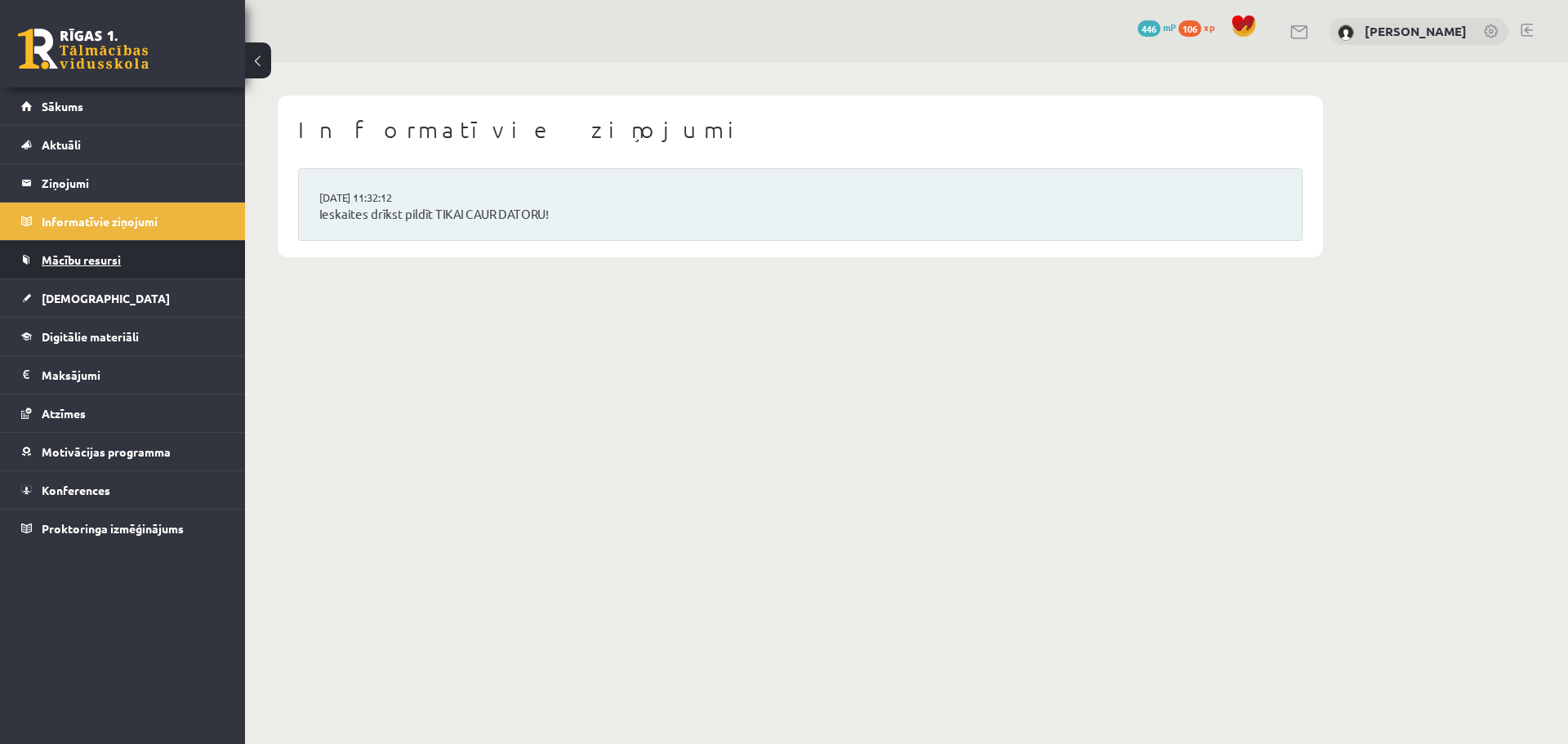
click at [96, 252] on link "Mācību resursi" at bounding box center [122, 259] width 203 height 38
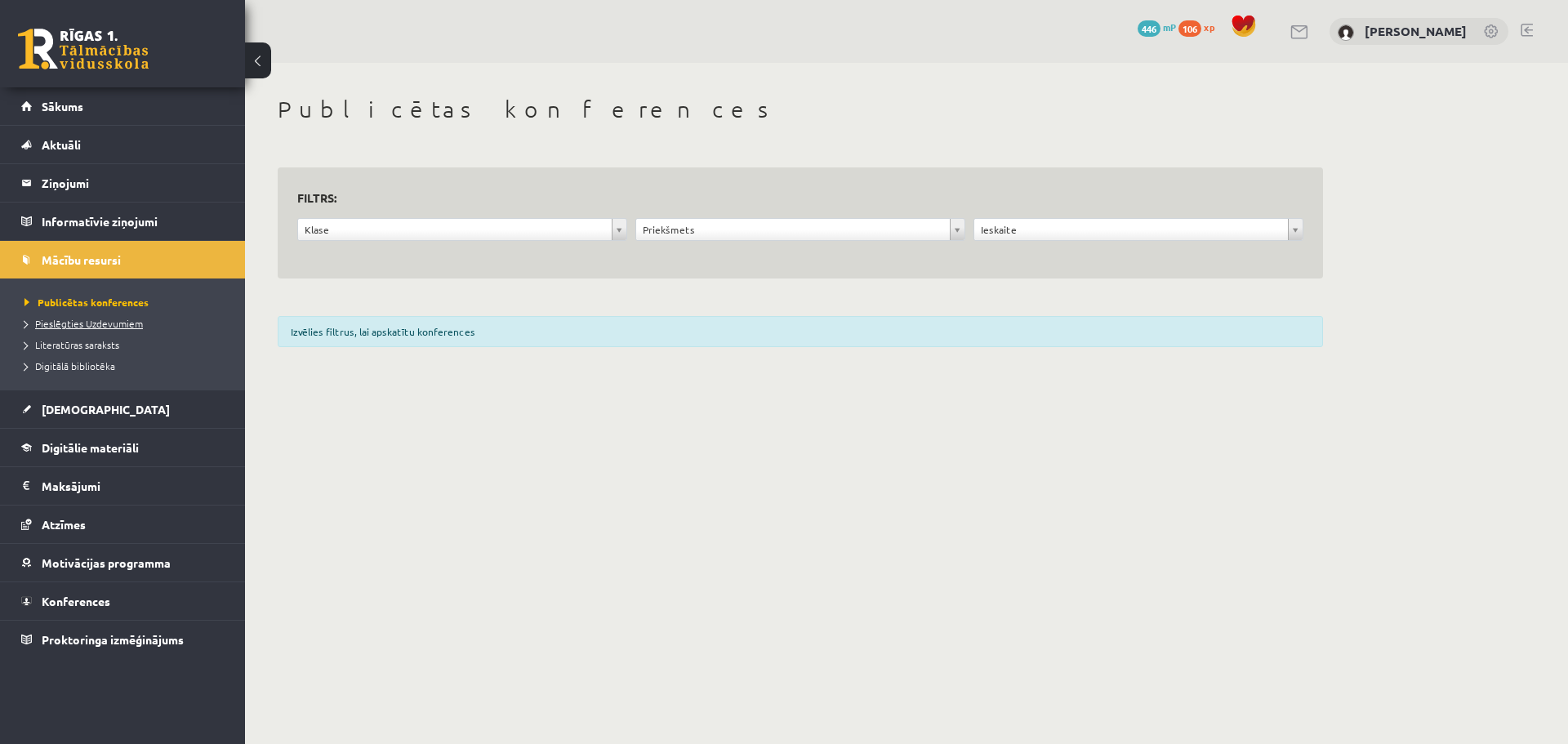
click at [116, 322] on span "Pieslēgties Uzdevumiem" at bounding box center [83, 323] width 118 height 13
click at [1527, 31] on link at bounding box center [1527, 30] width 12 height 13
